Goal: Task Accomplishment & Management: Use online tool/utility

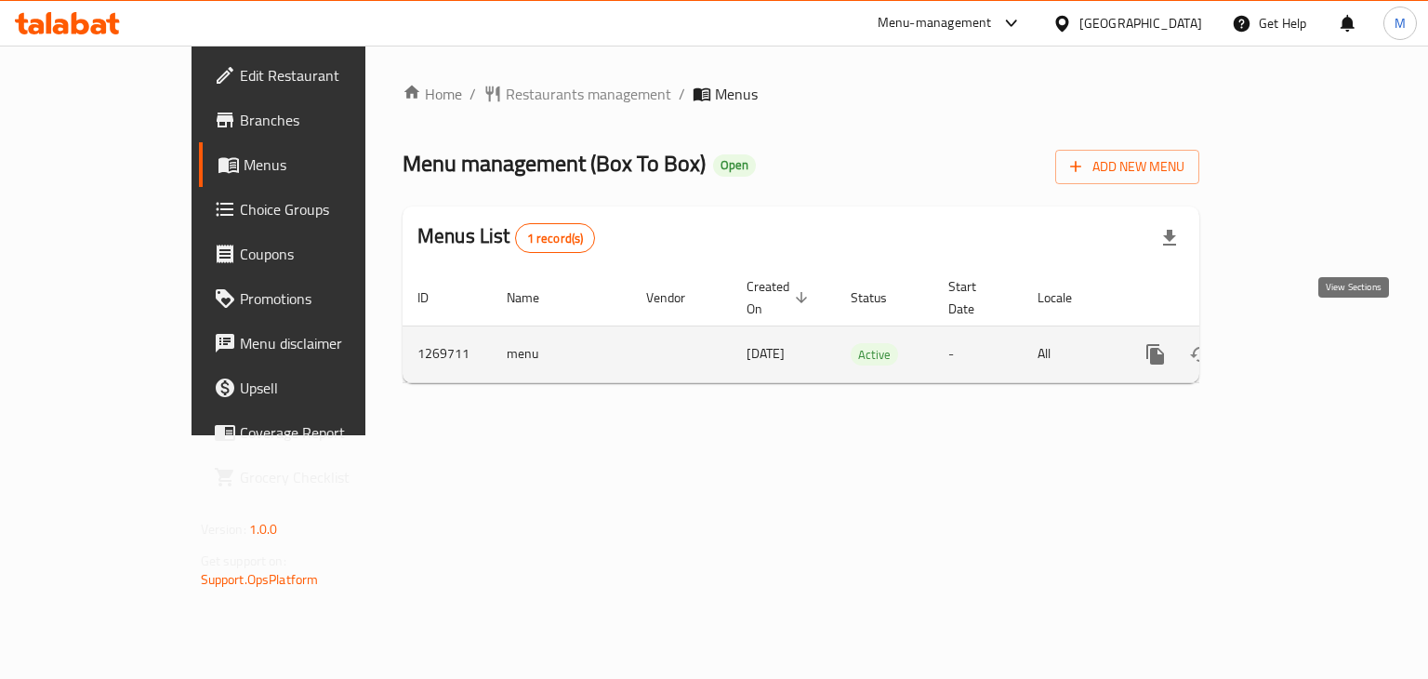
click at [1301, 343] on icon "enhanced table" at bounding box center [1289, 354] width 22 height 22
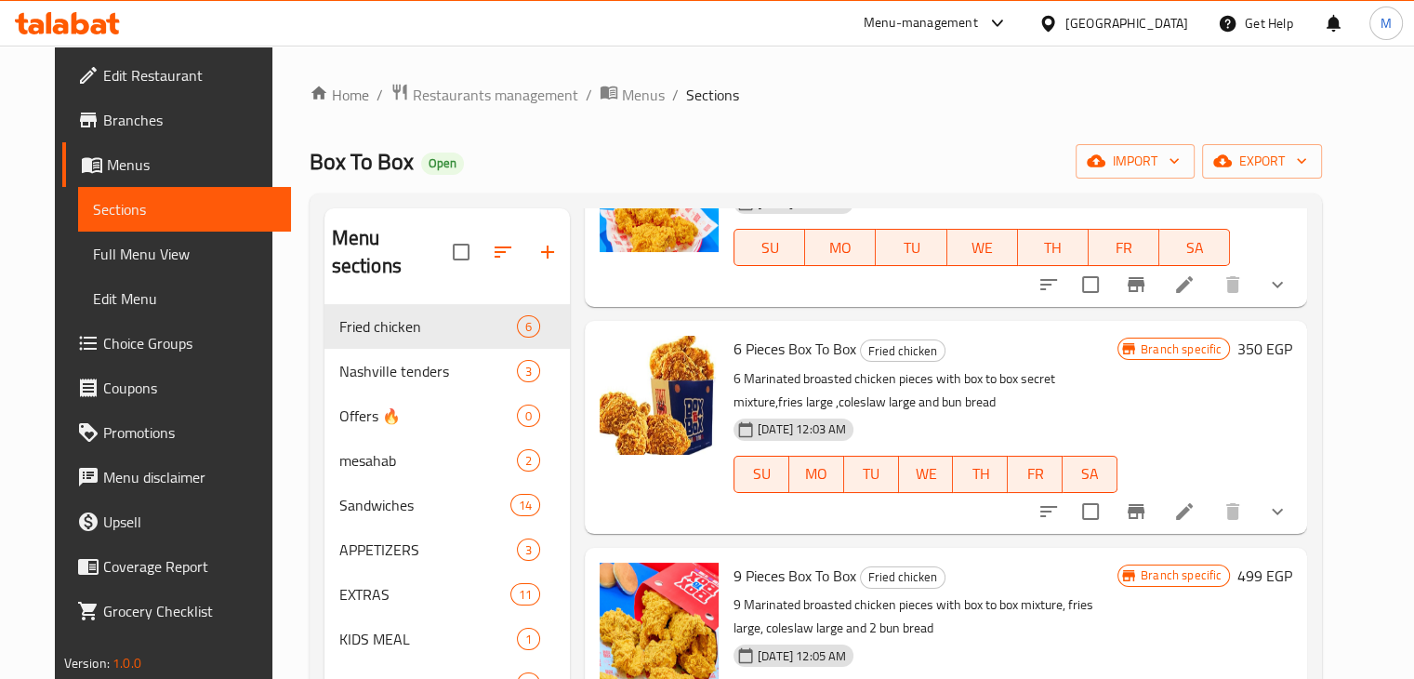
scroll to position [582, 0]
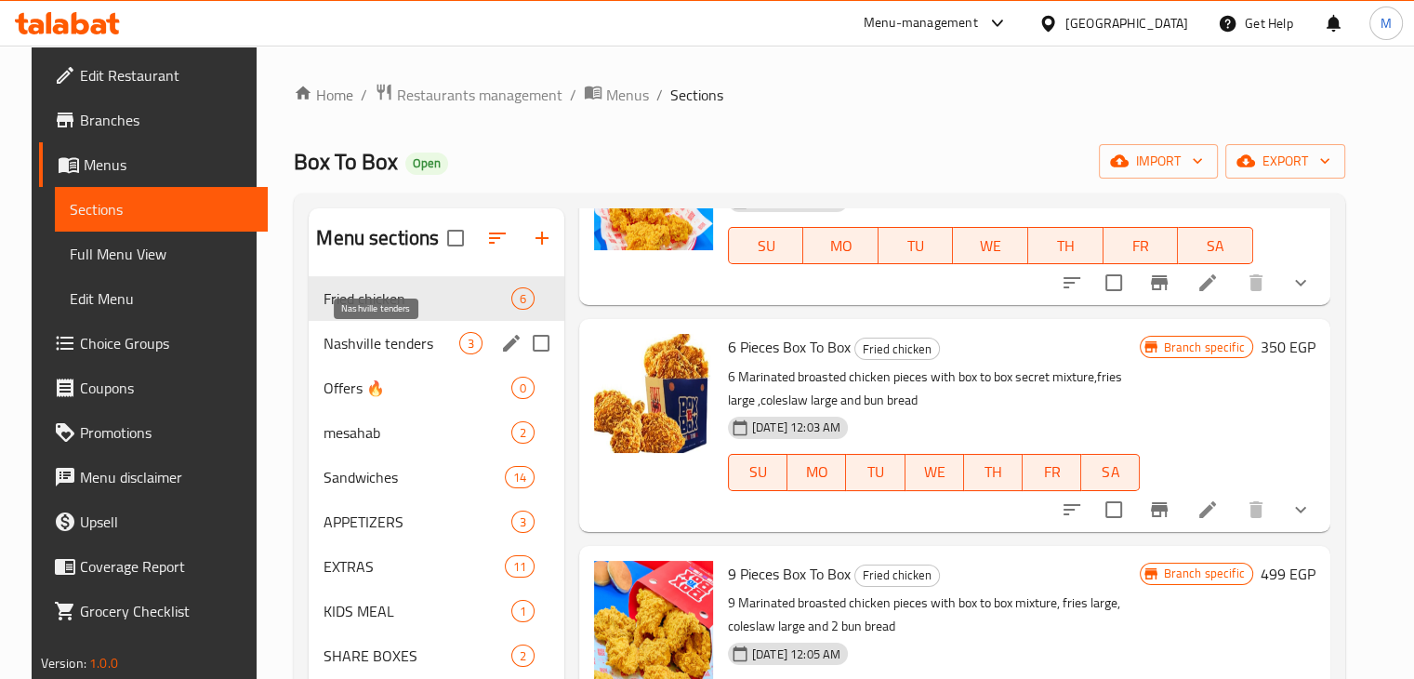
click at [402, 347] on span "Nashville tenders" at bounding box center [390, 343] width 135 height 22
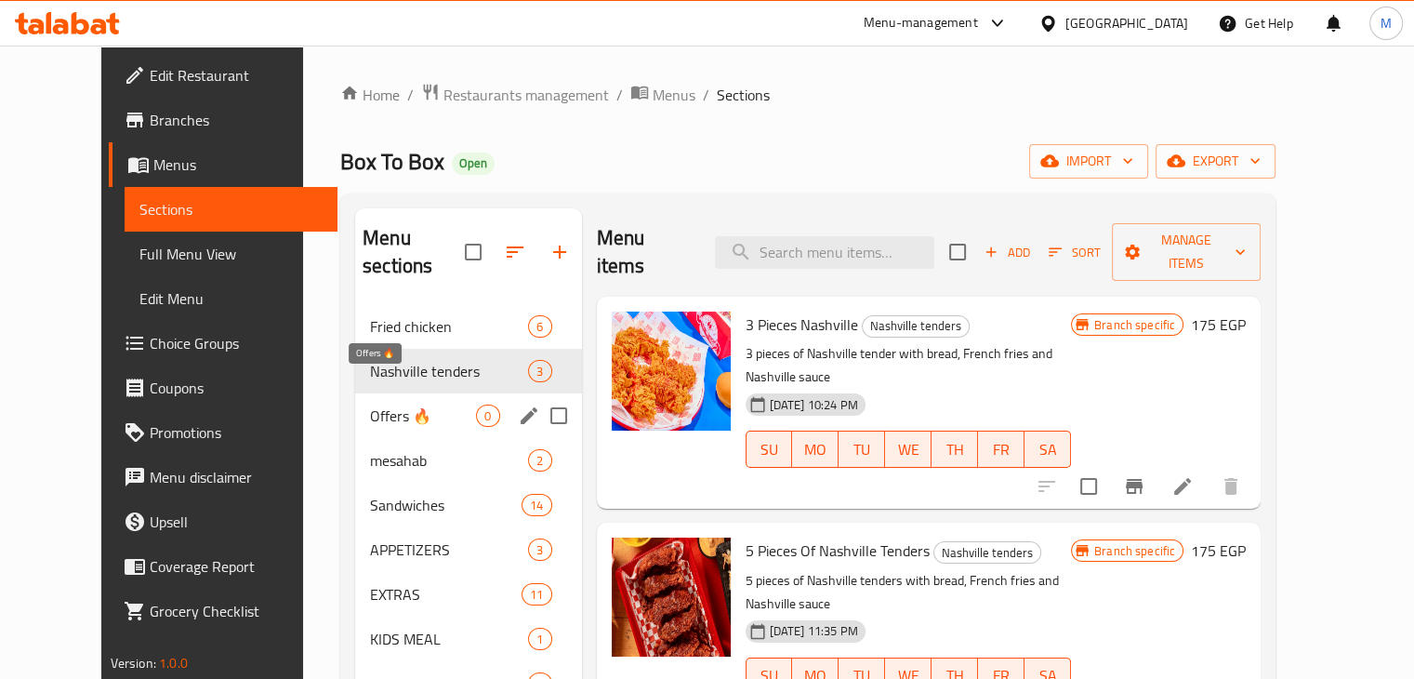
click at [403, 404] on span "Offers 🔥" at bounding box center [423, 415] width 106 height 22
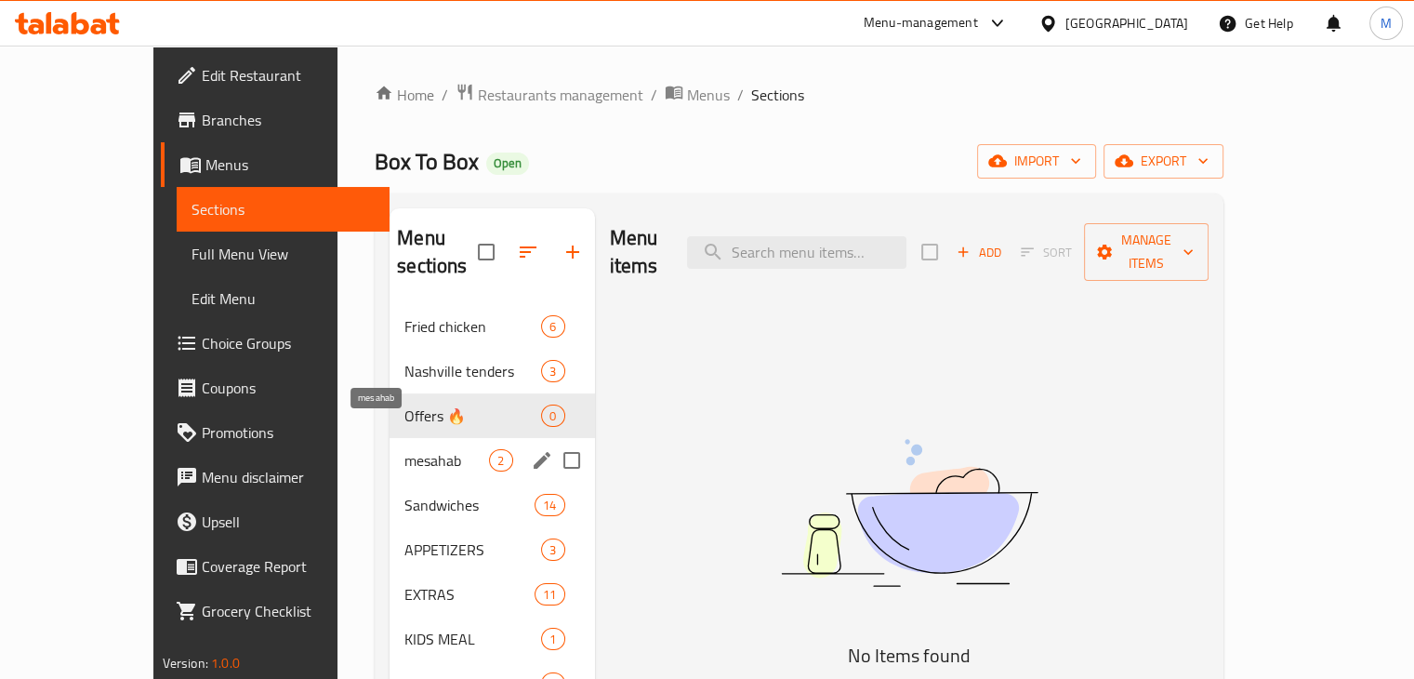
click at [418, 449] on span "mesahab" at bounding box center [446, 460] width 85 height 22
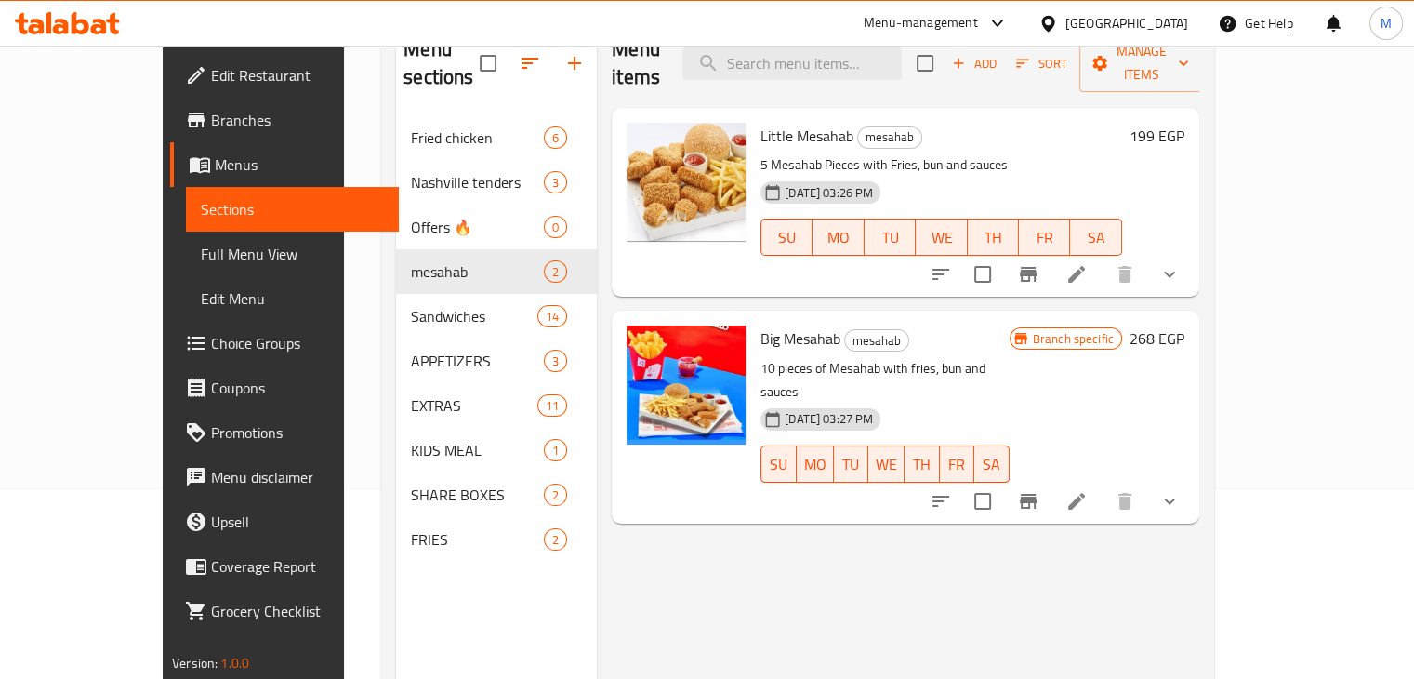
scroll to position [192, 0]
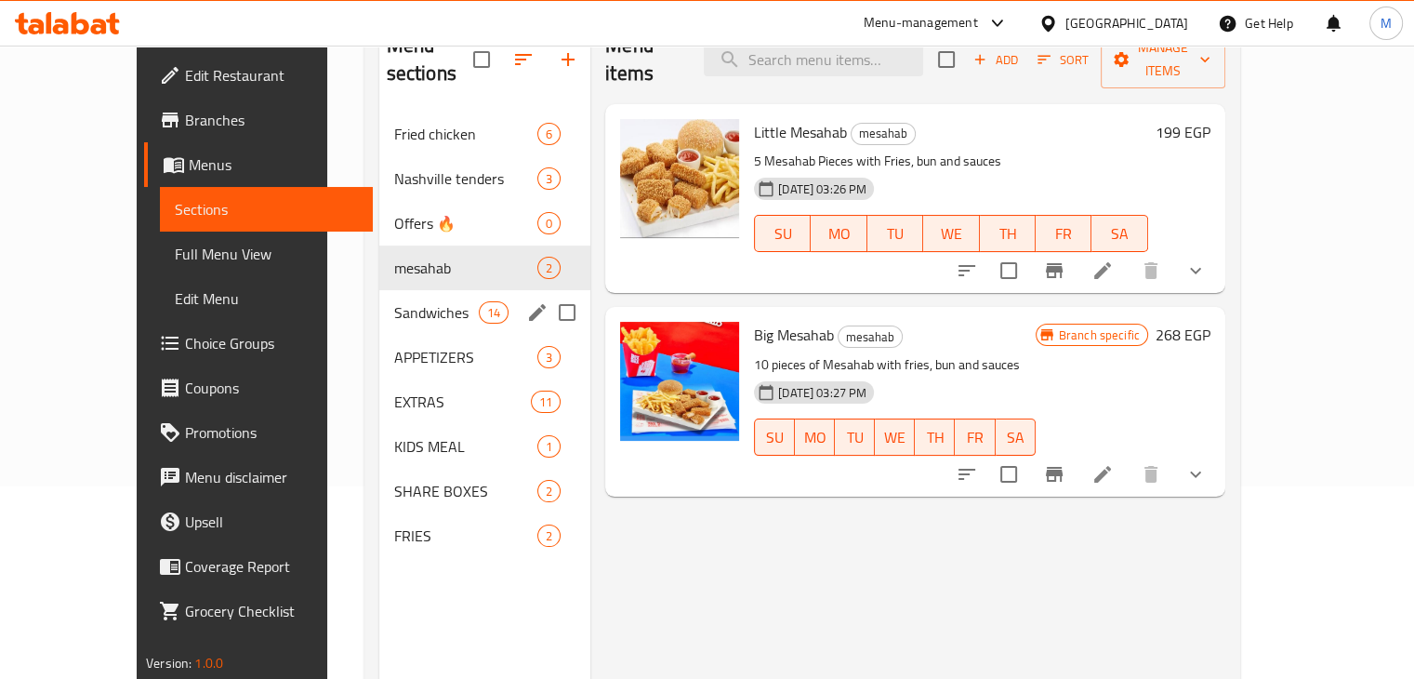
click at [424, 301] on span "Sandwiches" at bounding box center [436, 312] width 85 height 22
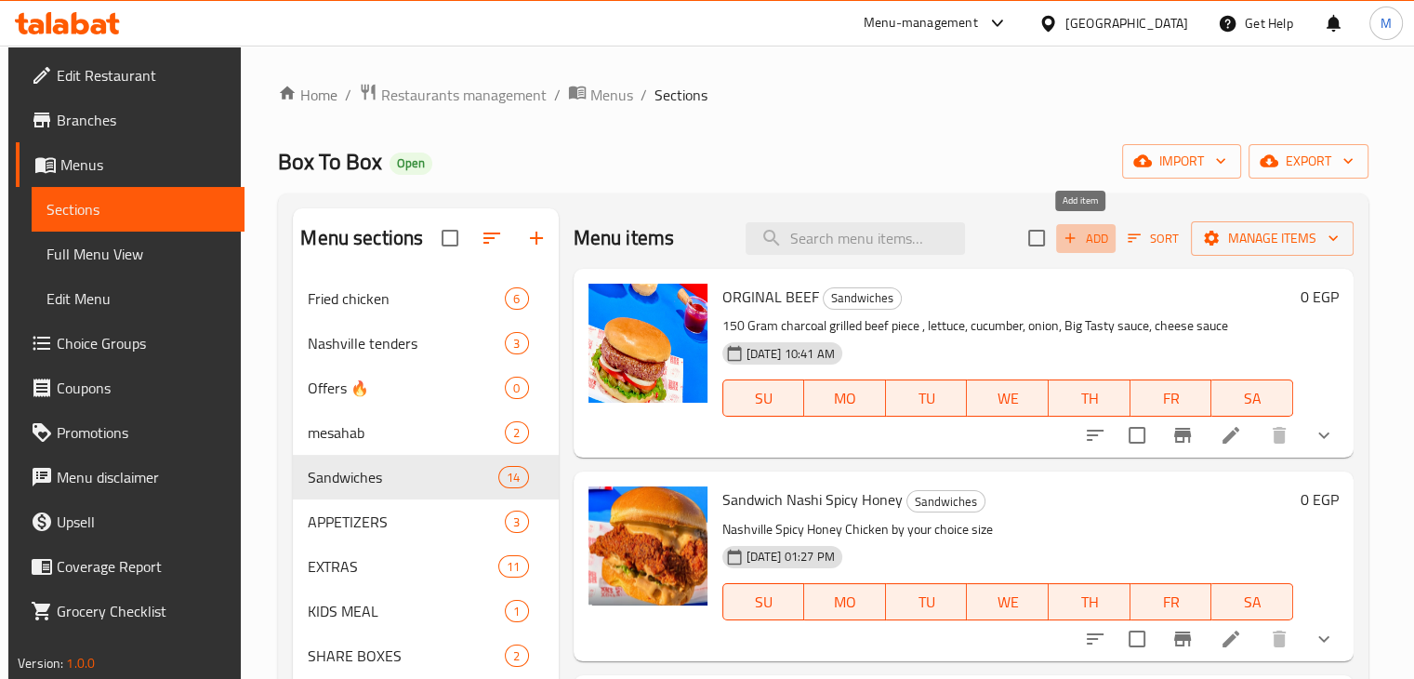
click at [1077, 224] on button "Add" at bounding box center [1085, 238] width 59 height 29
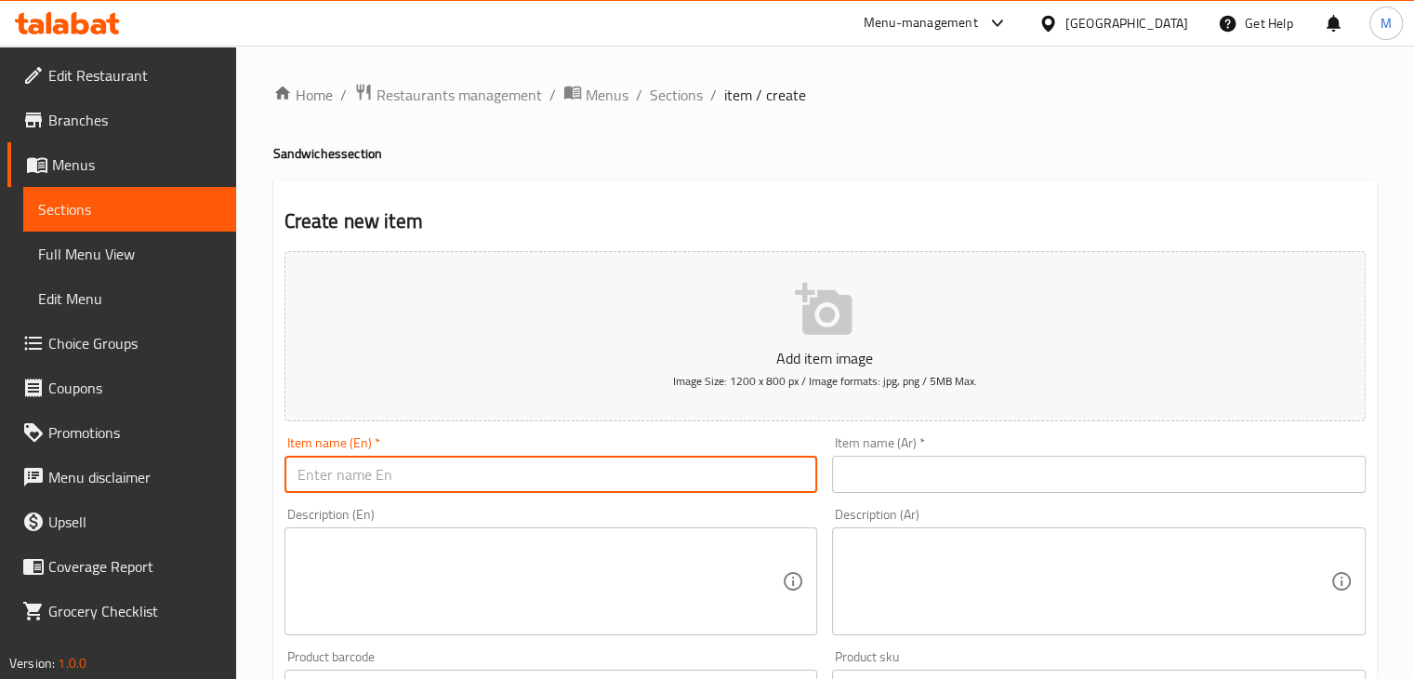
click at [468, 484] on input "text" at bounding box center [551, 474] width 534 height 37
click at [507, 580] on textarea at bounding box center [539, 581] width 485 height 88
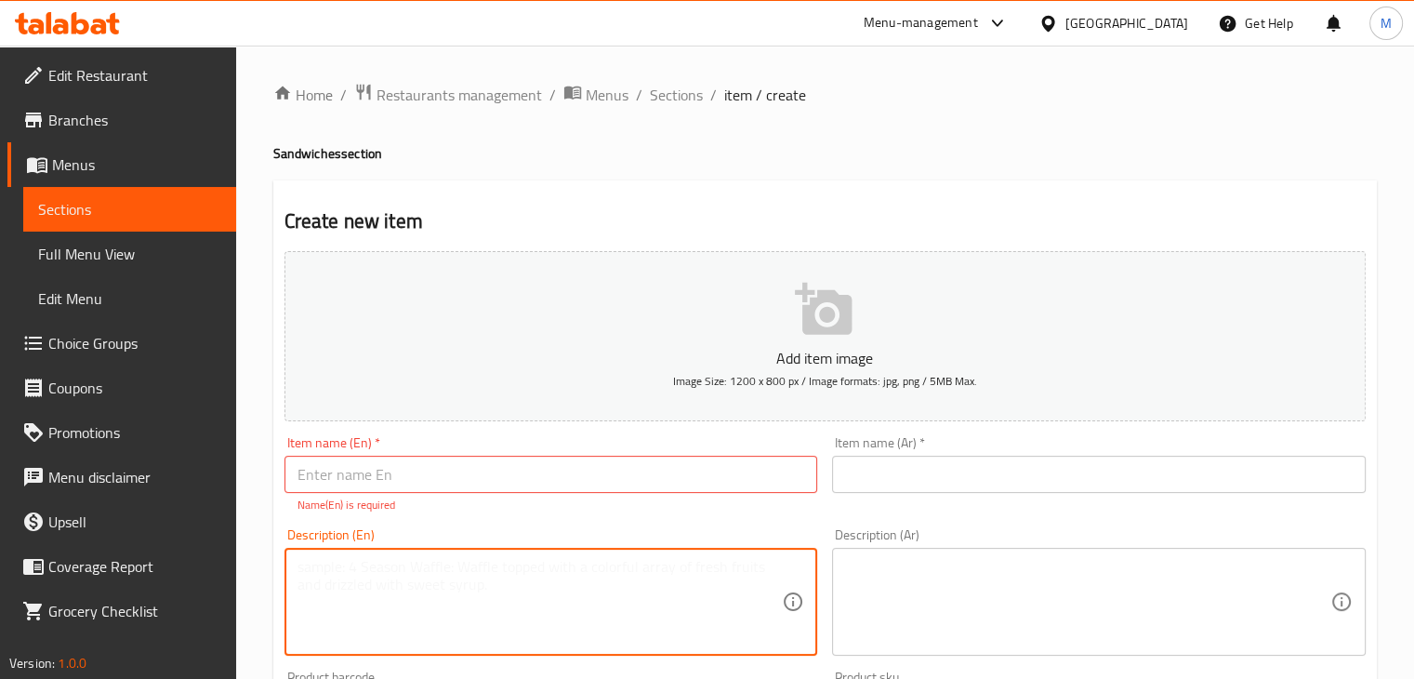
paste textarea "250 g fried chicken , turkey cheese and coleslaw"
type textarea "250 g fried chicken , turkey cheese and coleslaw"
click at [429, 473] on input "text" at bounding box center [551, 474] width 534 height 37
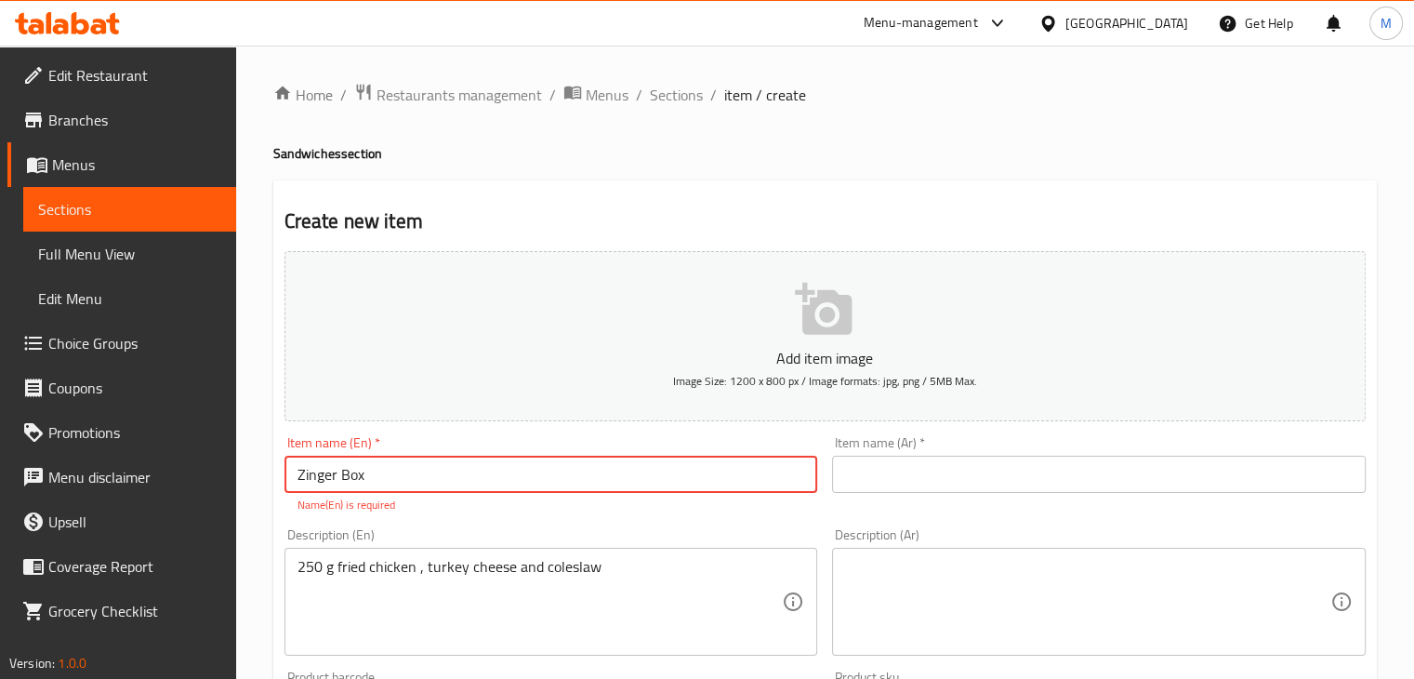
type input "Zinger Box"
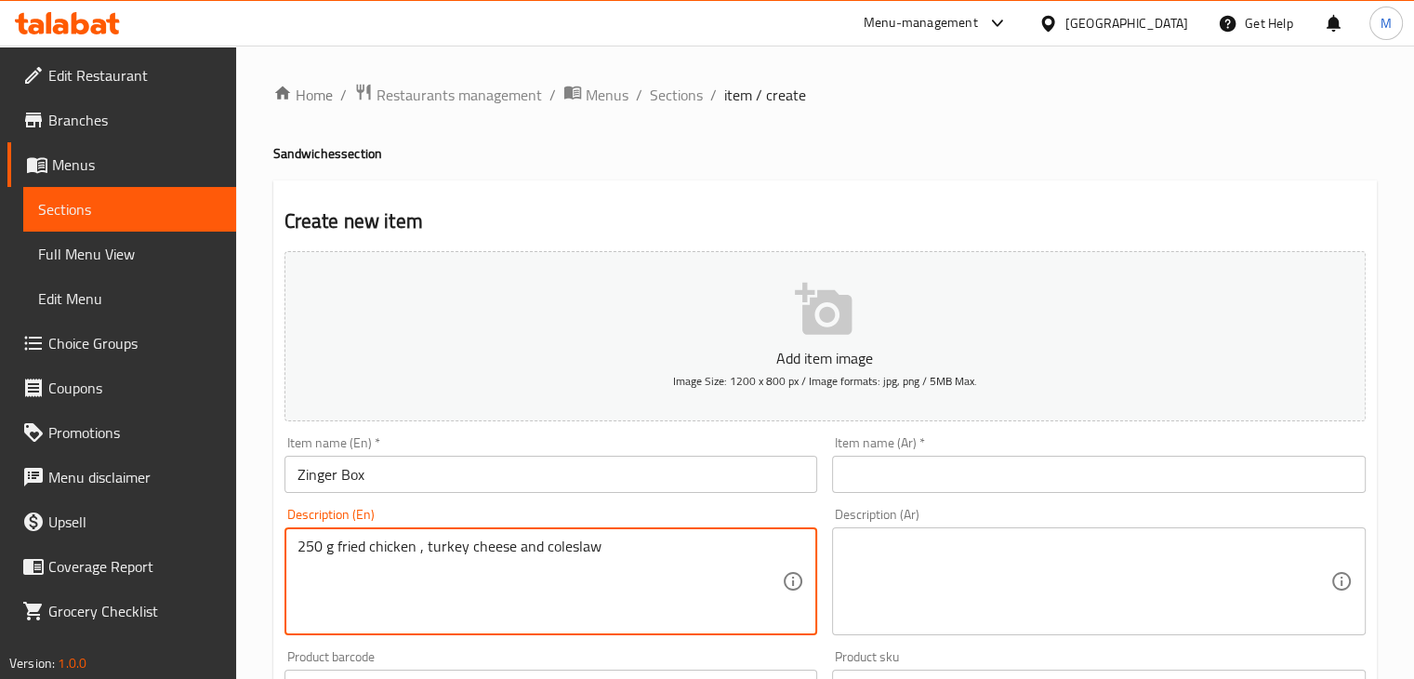
click at [1007, 548] on textarea at bounding box center [1087, 581] width 485 height 88
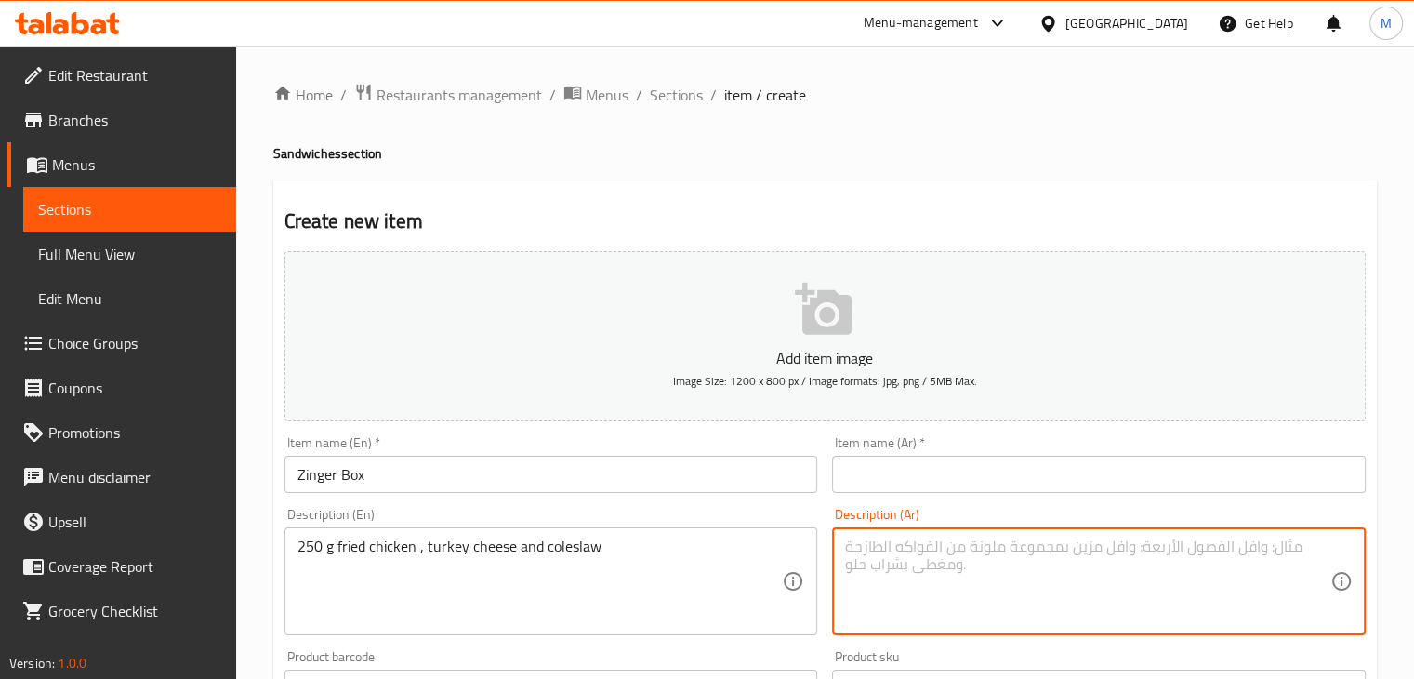
paste textarea "٢٥٠ جم دجاج مقلي، جبنة تركي، وكولسلو"
type textarea "٢٥٠ جم دجاج مقلي، جبنة تركي، وكولسلو"
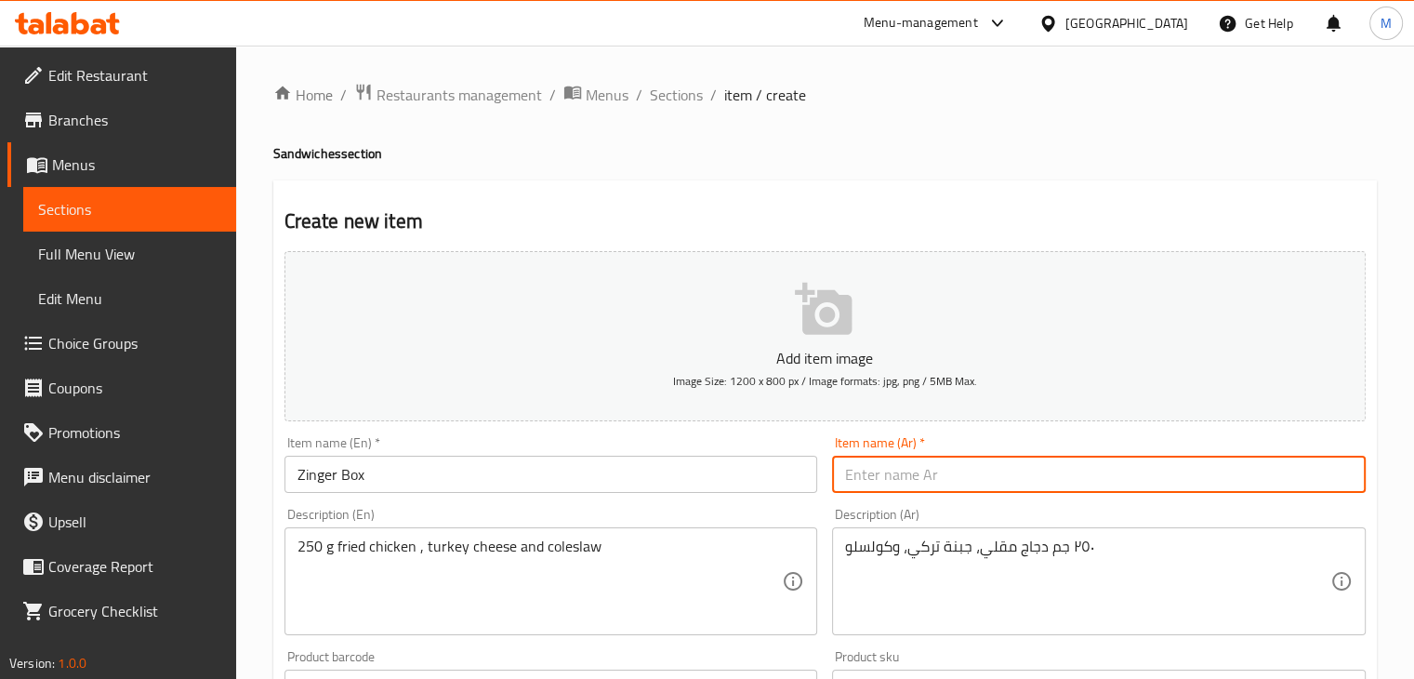
click at [968, 480] on input "text" at bounding box center [1099, 474] width 534 height 37
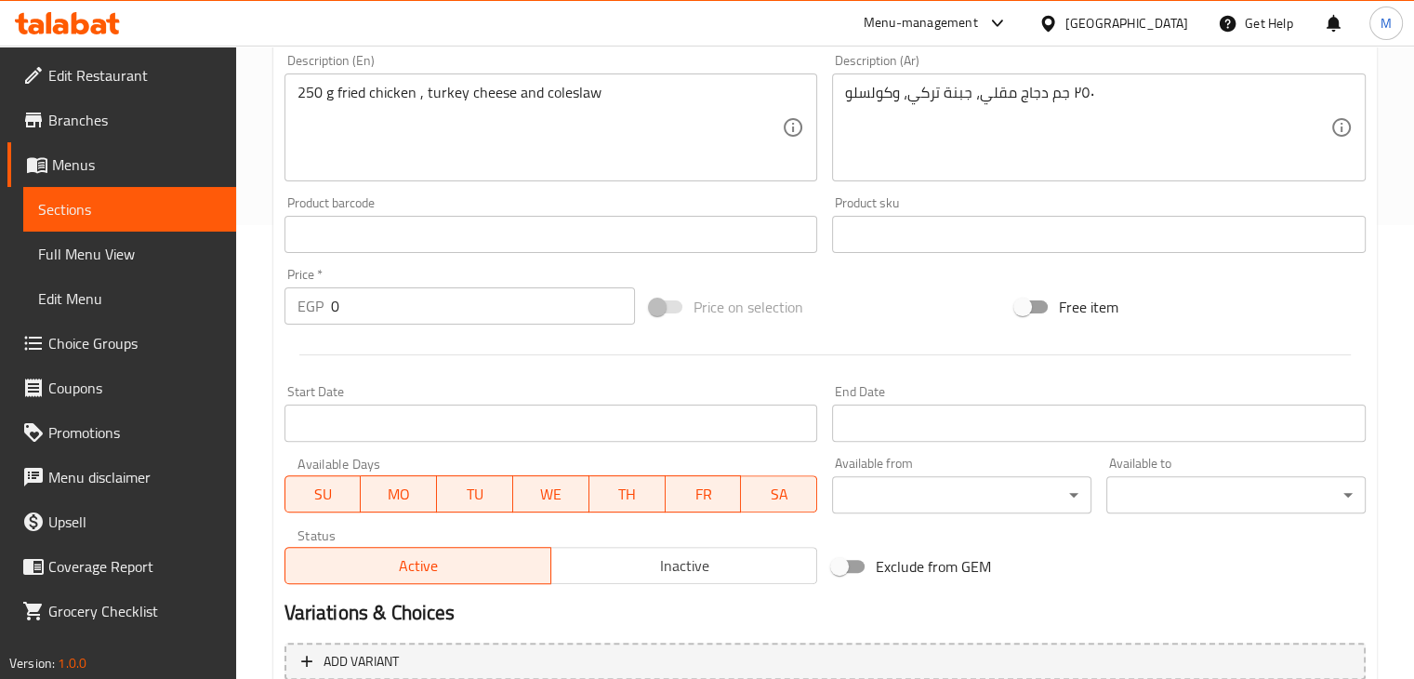
scroll to position [474, 0]
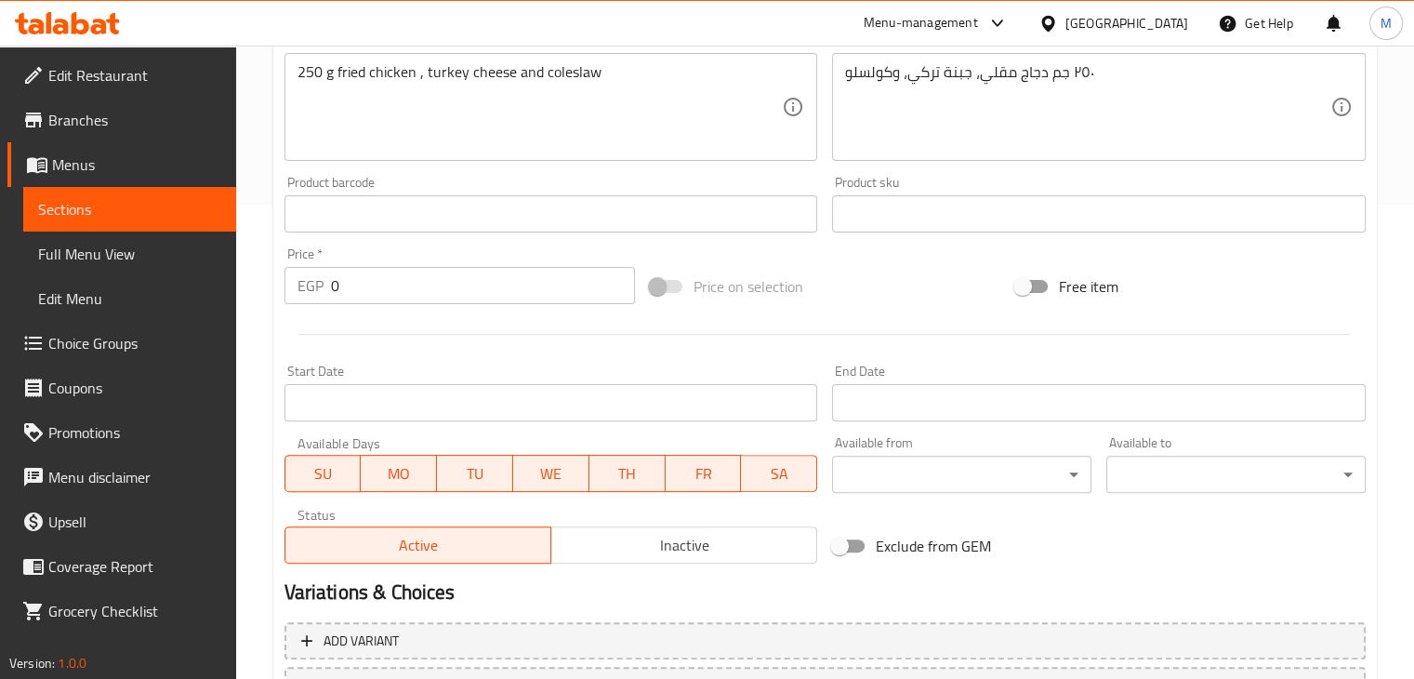
type input "زنجر بوكس"
click at [385, 294] on input "0" at bounding box center [483, 285] width 304 height 37
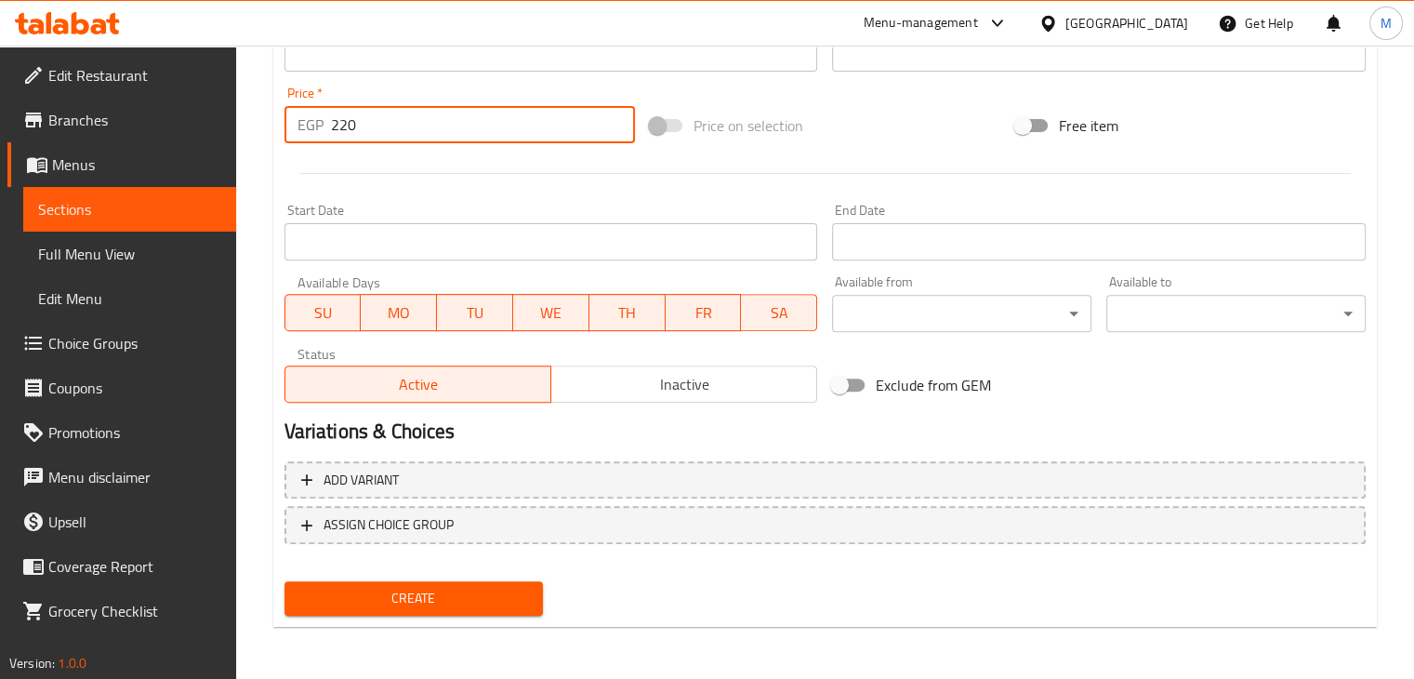
type input "220"
click at [418, 599] on span "Create" at bounding box center [414, 598] width 230 height 23
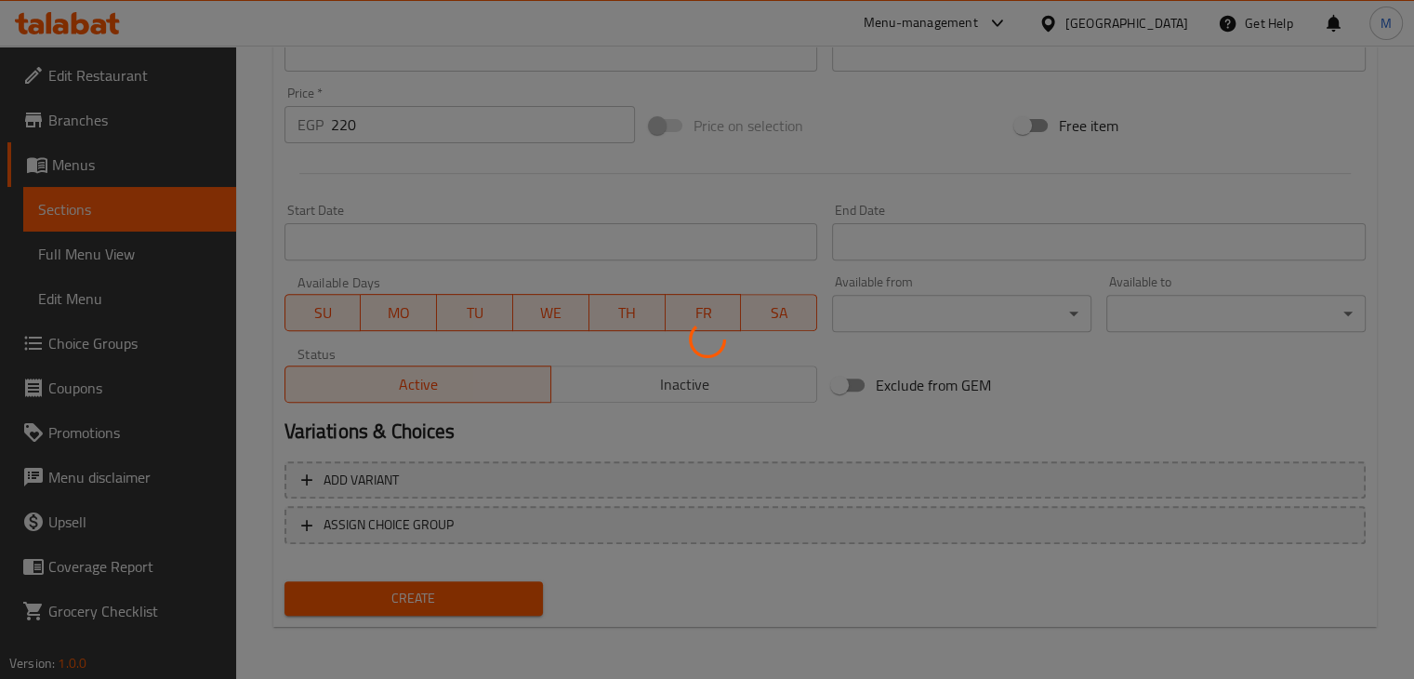
type input "0"
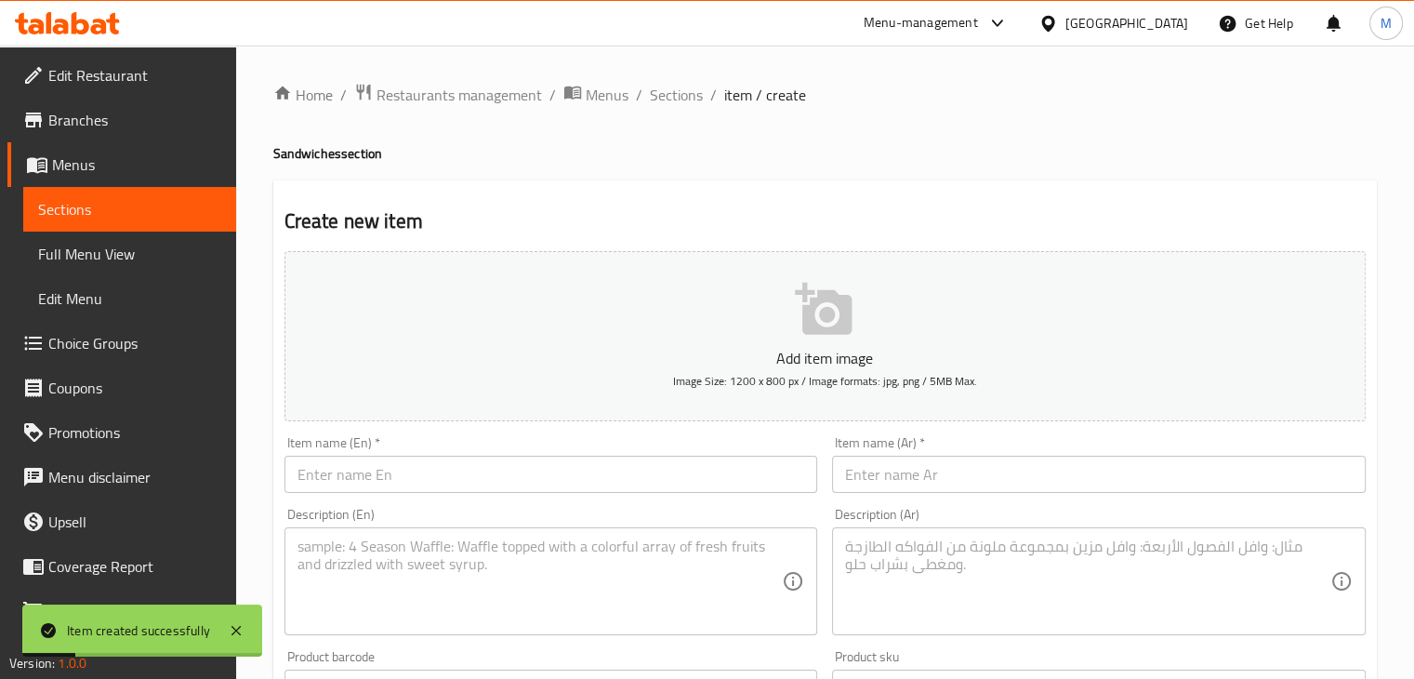
scroll to position [0, 0]
click at [690, 86] on span "Sections" at bounding box center [676, 95] width 53 height 22
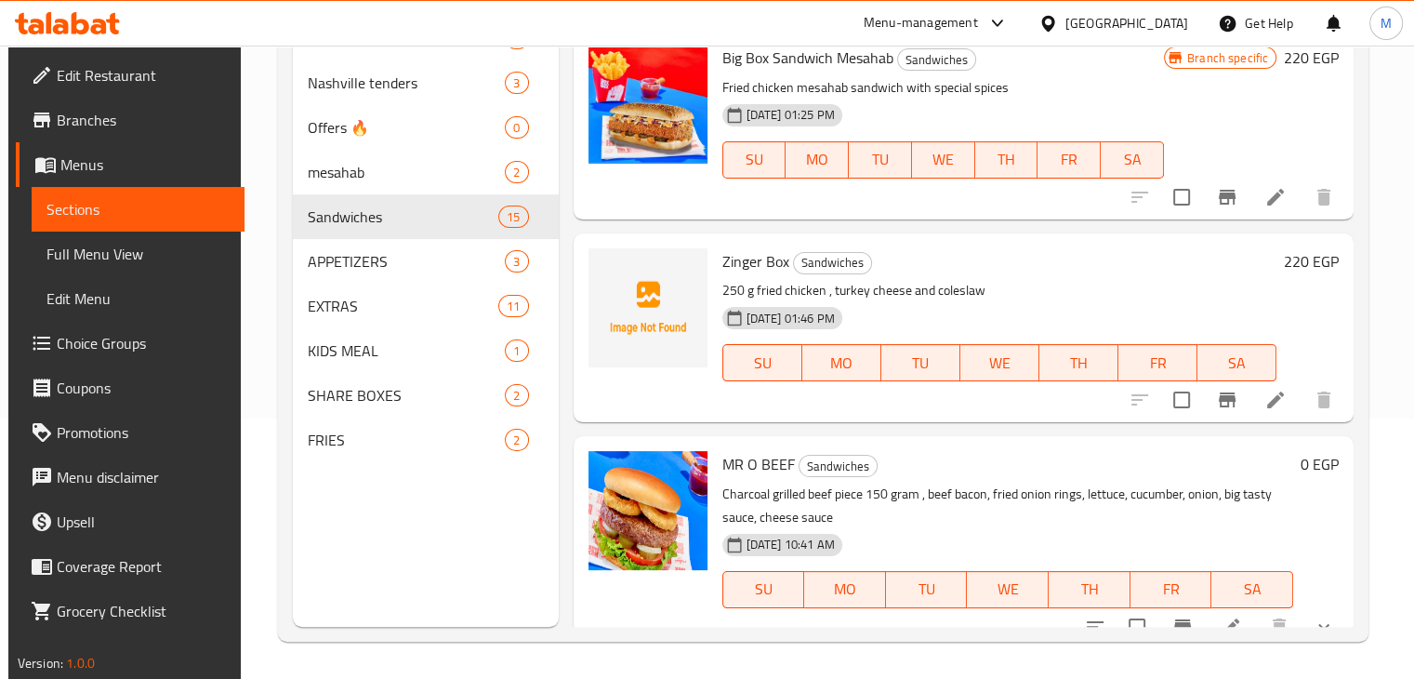
scroll to position [591, 0]
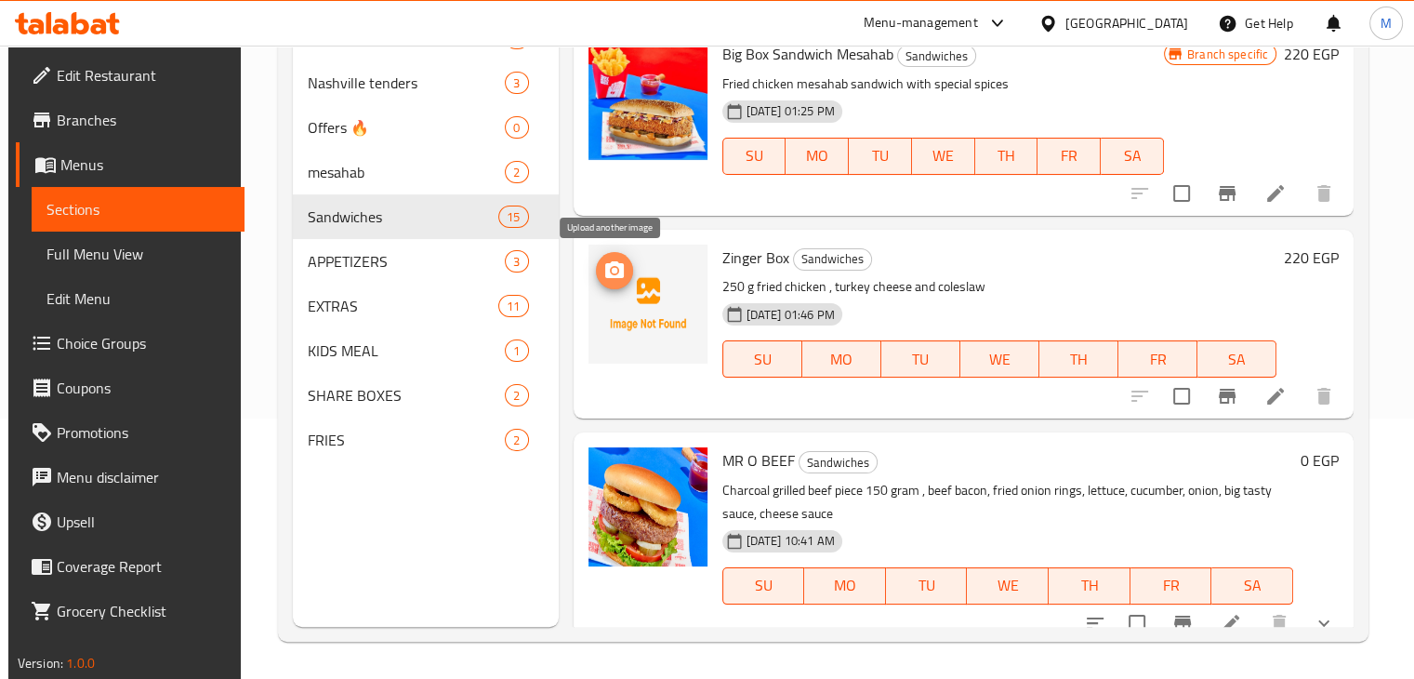
click at [627, 274] on span "upload picture" at bounding box center [614, 270] width 37 height 22
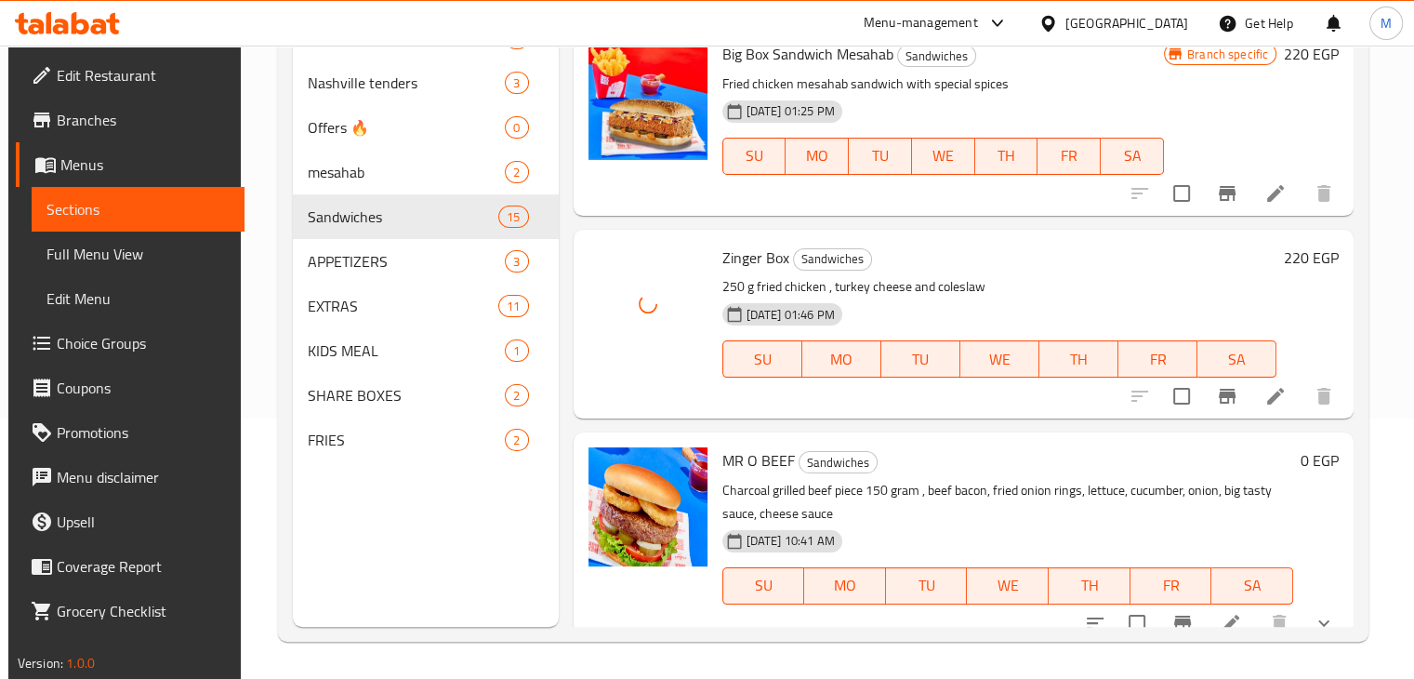
click at [933, 268] on h6 "Zinger Box Sandwiches" at bounding box center [999, 257] width 555 height 26
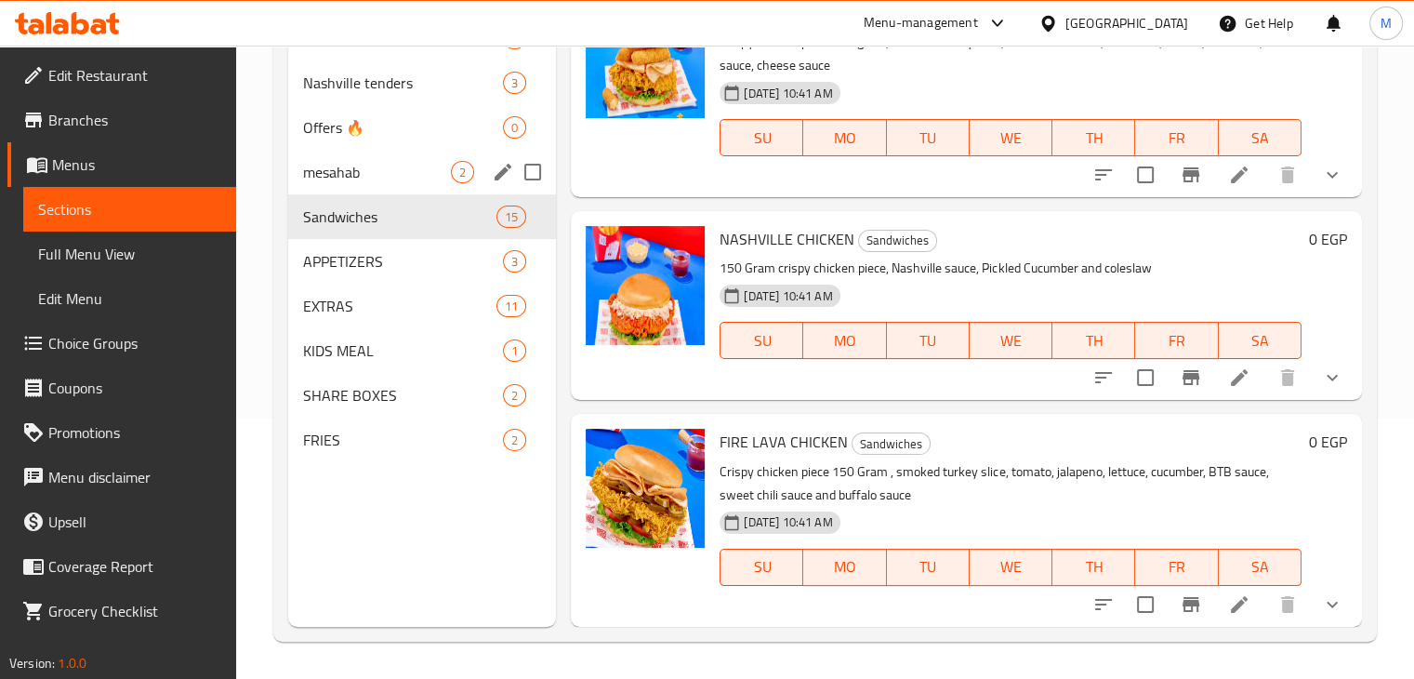
scroll to position [0, 0]
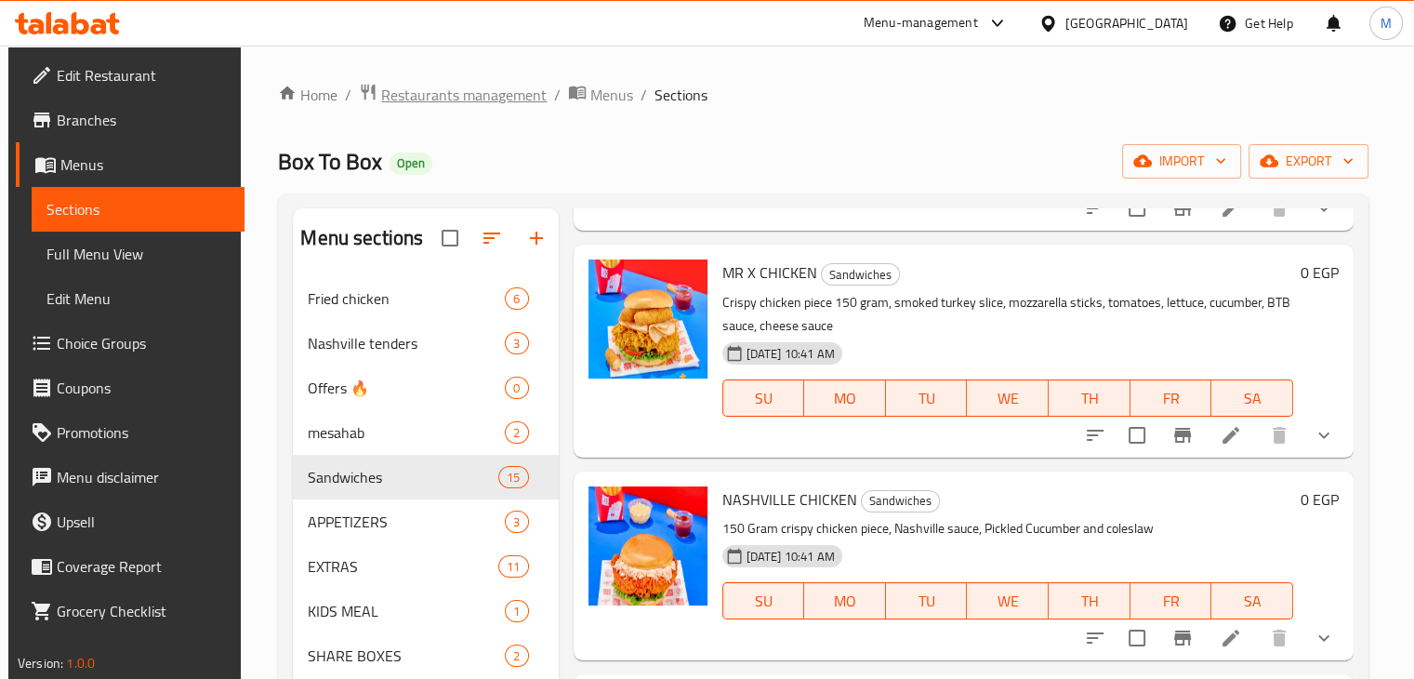
click at [469, 96] on span "Restaurants management" at bounding box center [463, 95] width 165 height 22
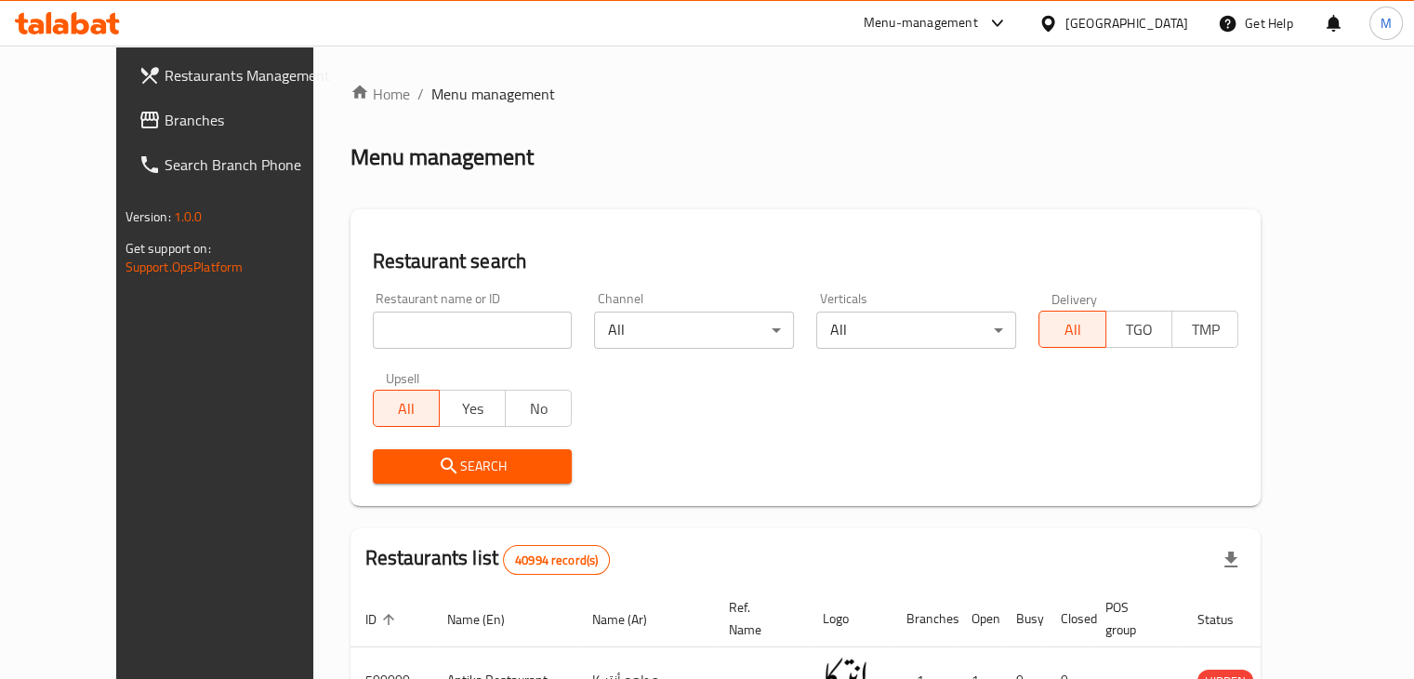
click at [393, 337] on input "search" at bounding box center [473, 329] width 200 height 37
type input "[PERSON_NAME]"
click button "Search" at bounding box center [473, 466] width 200 height 34
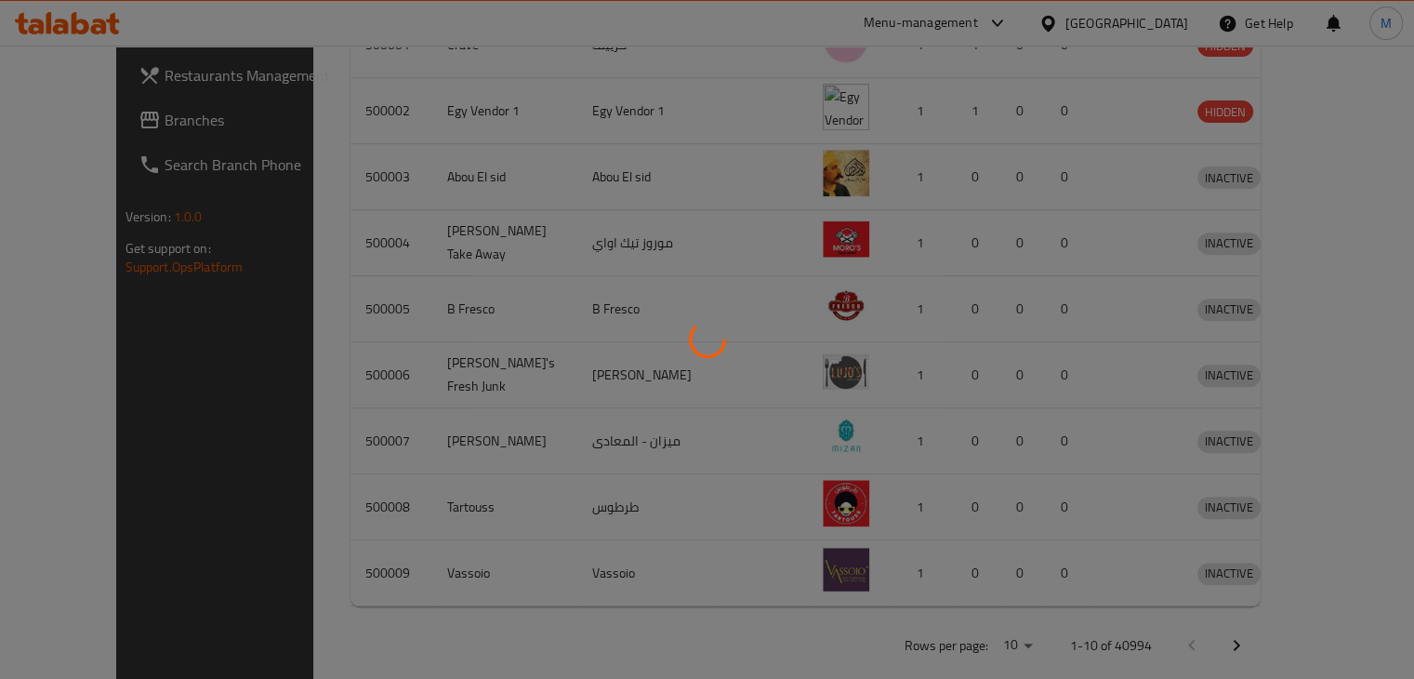
scroll to position [265, 0]
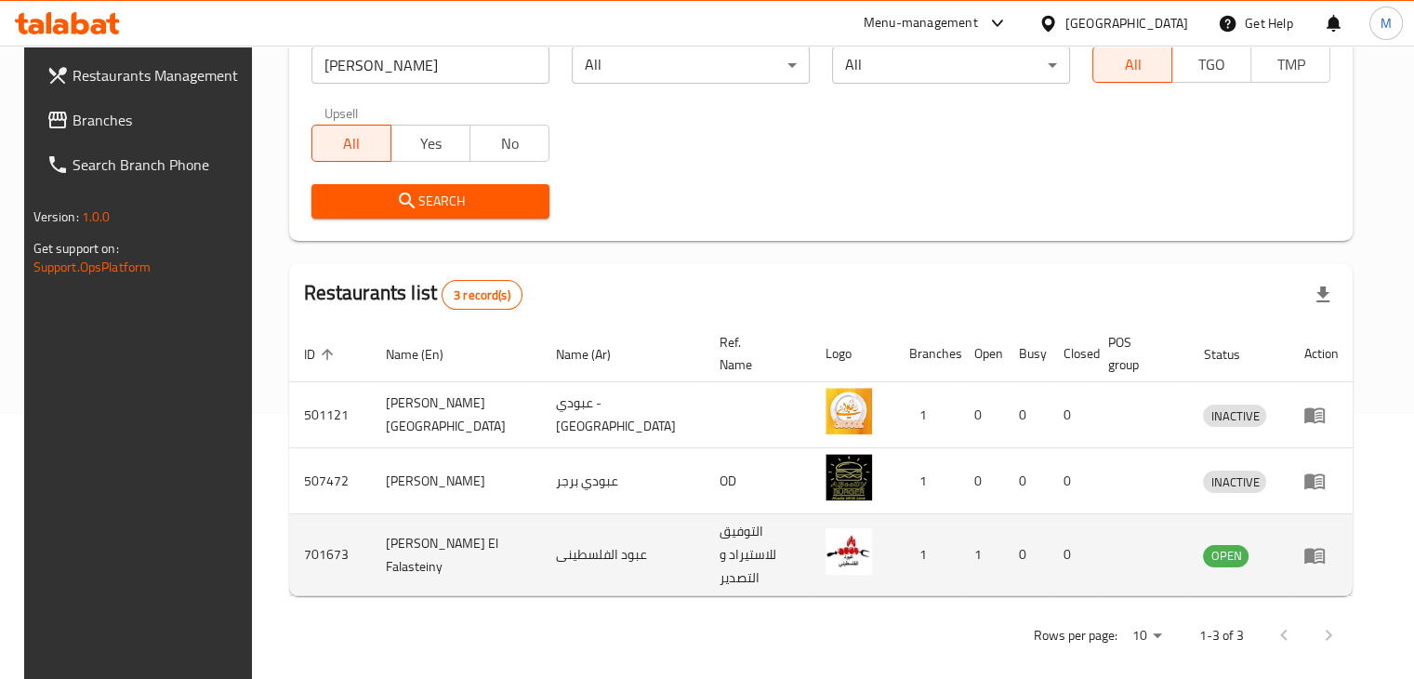
click at [1326, 547] on icon "enhanced table" at bounding box center [1314, 555] width 22 height 22
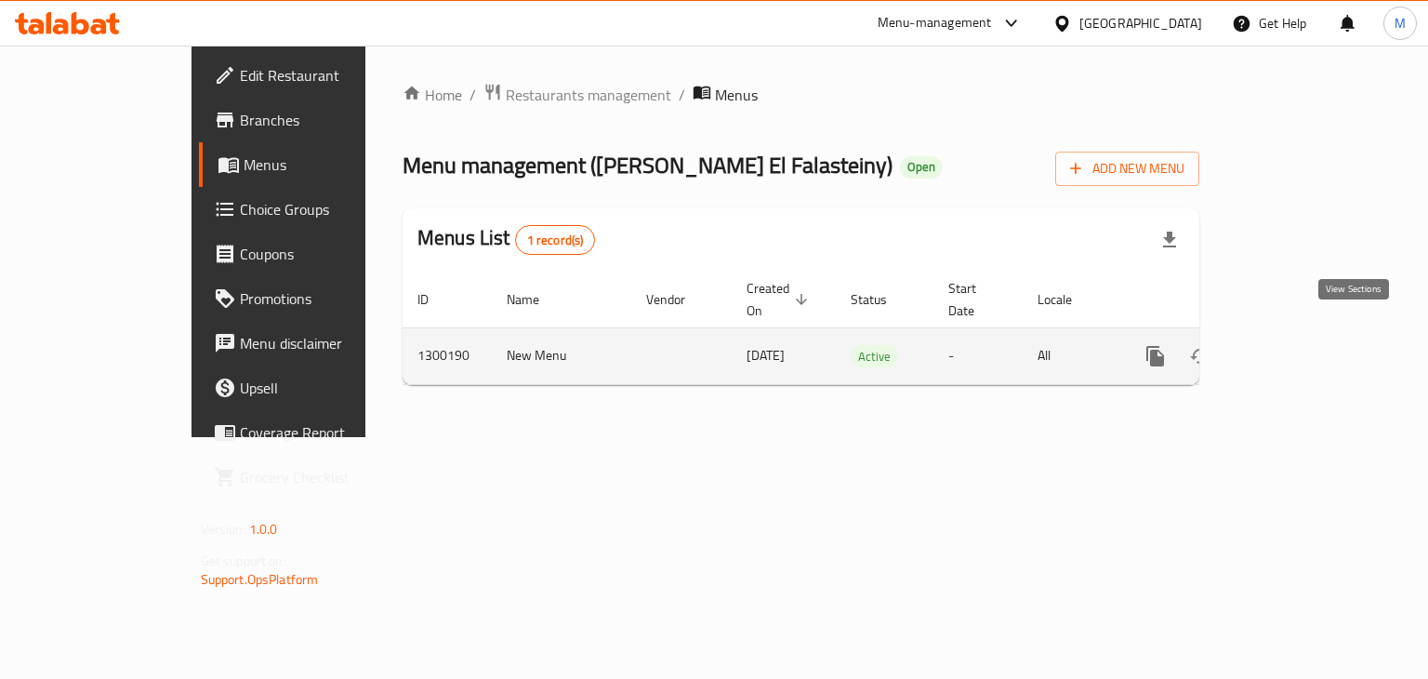
click at [1312, 349] on link "enhanced table" at bounding box center [1289, 356] width 45 height 45
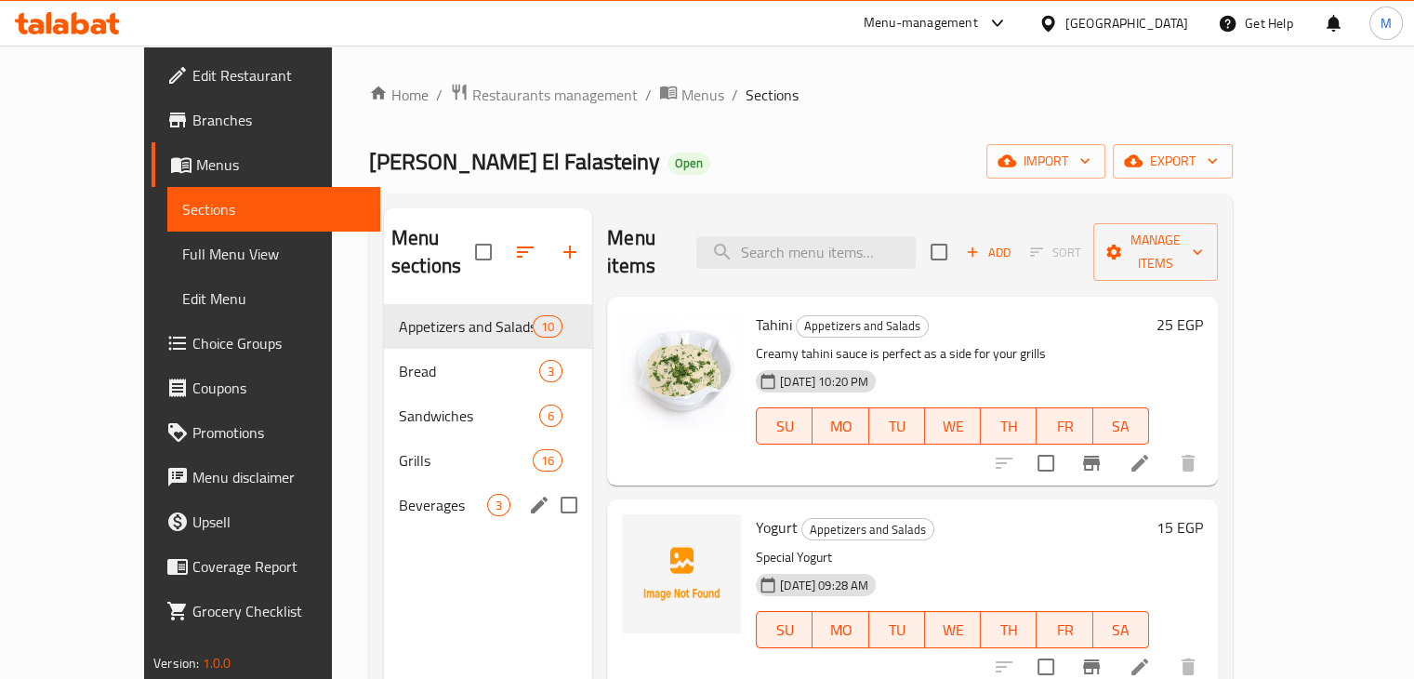
click at [403, 495] on div "Beverages 3" at bounding box center [488, 504] width 208 height 45
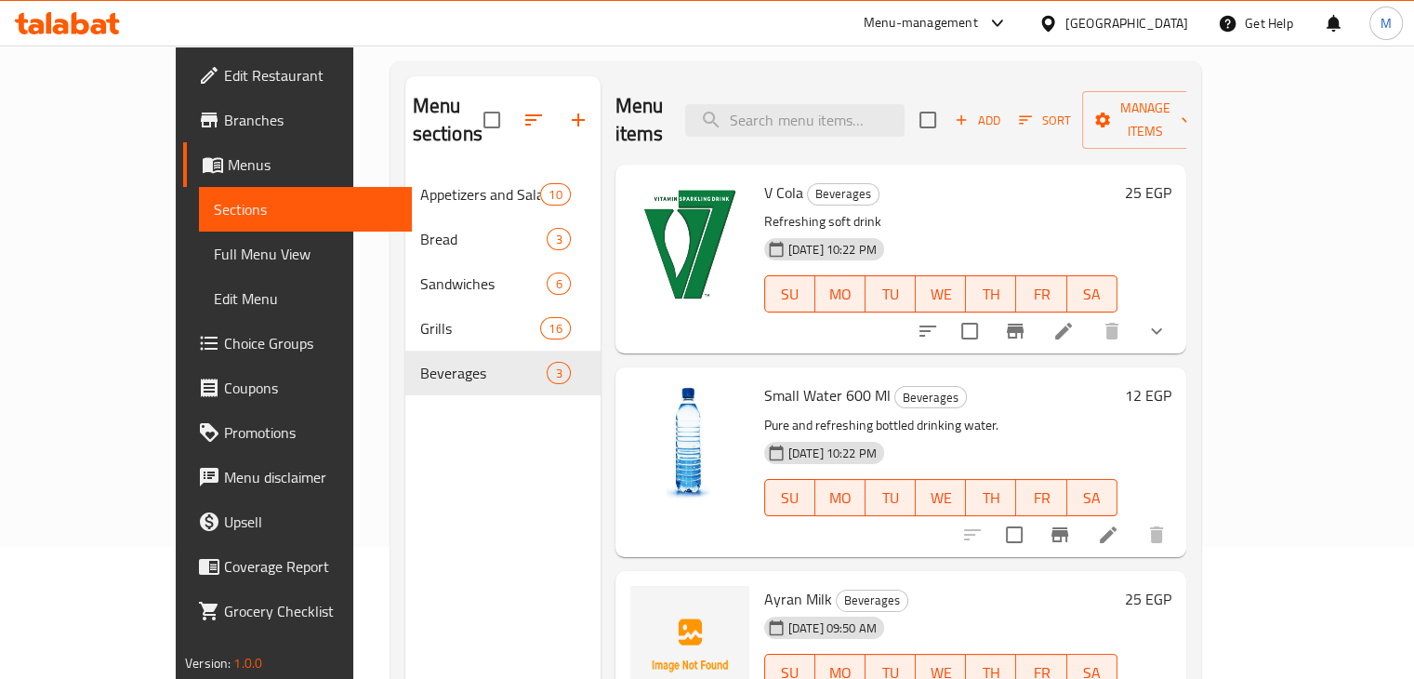
scroll to position [137, 0]
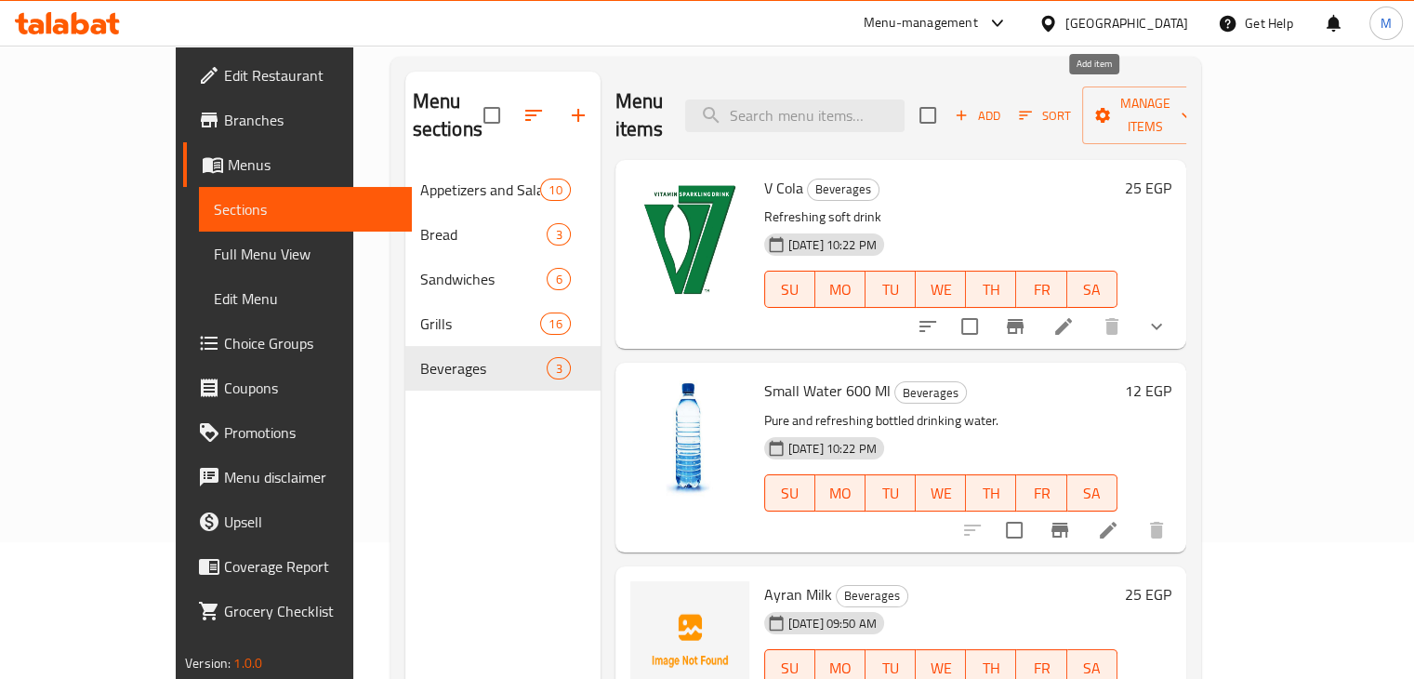
click at [1002, 105] on span "Add" at bounding box center [977, 115] width 50 height 21
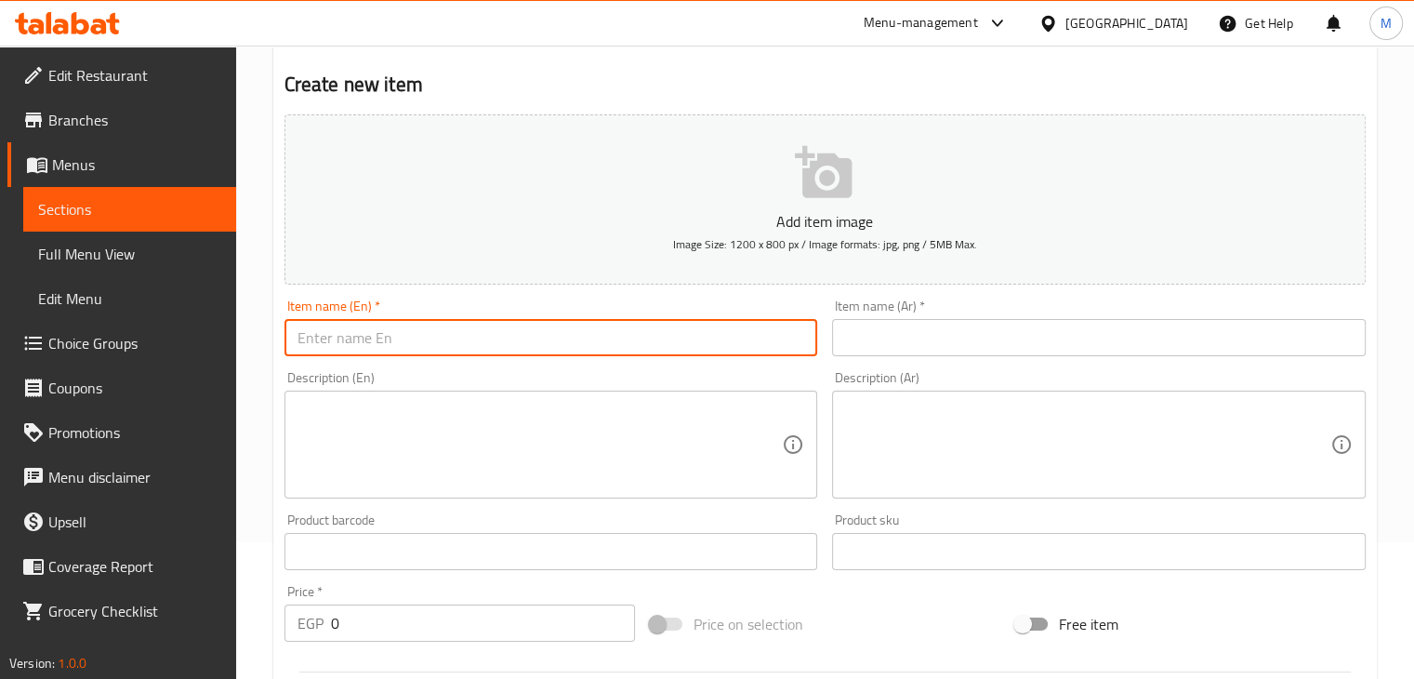
click at [550, 330] on input "text" at bounding box center [551, 337] width 534 height 37
type input "V Cola Pineapple"
click at [982, 335] on input "text" at bounding box center [1099, 337] width 534 height 37
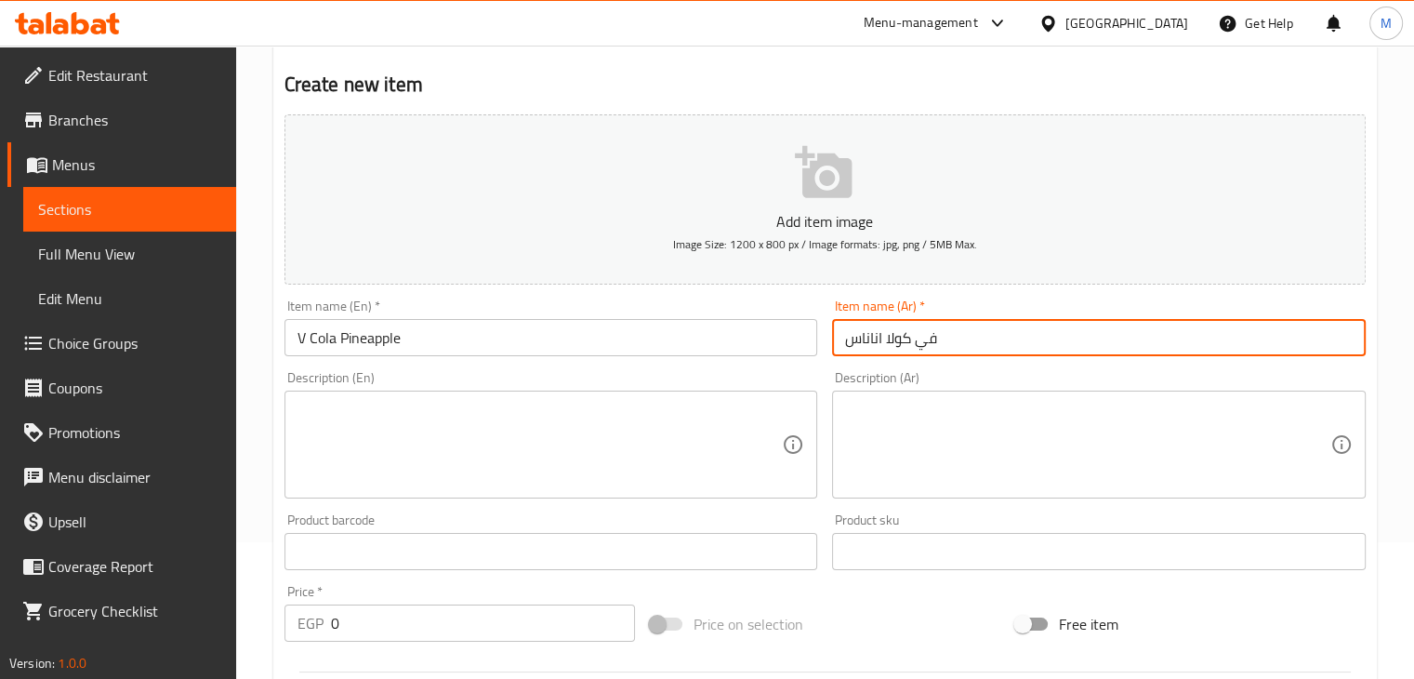
type input "في كولا اناناس"
click at [603, 475] on textarea at bounding box center [539, 445] width 485 height 88
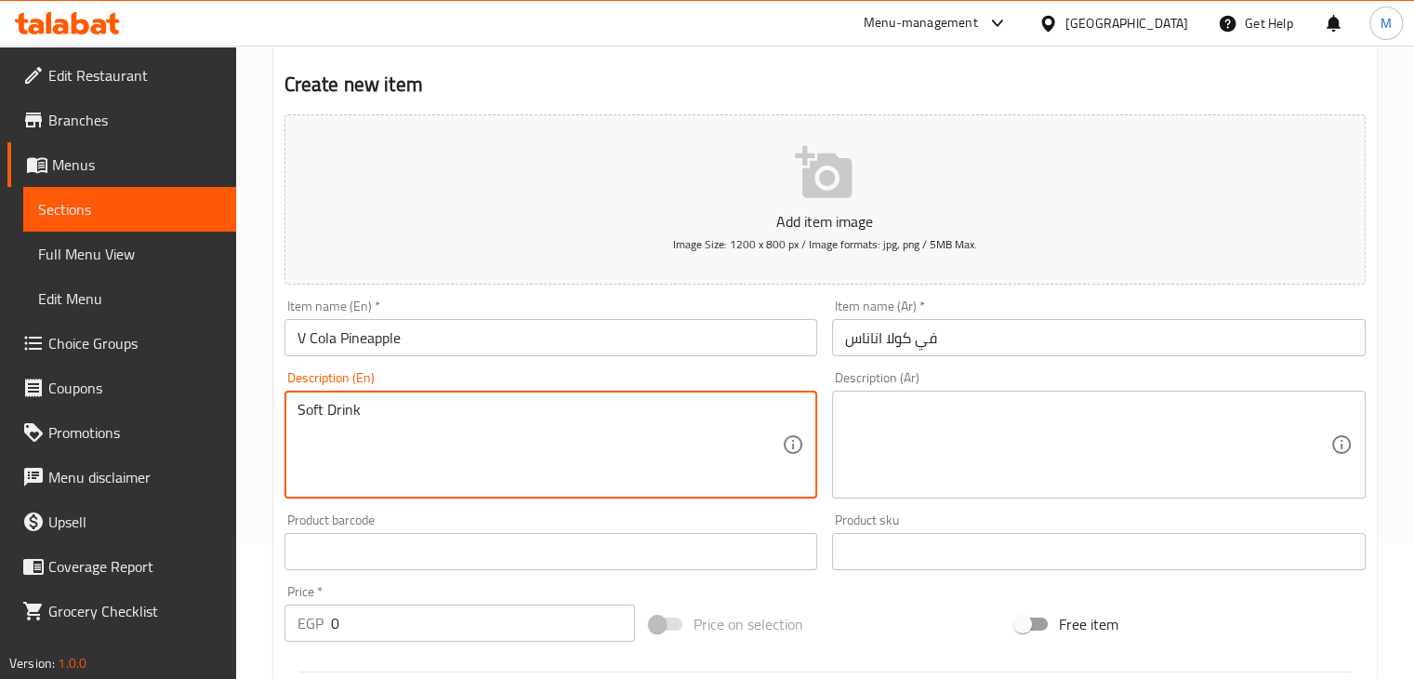
type textarea "Soft Drink"
click at [959, 450] on textarea at bounding box center [1087, 445] width 485 height 88
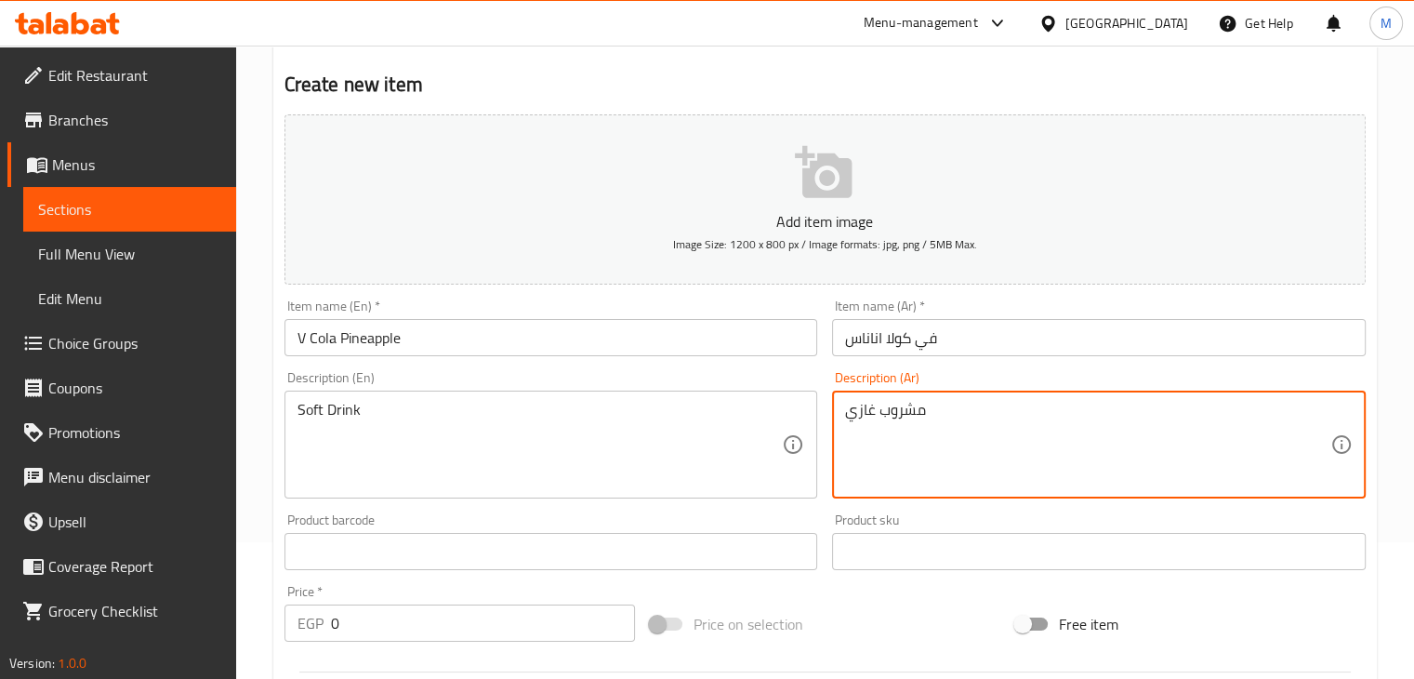
type textarea "مشروب غازي"
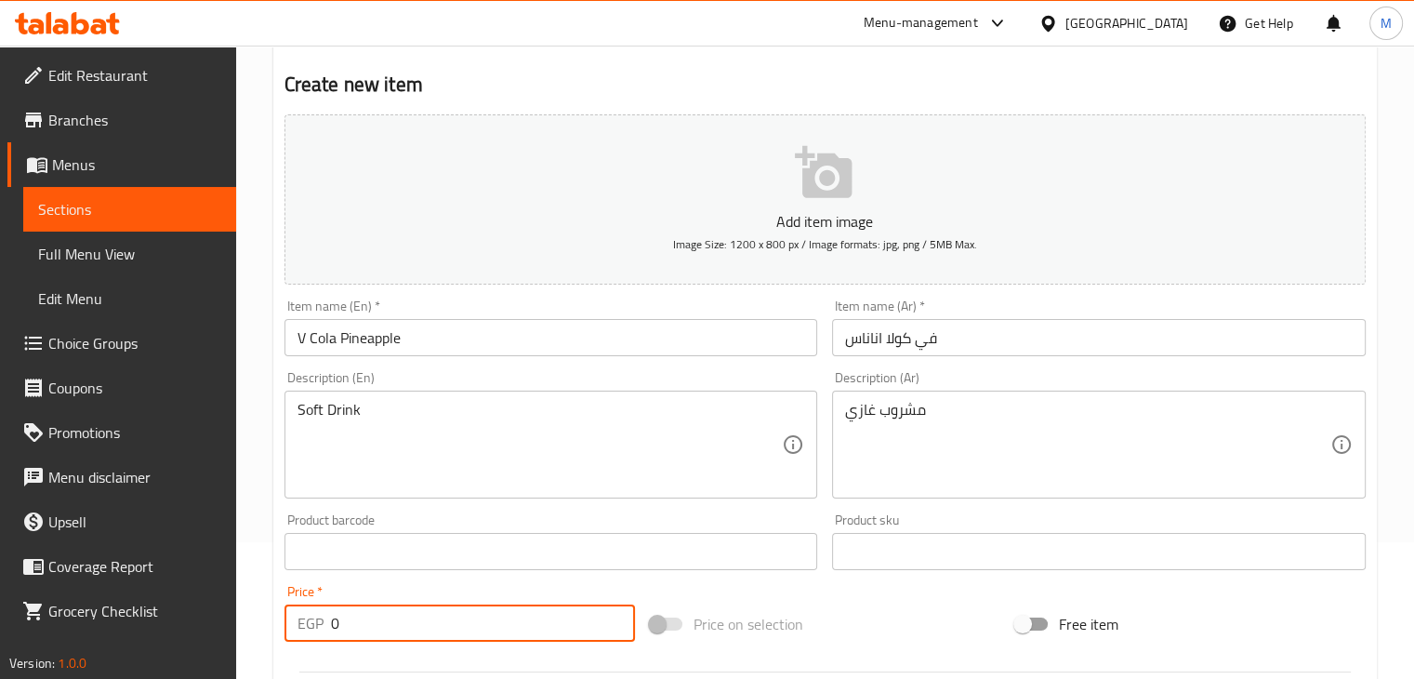
click at [361, 621] on input "0" at bounding box center [483, 622] width 304 height 37
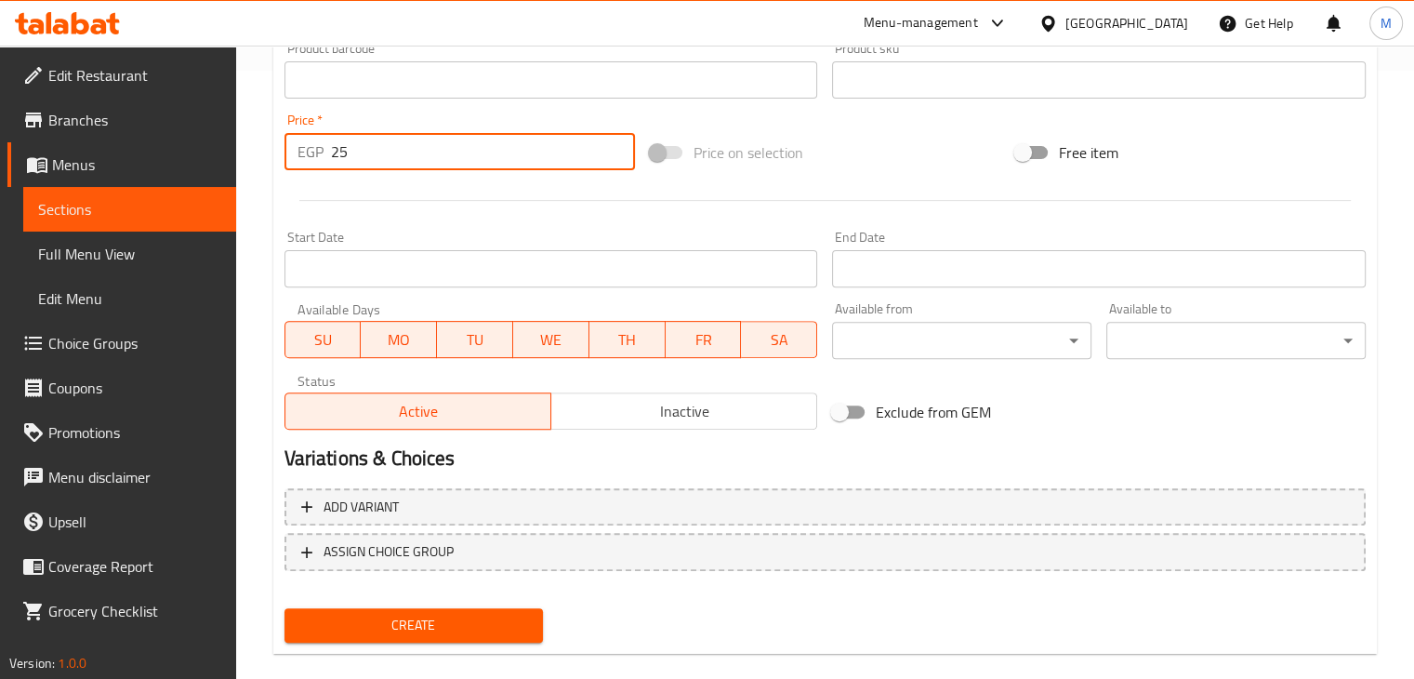
scroll to position [635, 0]
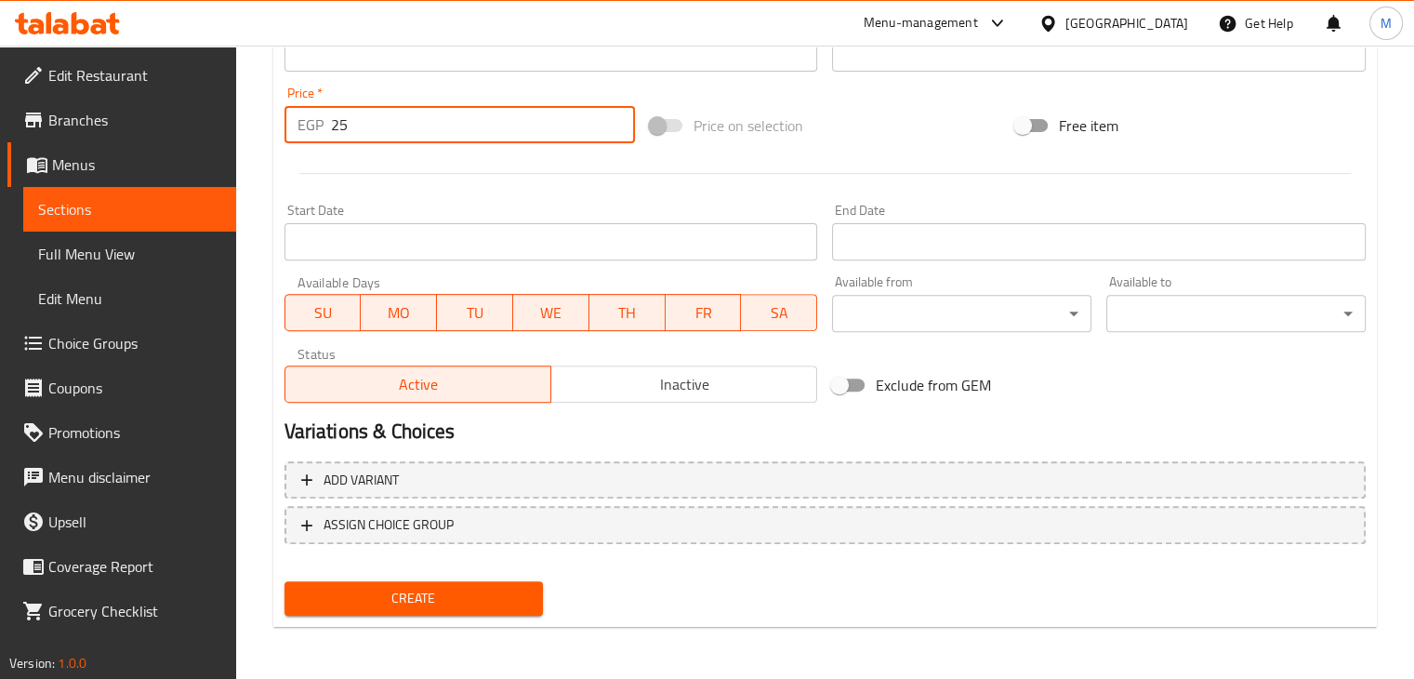
type input "25"
click at [379, 623] on div "Create new item Add item image Image Size: 1200 x 800 px / Image formats: jpg, …" at bounding box center [824, 86] width 1103 height 1082
click at [442, 591] on span "Create" at bounding box center [414, 598] width 230 height 23
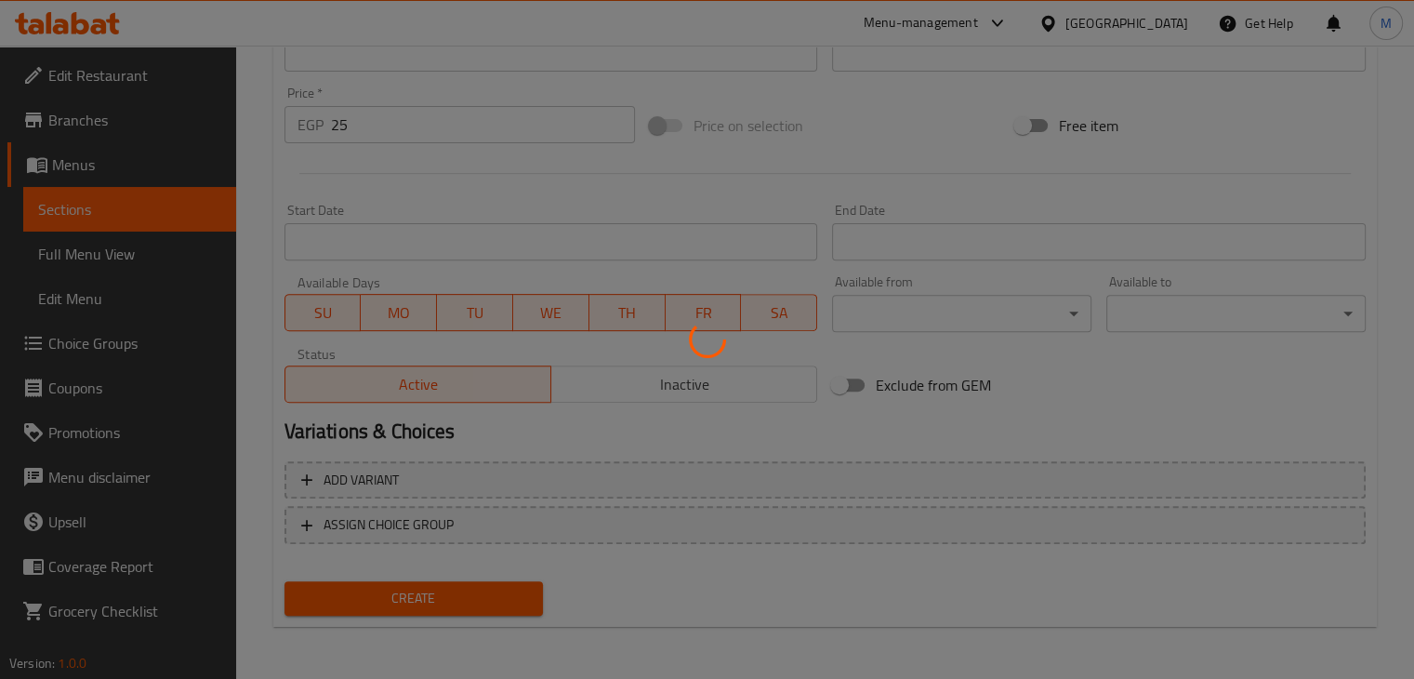
type input "0"
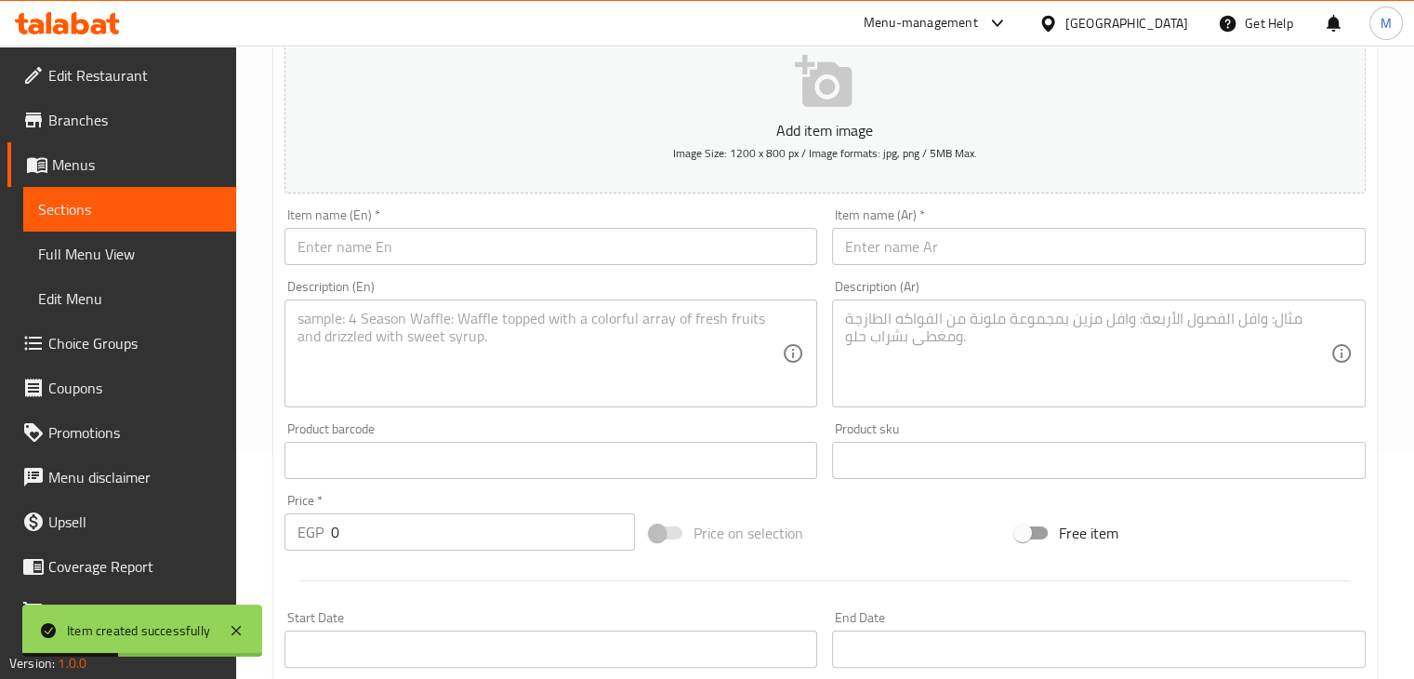
scroll to position [227, 0]
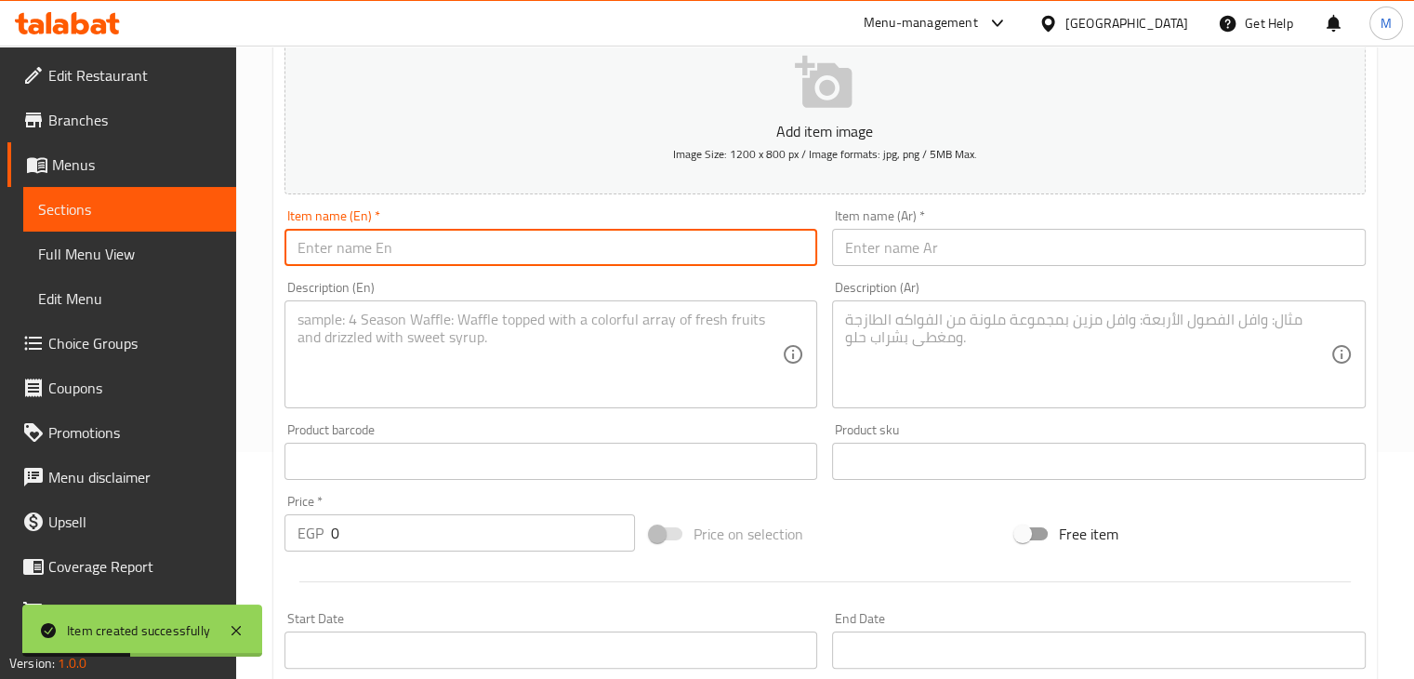
click at [435, 229] on input "text" at bounding box center [551, 247] width 534 height 37
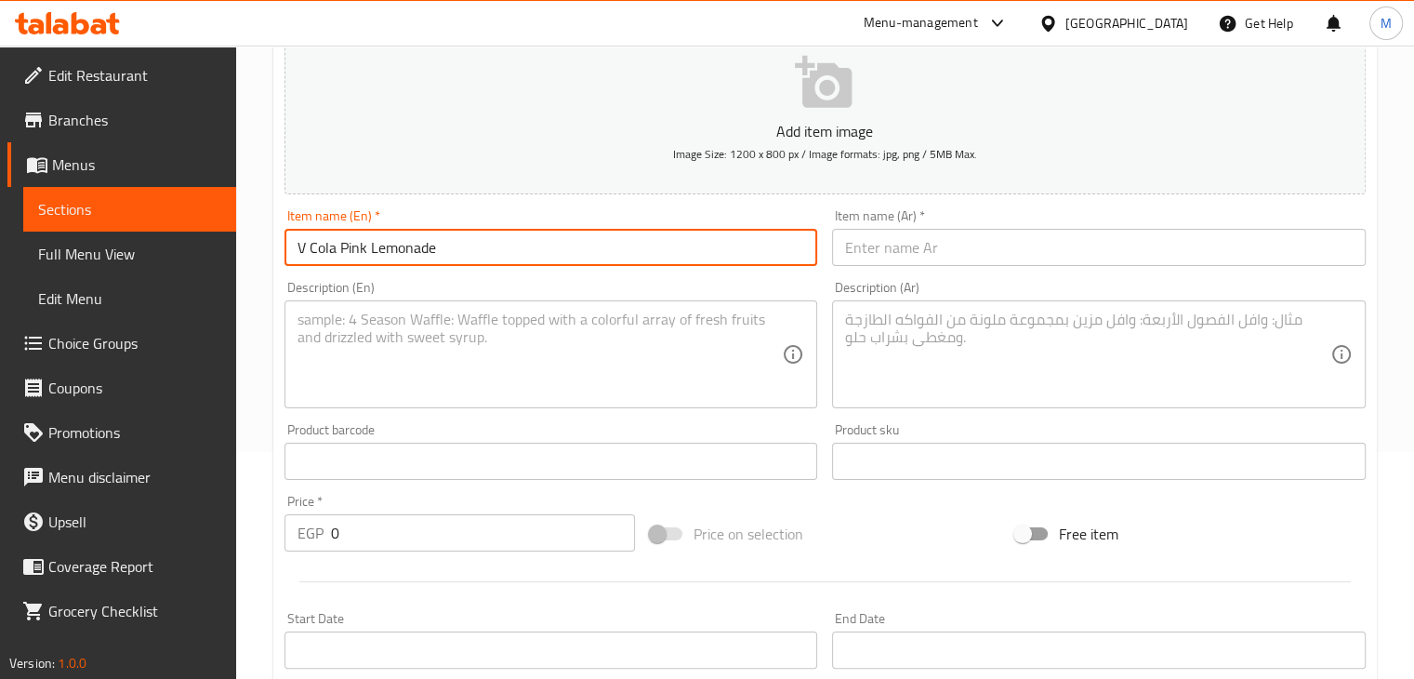
type input "V Cola Pink Lemonade"
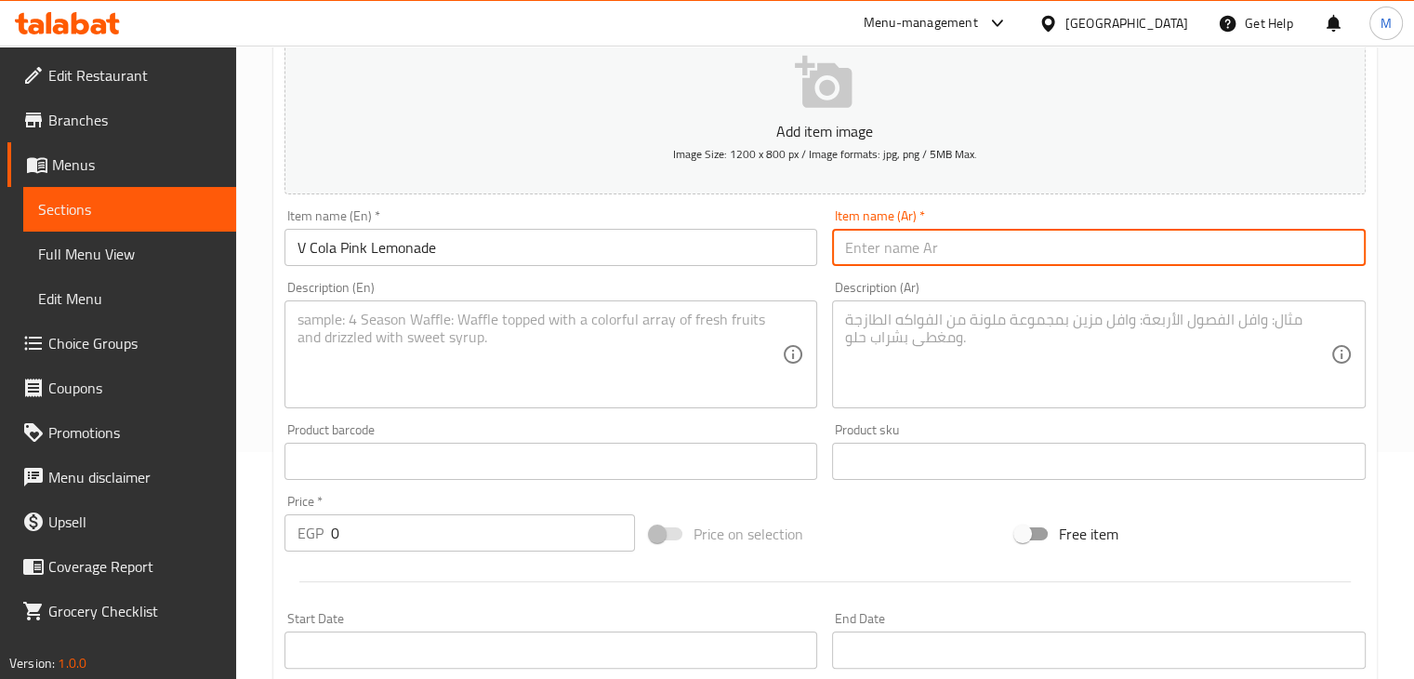
click at [966, 257] on input "text" at bounding box center [1099, 247] width 534 height 37
type input "في كولا بينك ليمونيد"
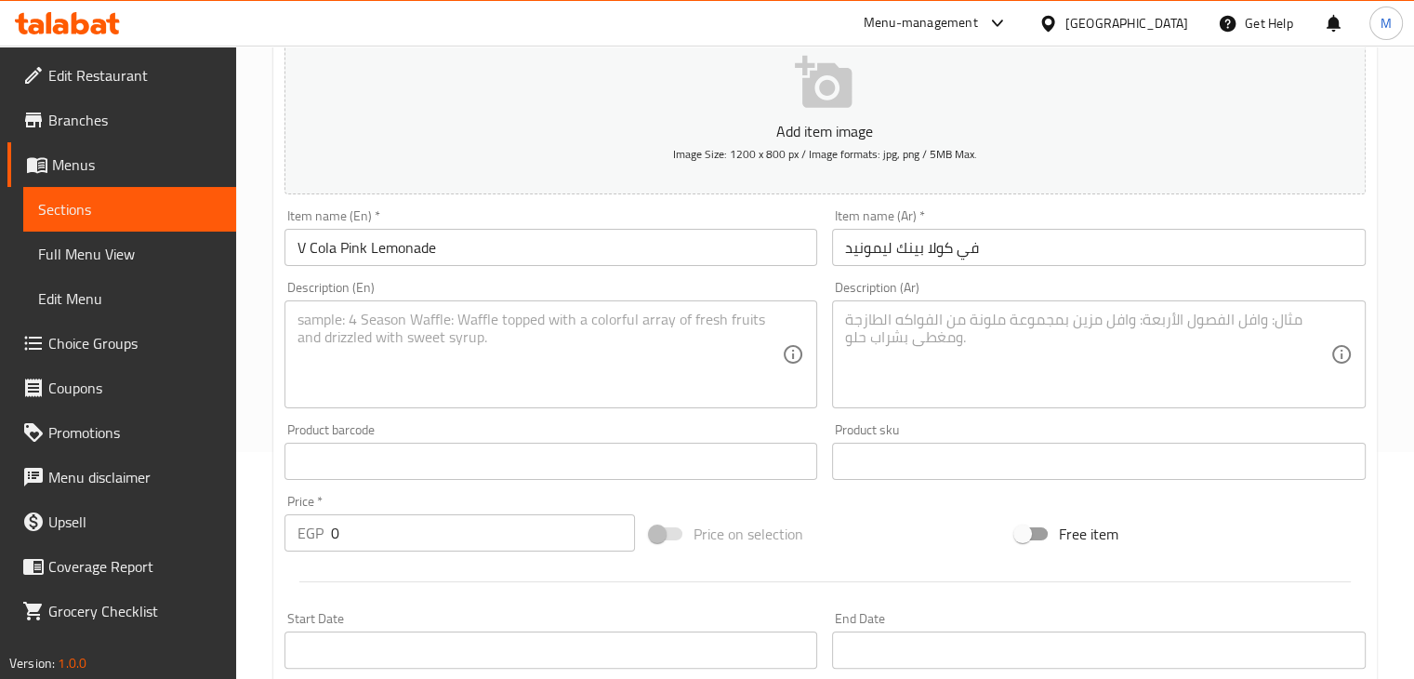
click at [584, 309] on div "Description (En)" at bounding box center [551, 354] width 534 height 108
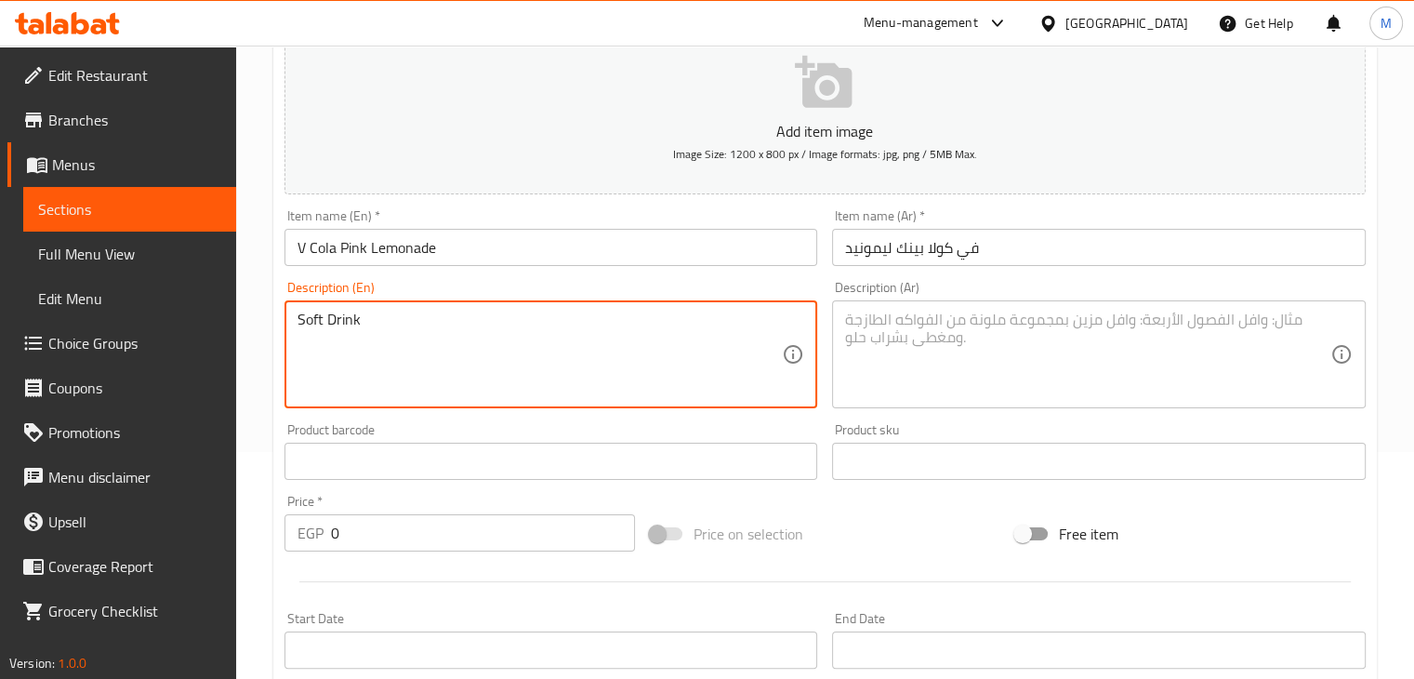
type textarea "Soft Drink"
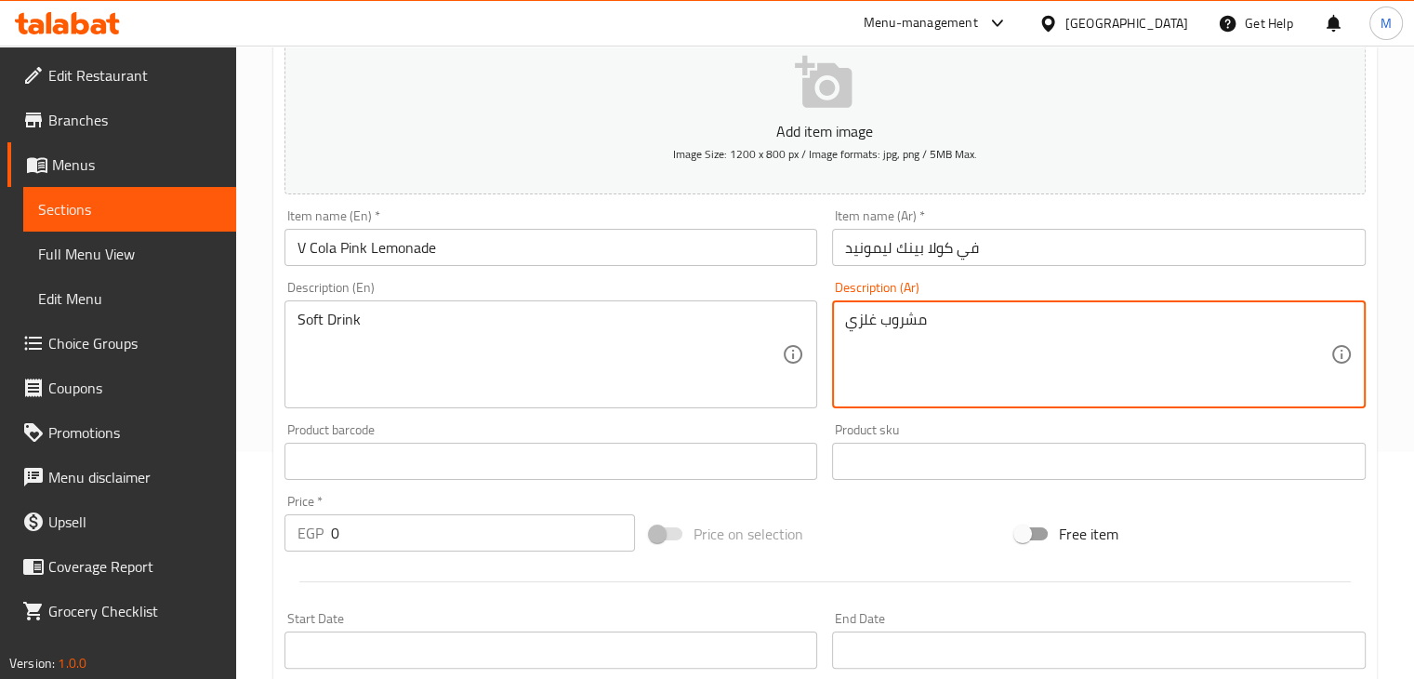
type textarea "مشروب غلزي"
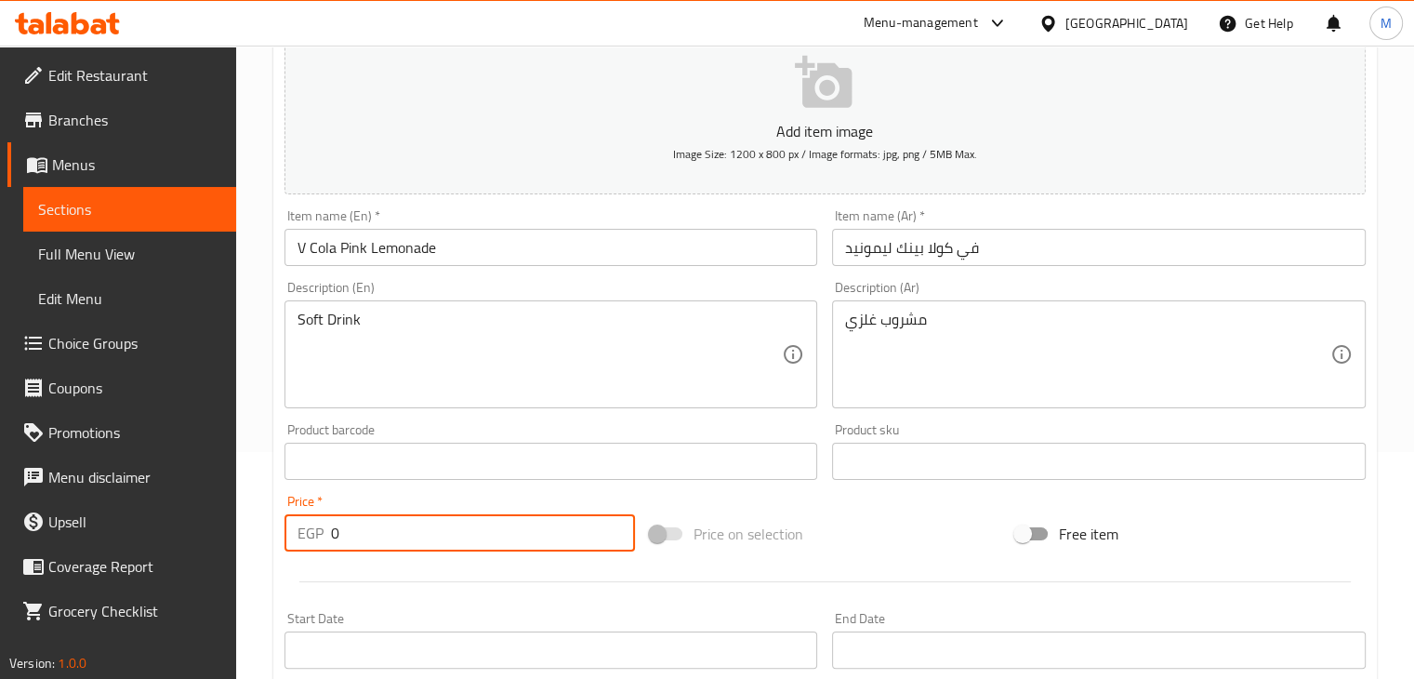
click at [393, 531] on input "0" at bounding box center [483, 532] width 304 height 37
type input "2"
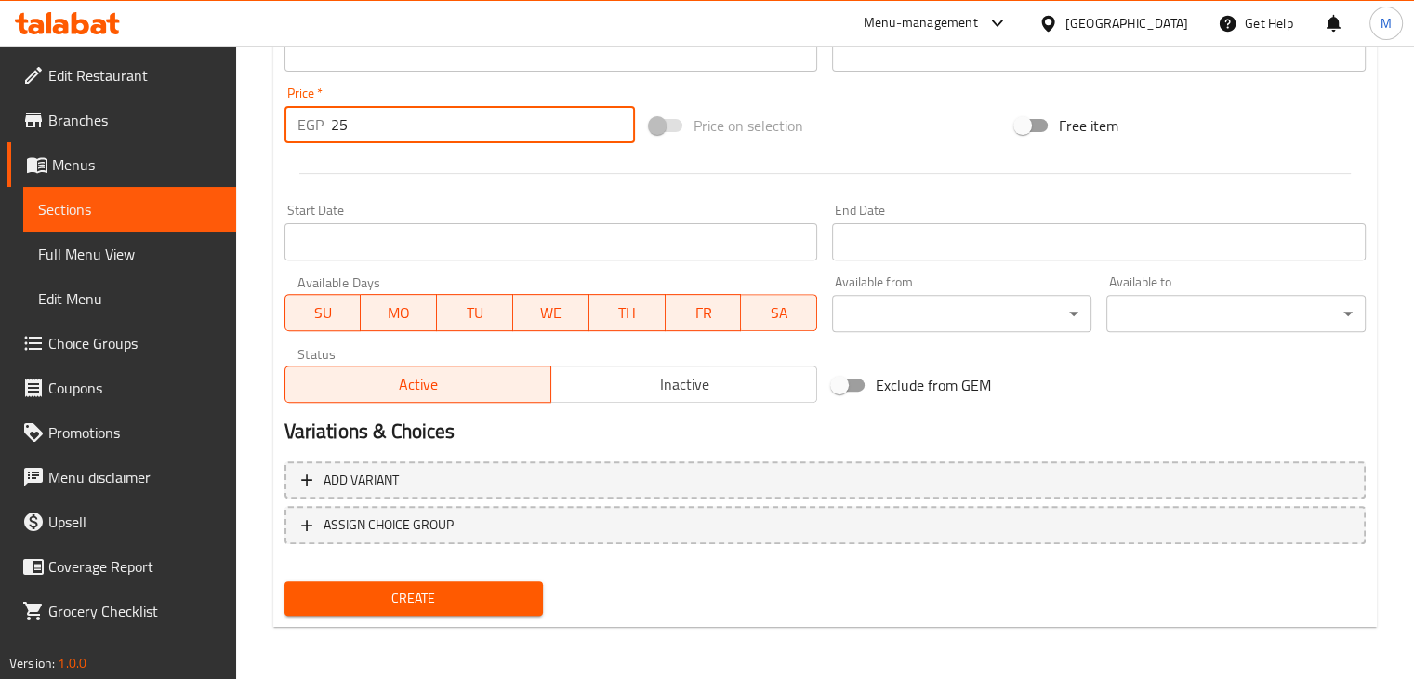
type input "25"
click at [424, 613] on button "Create" at bounding box center [413, 598] width 259 height 34
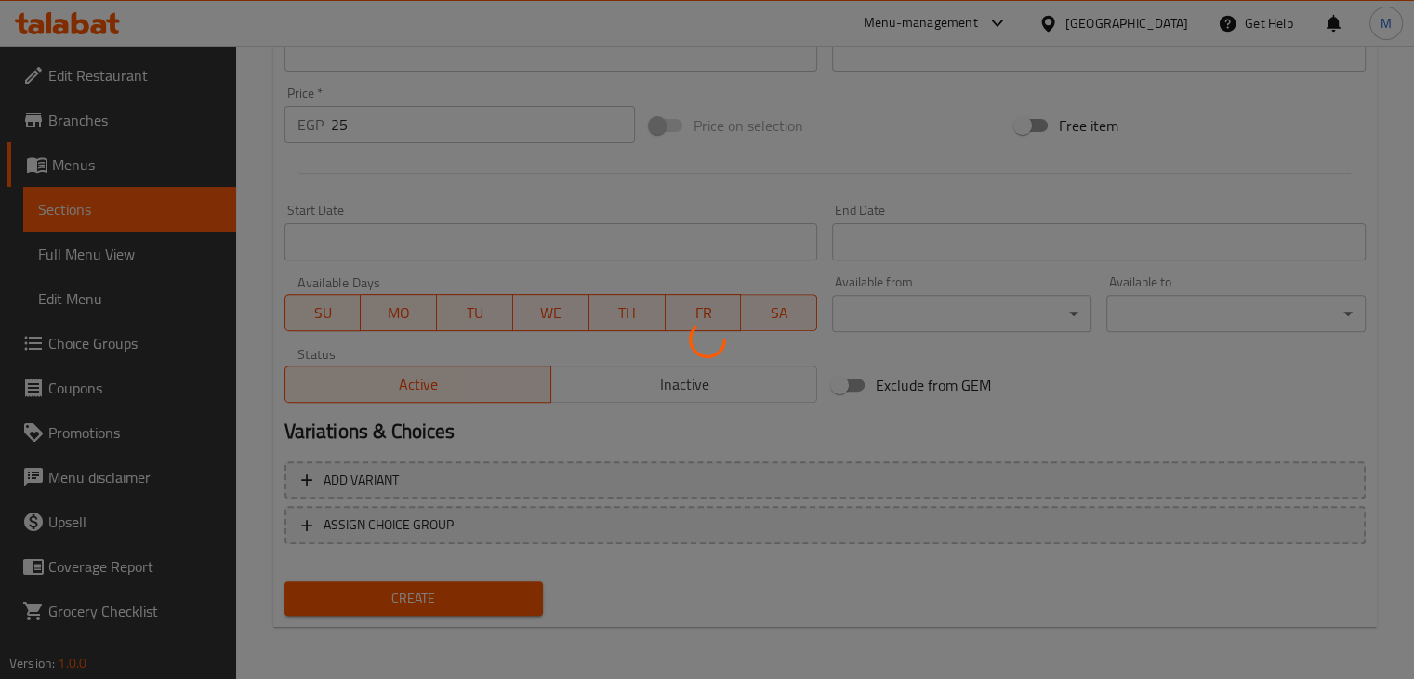
drag, startPoint x: 424, startPoint y: 613, endPoint x: 618, endPoint y: 130, distance: 520.1
click at [618, 130] on div at bounding box center [707, 339] width 1414 height 679
type input "0"
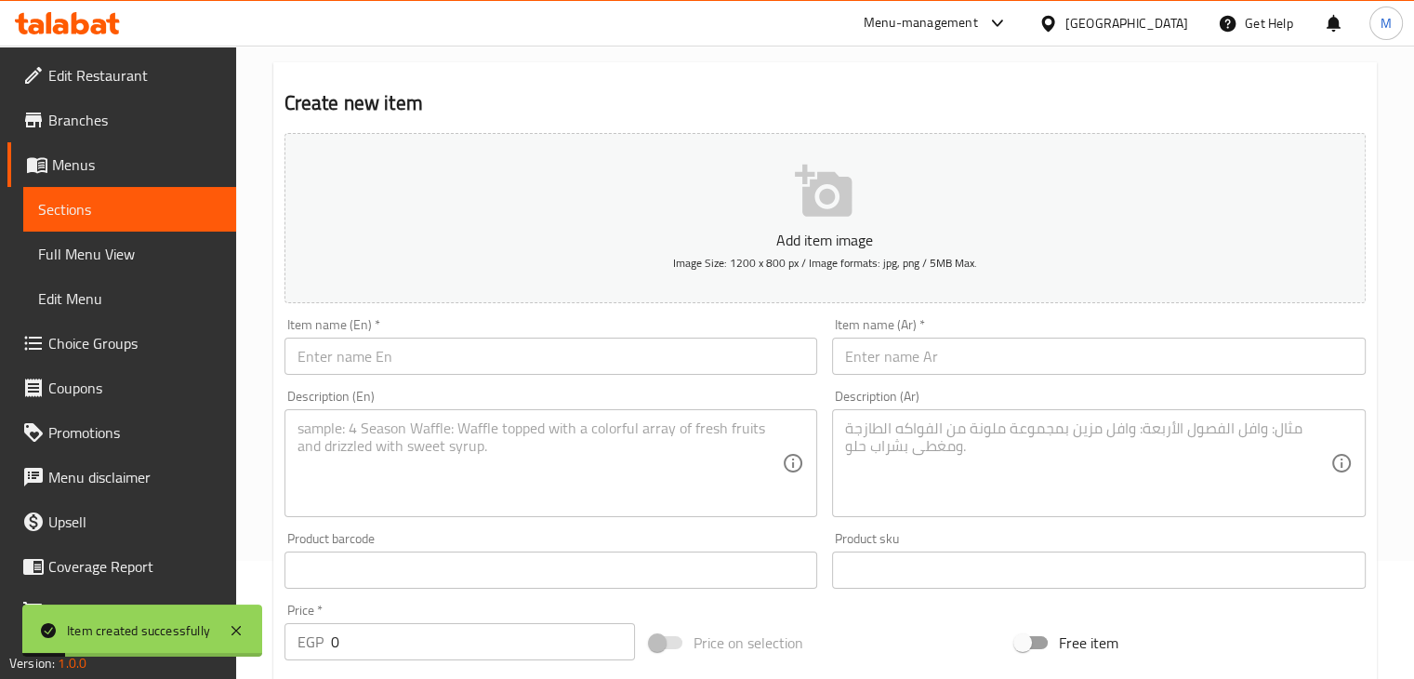
scroll to position [0, 0]
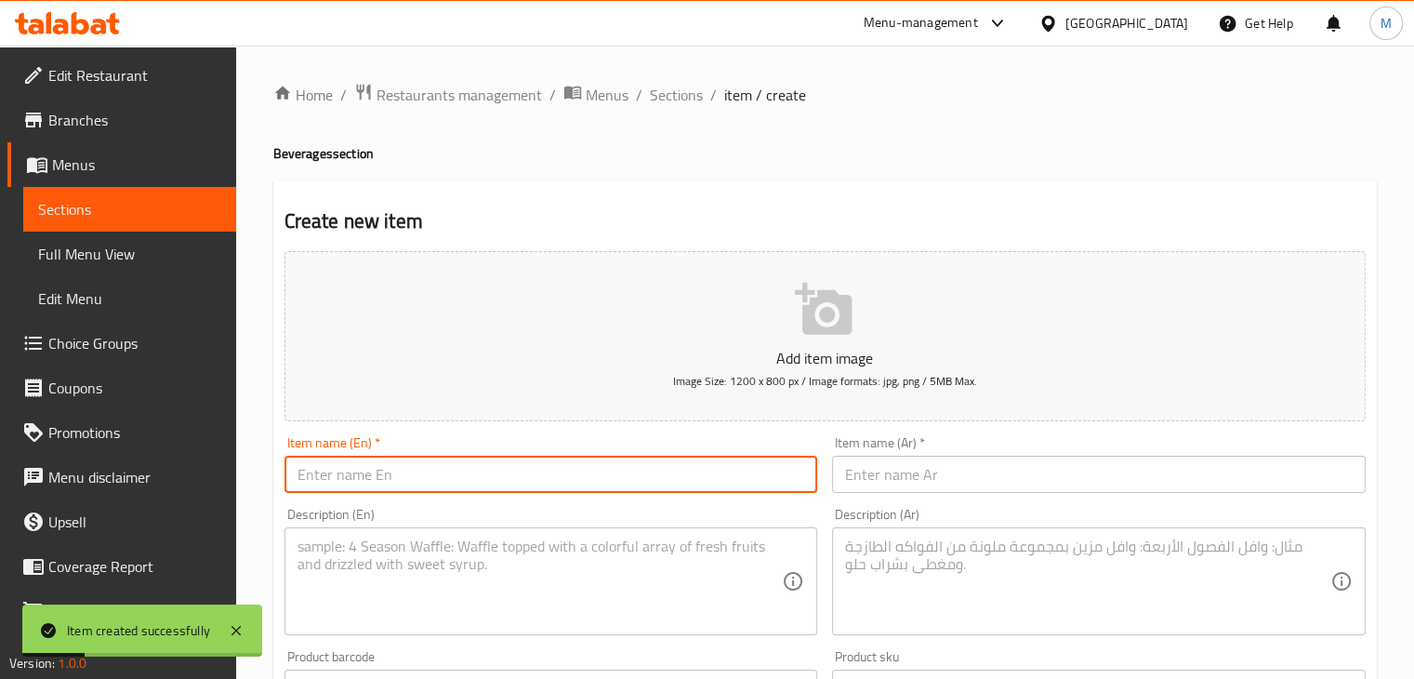
click at [411, 479] on input "text" at bounding box center [551, 474] width 534 height 37
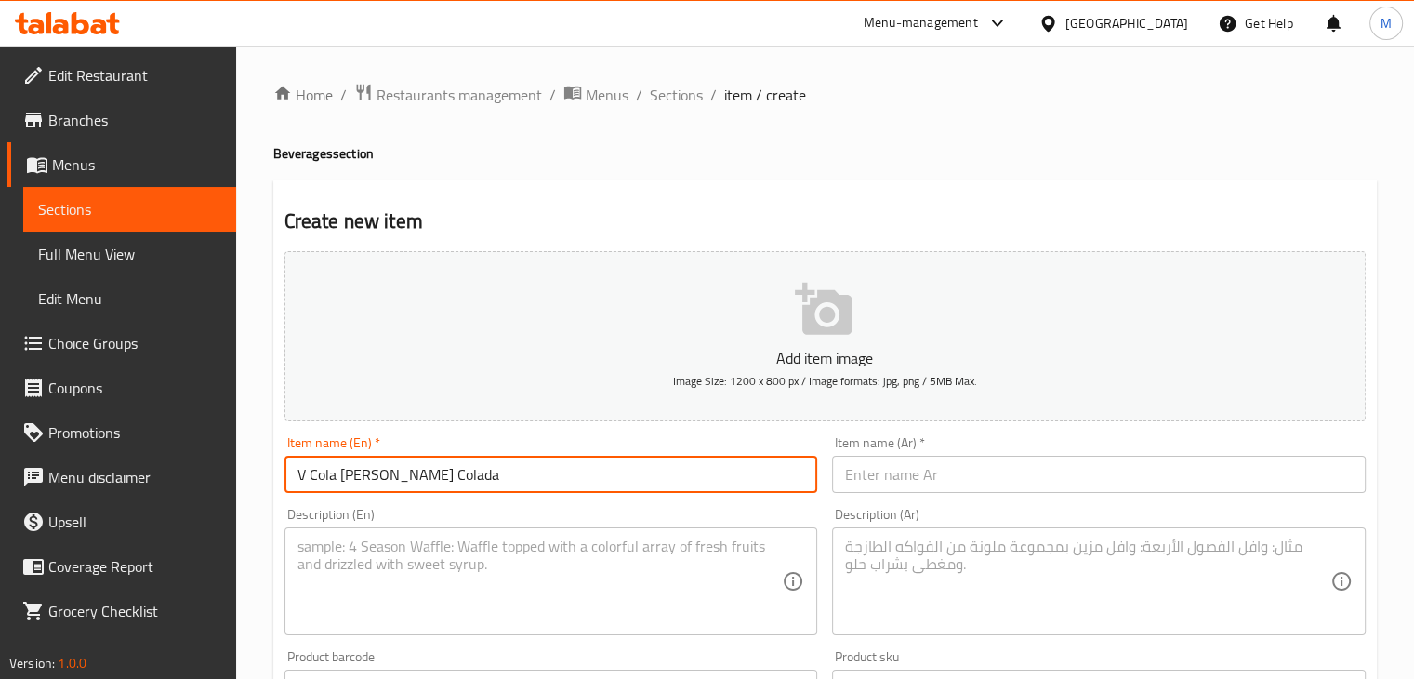
type input "V Cola [PERSON_NAME] Colada"
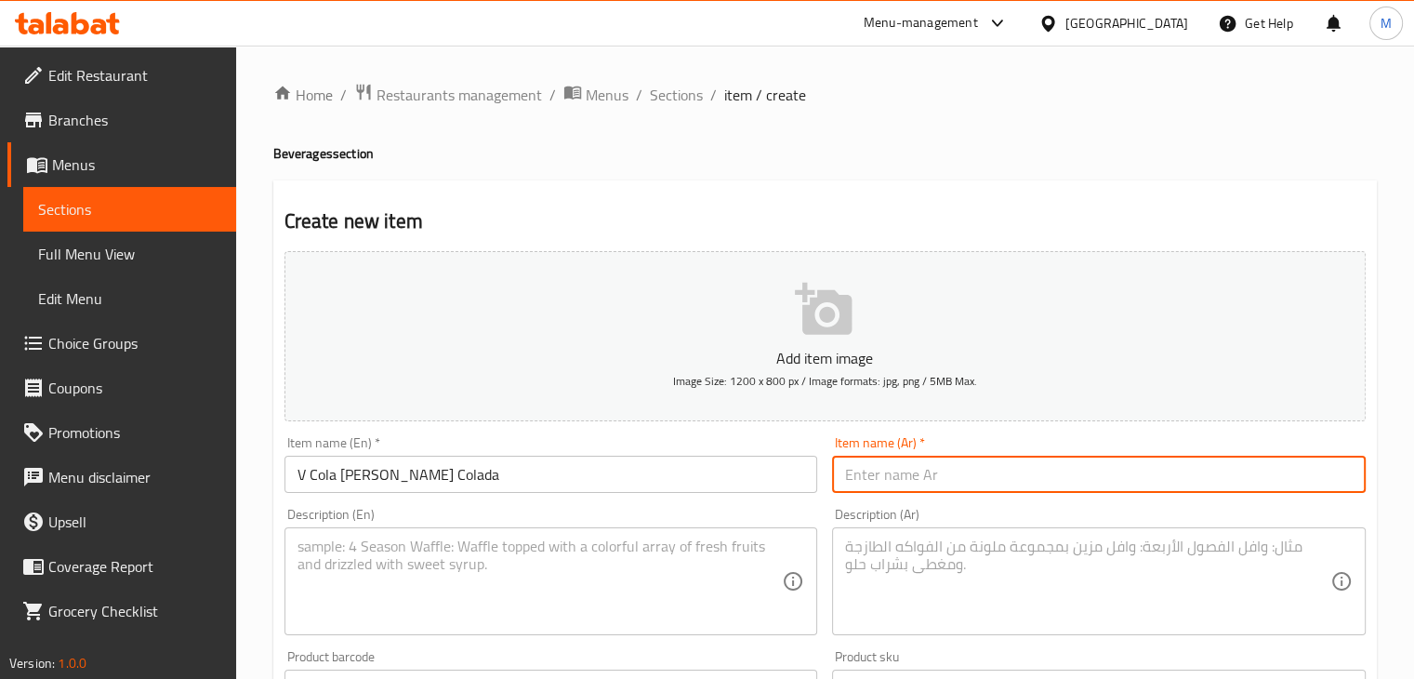
click at [917, 473] on input "text" at bounding box center [1099, 474] width 534 height 37
type input "في كولا بينا كولادا"
click at [460, 590] on textarea at bounding box center [539, 581] width 485 height 88
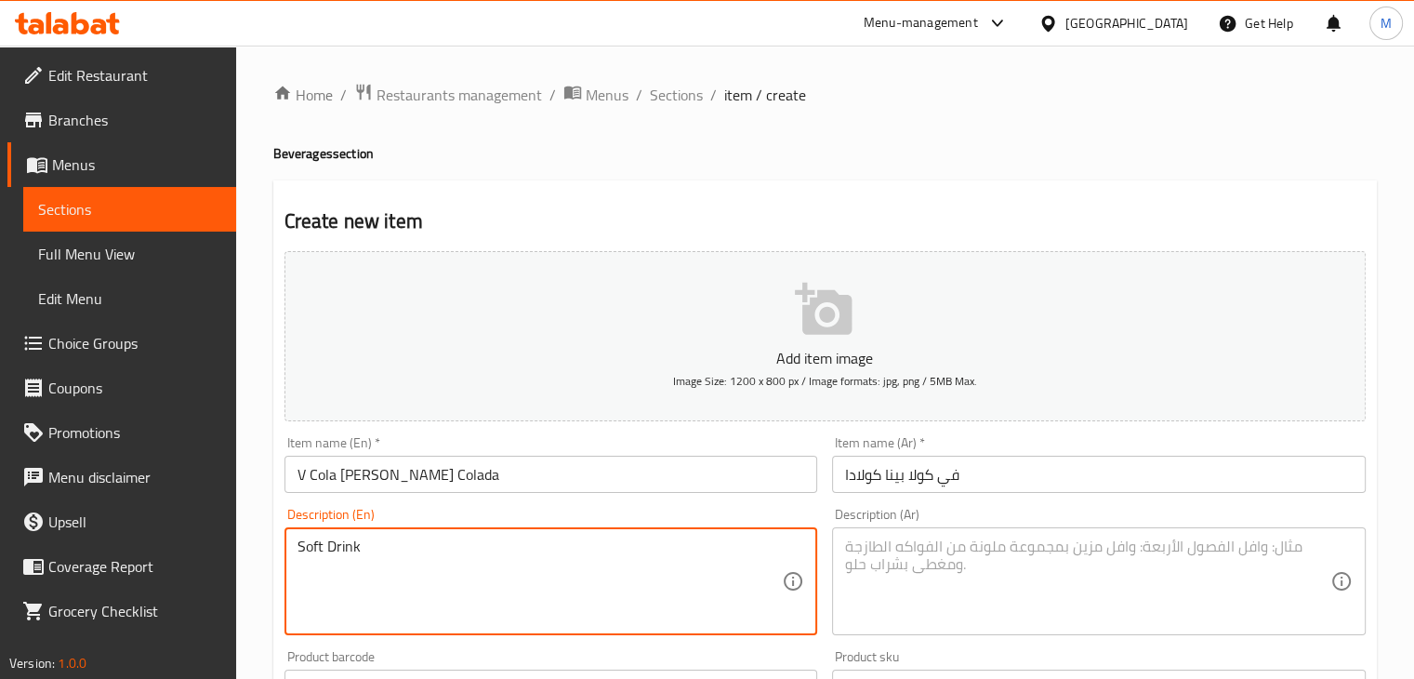
type textarea "Soft Drink"
click at [956, 597] on textarea at bounding box center [1087, 581] width 485 height 88
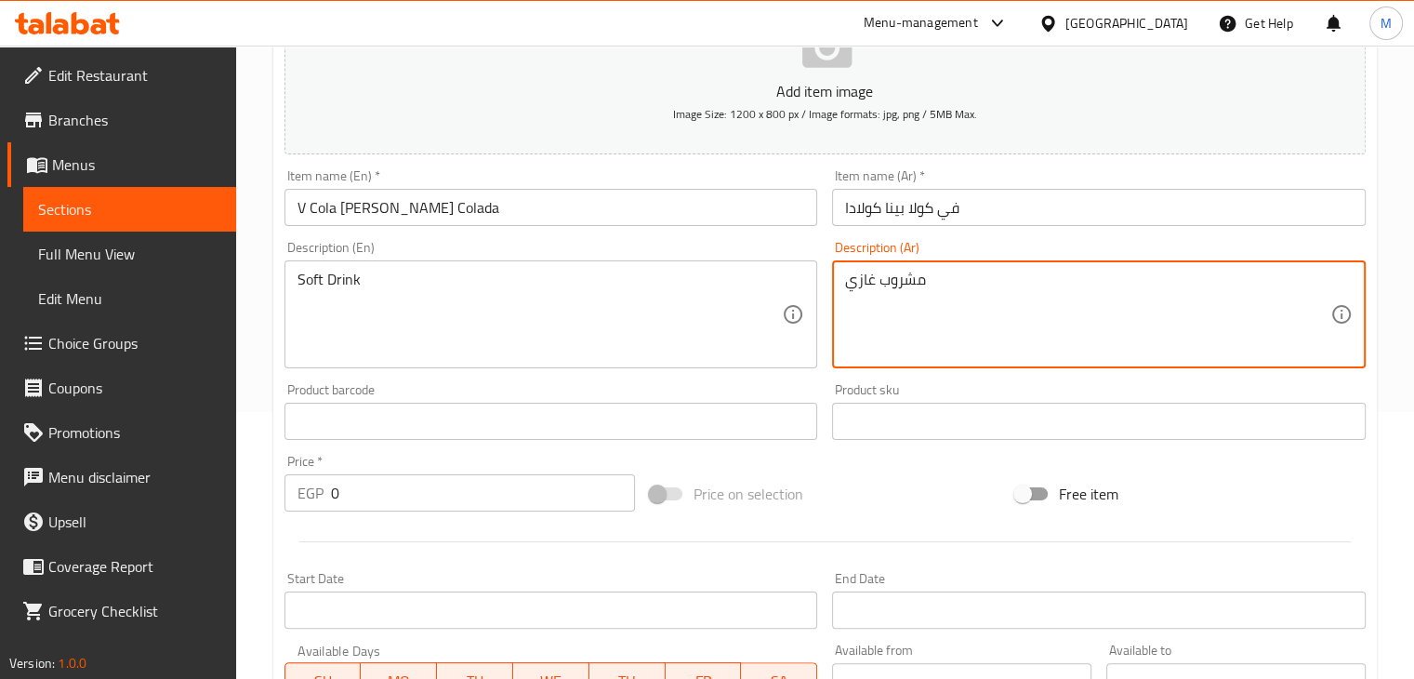
scroll to position [452, 0]
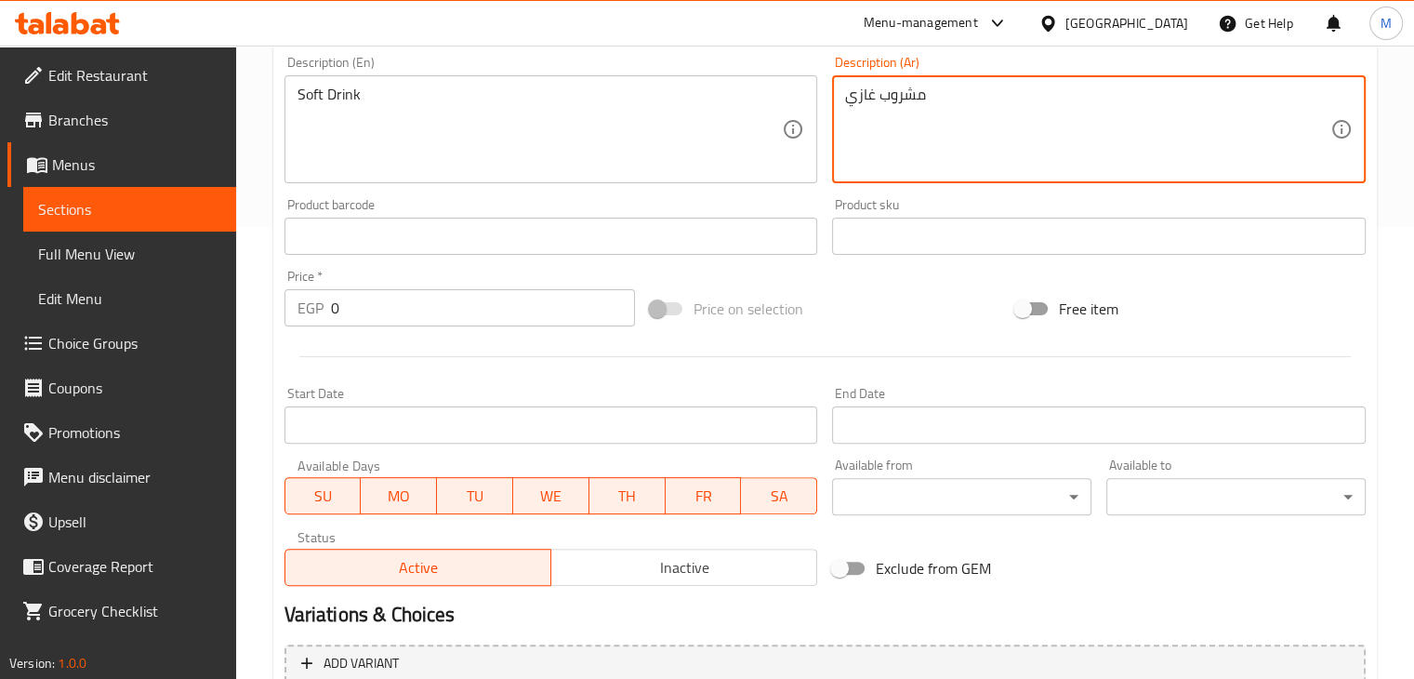
type textarea "مشروب غازي"
click at [383, 313] on input "0" at bounding box center [483, 307] width 304 height 37
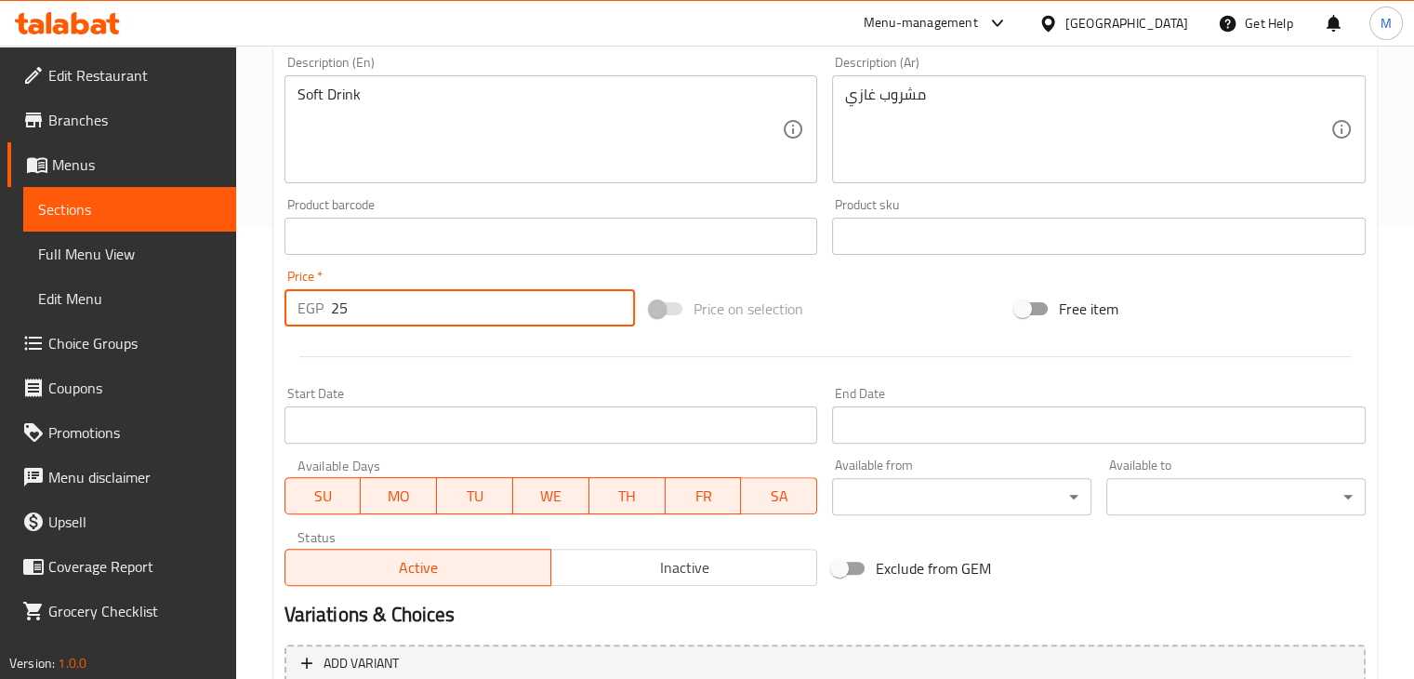
scroll to position [635, 0]
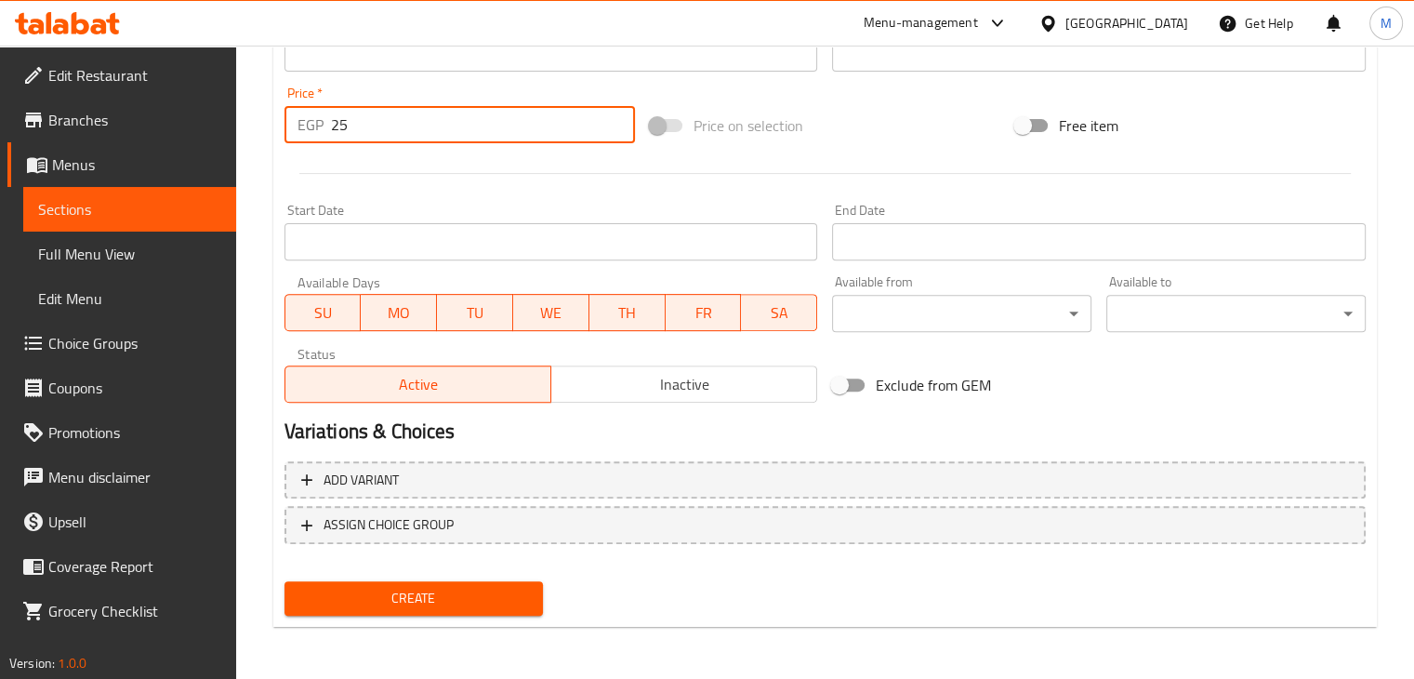
type input "25"
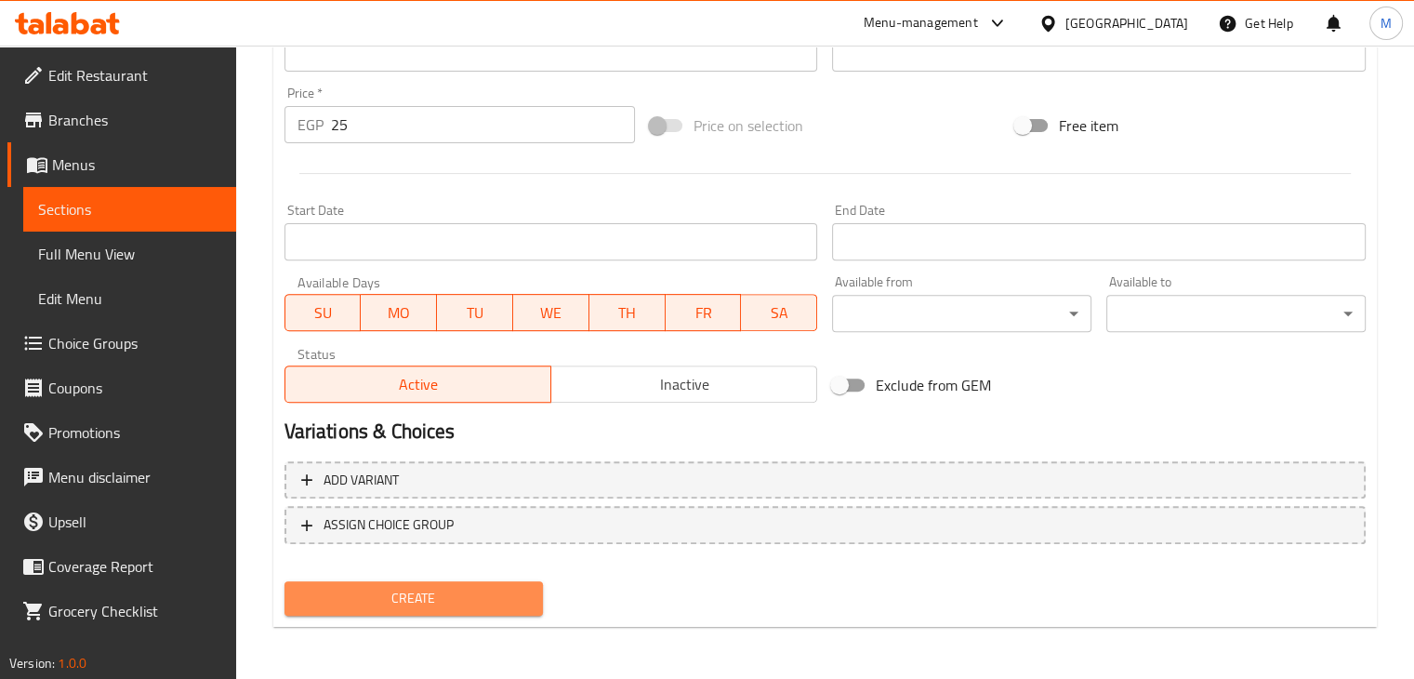
click at [391, 594] on span "Create" at bounding box center [414, 598] width 230 height 23
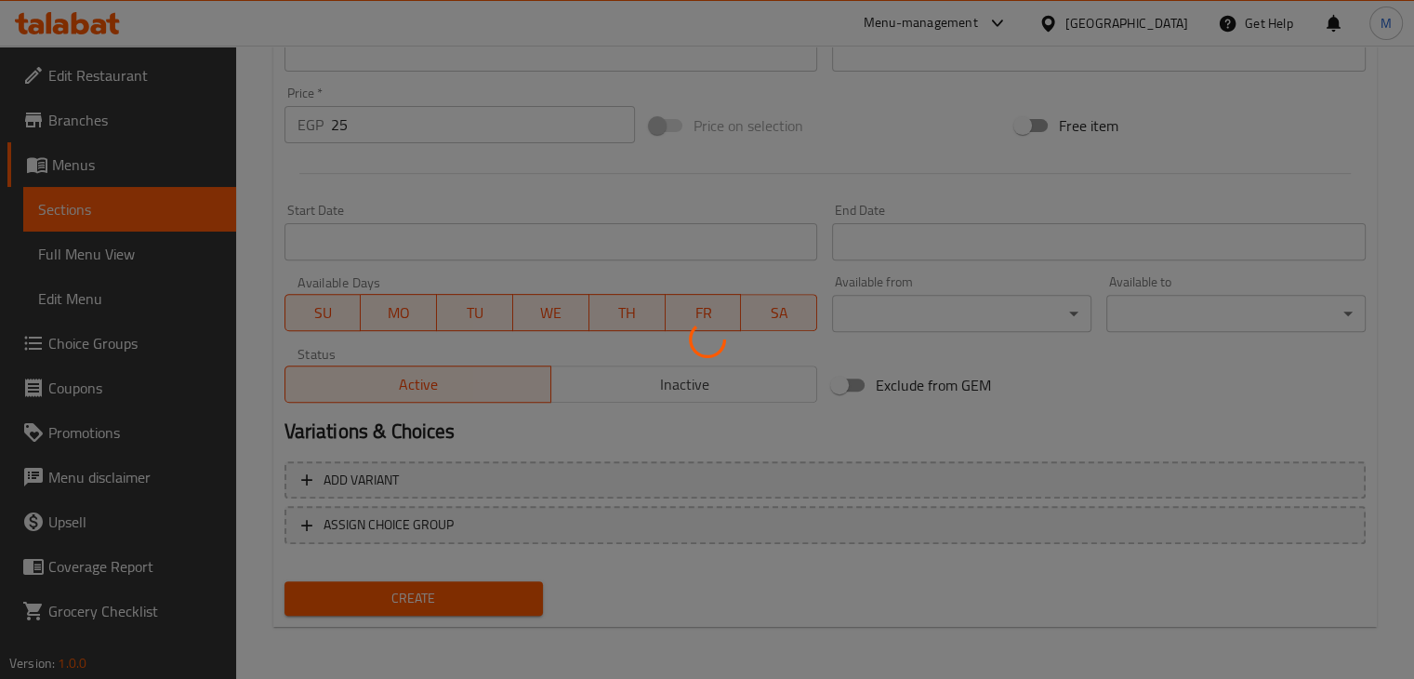
type input "0"
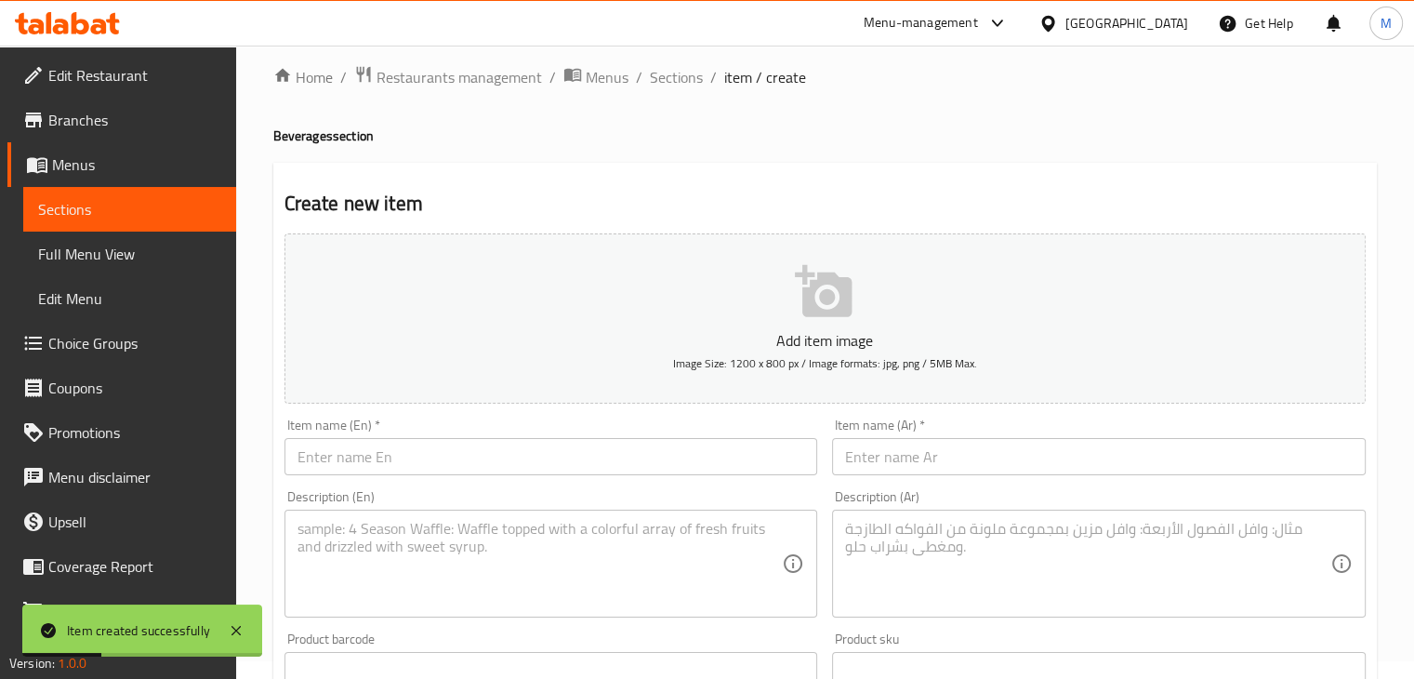
scroll to position [10, 0]
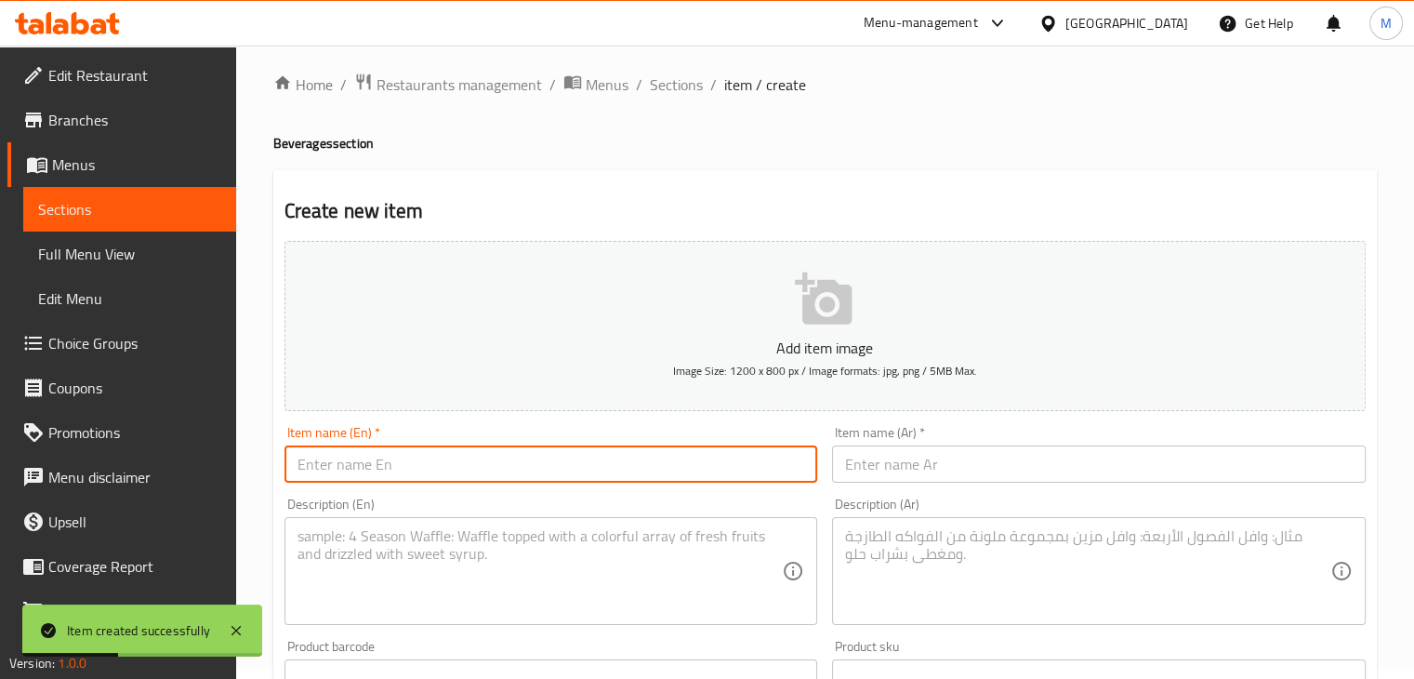
click at [432, 456] on input "text" at bounding box center [551, 463] width 534 height 37
type input "V Cola Lemon Mint"
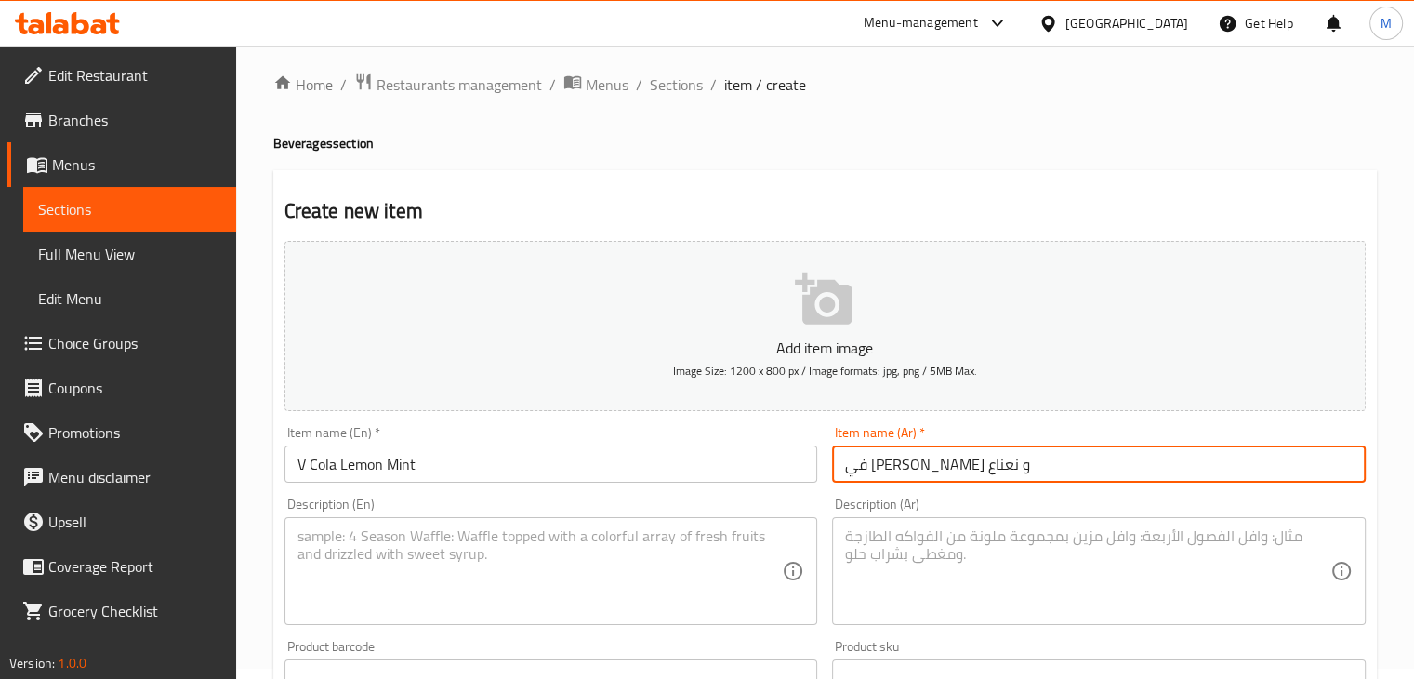
type input "في [PERSON_NAME] و نعناع"
click at [413, 597] on textarea at bounding box center [539, 571] width 485 height 88
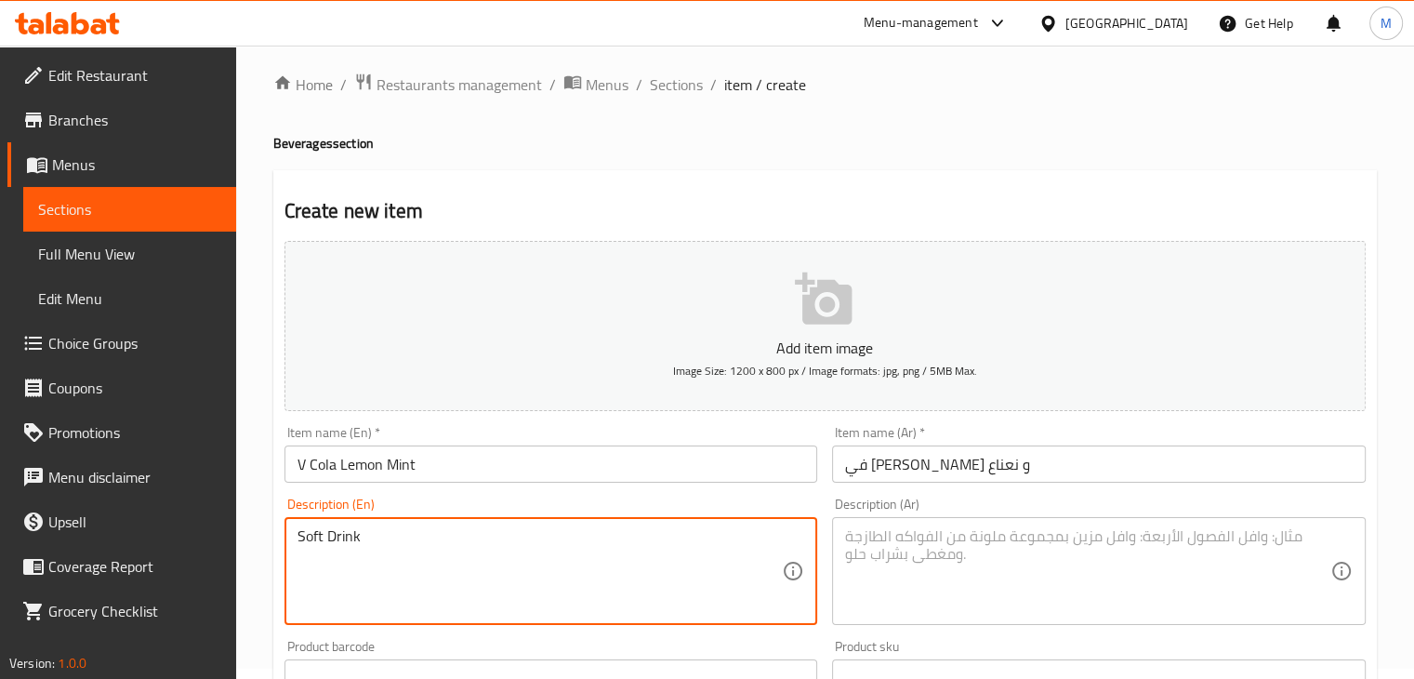
type textarea "Soft Drink"
click at [1030, 565] on textarea at bounding box center [1087, 571] width 485 height 88
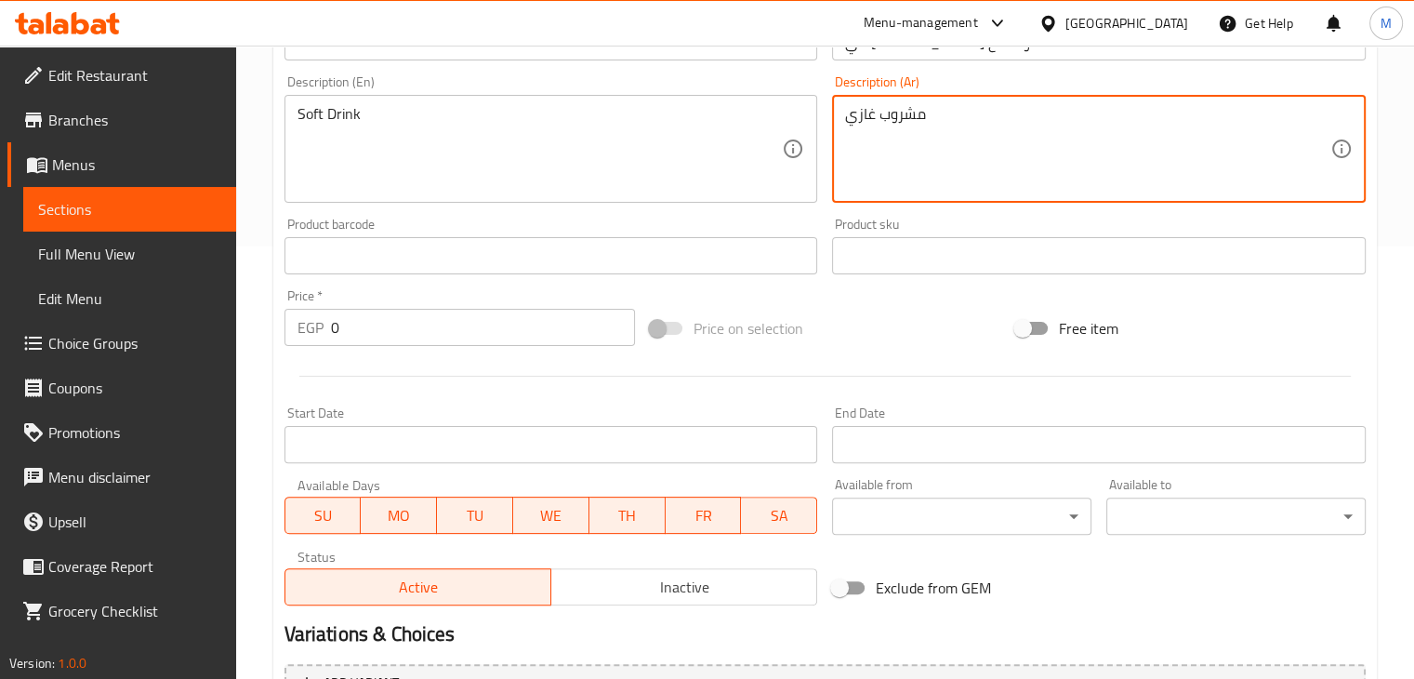
scroll to position [635, 0]
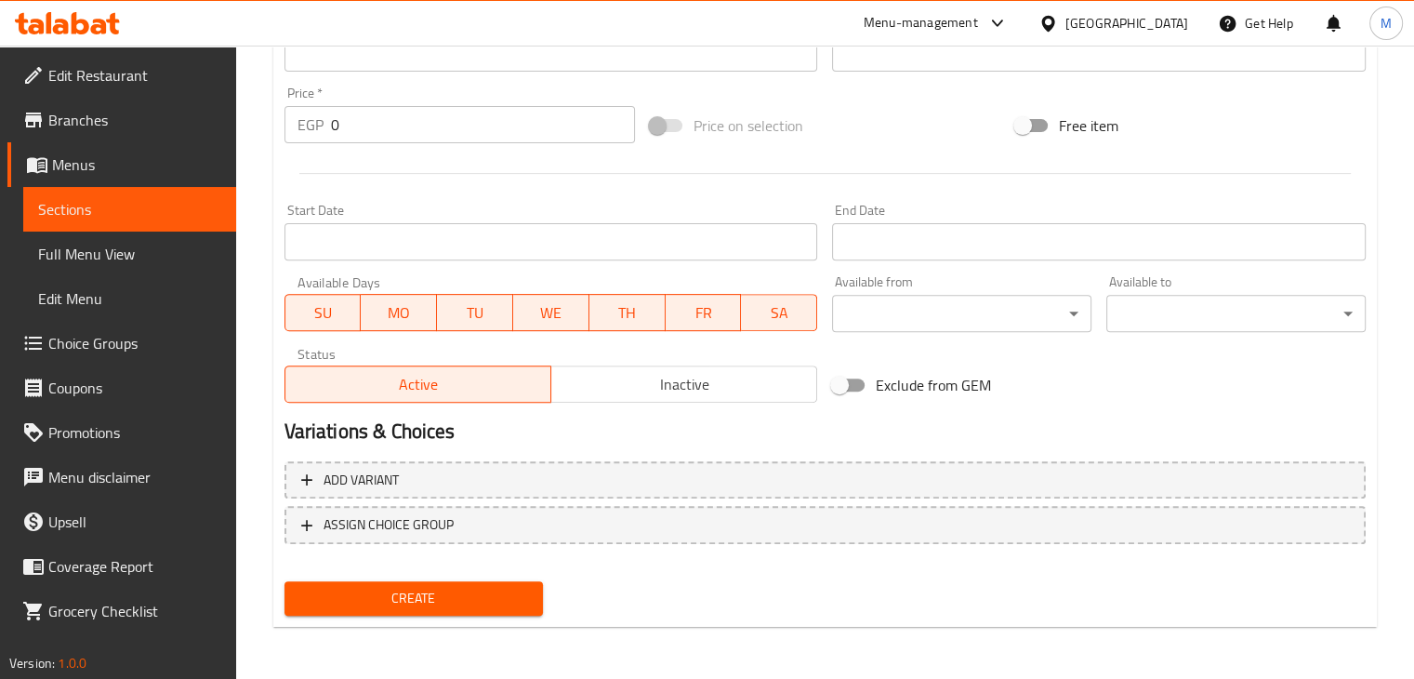
type textarea "مشروب غازي"
click at [350, 120] on input "0" at bounding box center [483, 124] width 304 height 37
type input "25"
click at [415, 592] on span "Create" at bounding box center [414, 598] width 230 height 23
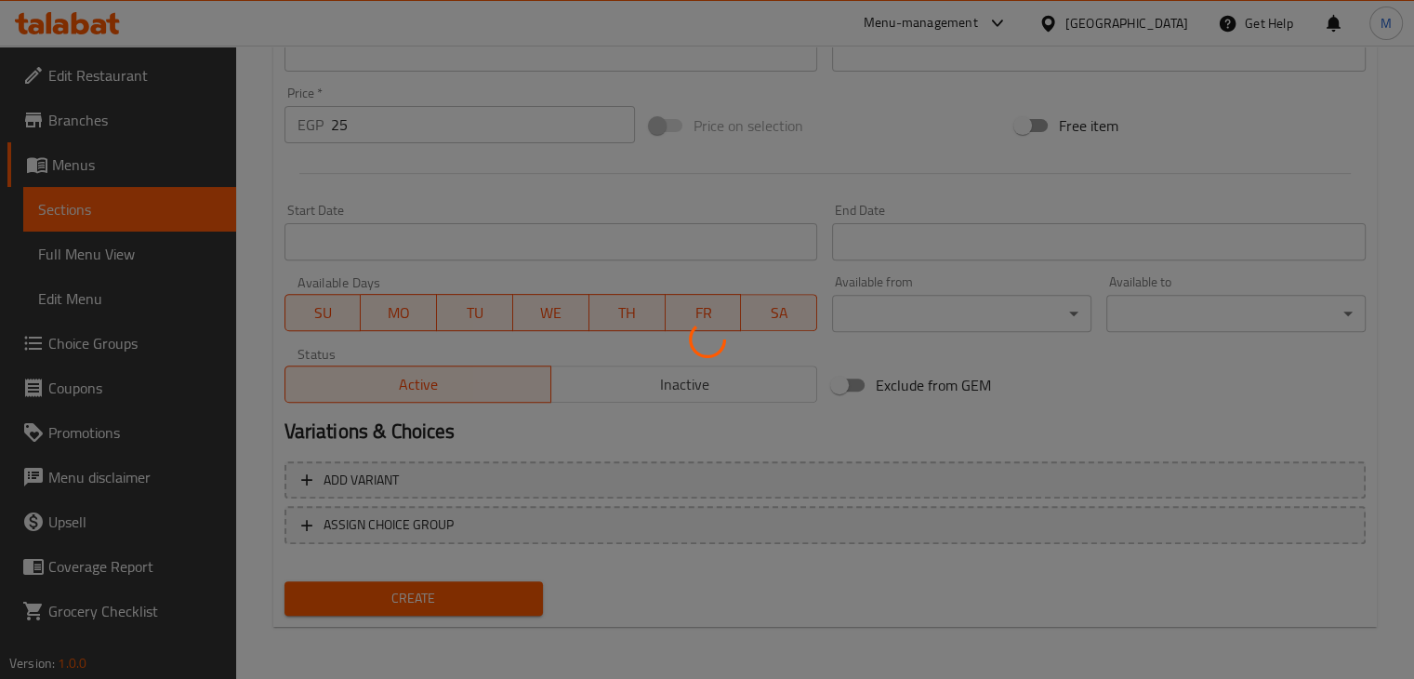
scroll to position [0, 0]
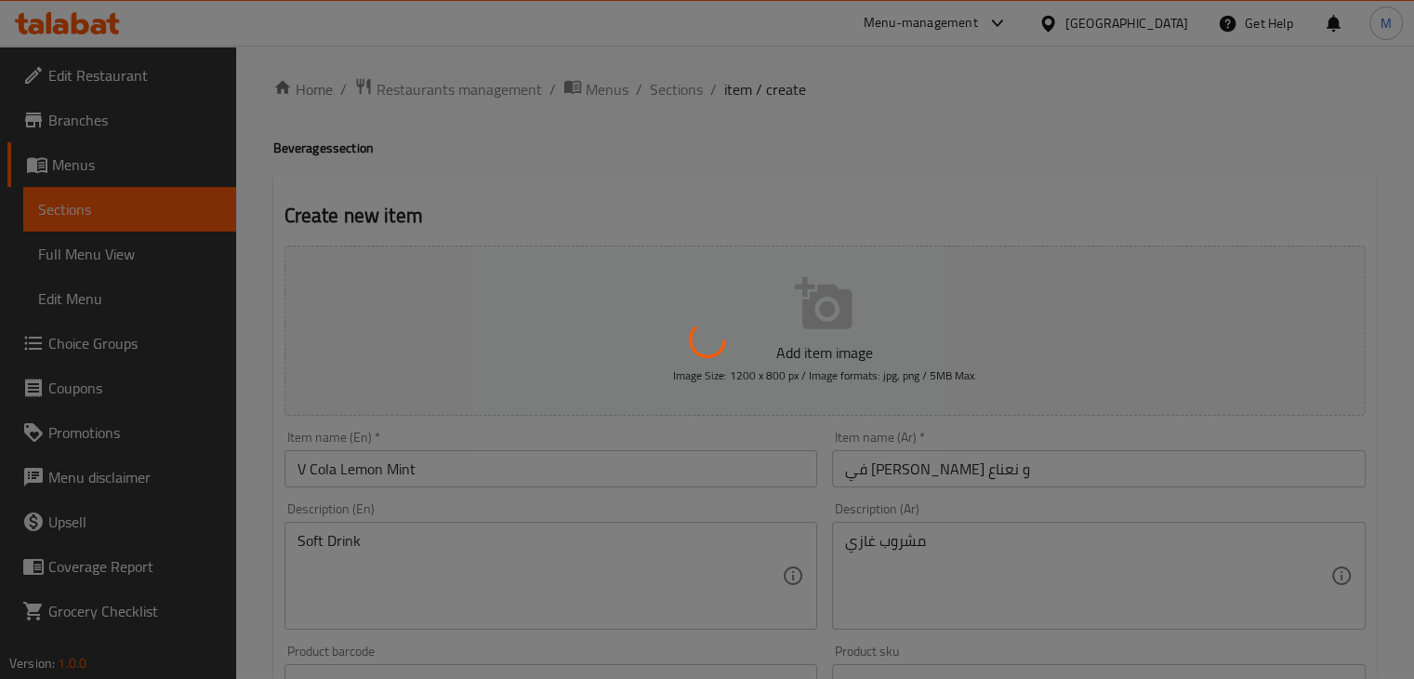
type input "0"
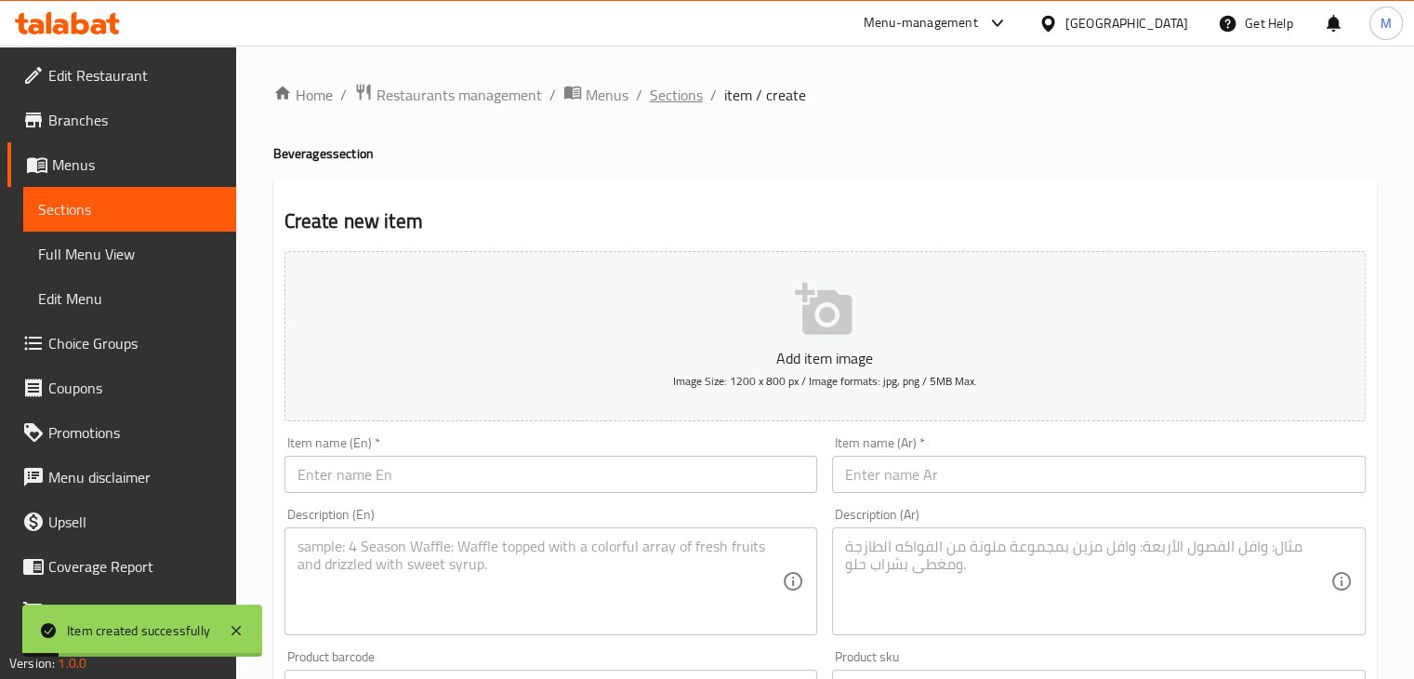
click at [671, 89] on span "Sections" at bounding box center [676, 95] width 53 height 22
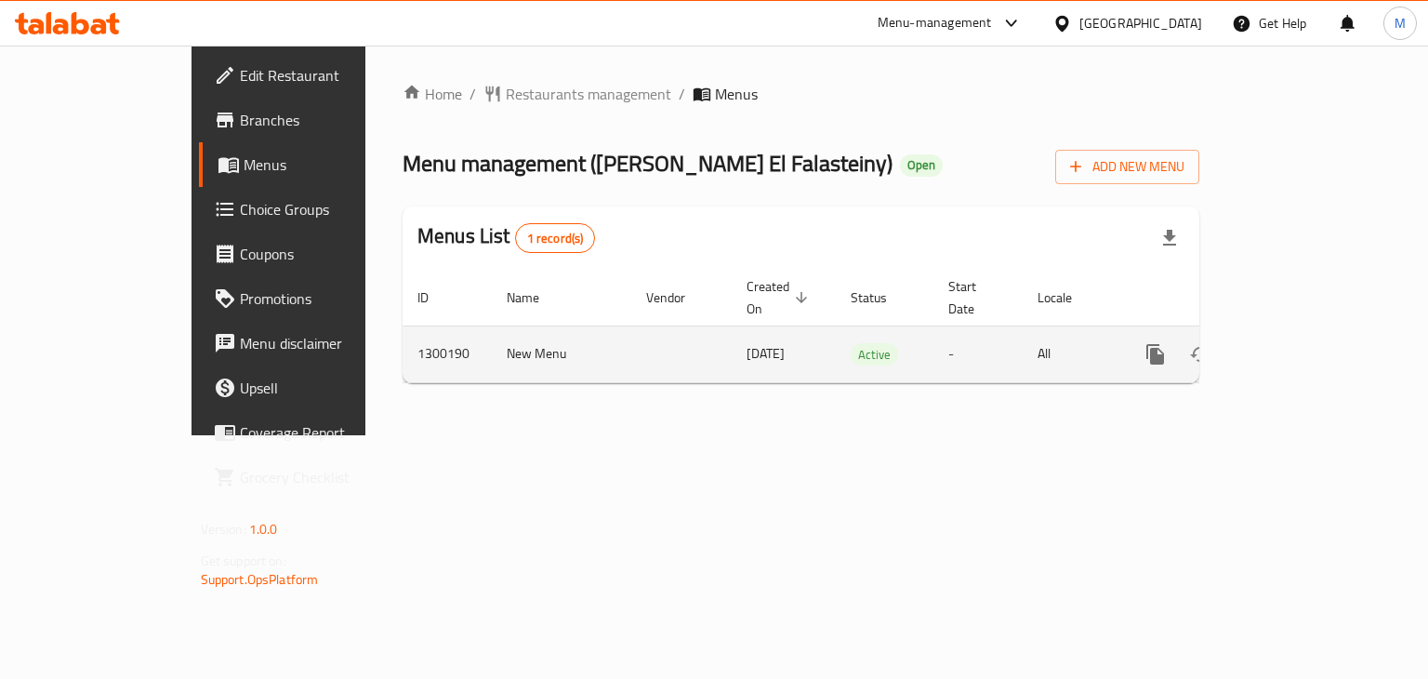
click at [1312, 332] on link "enhanced table" at bounding box center [1289, 354] width 45 height 45
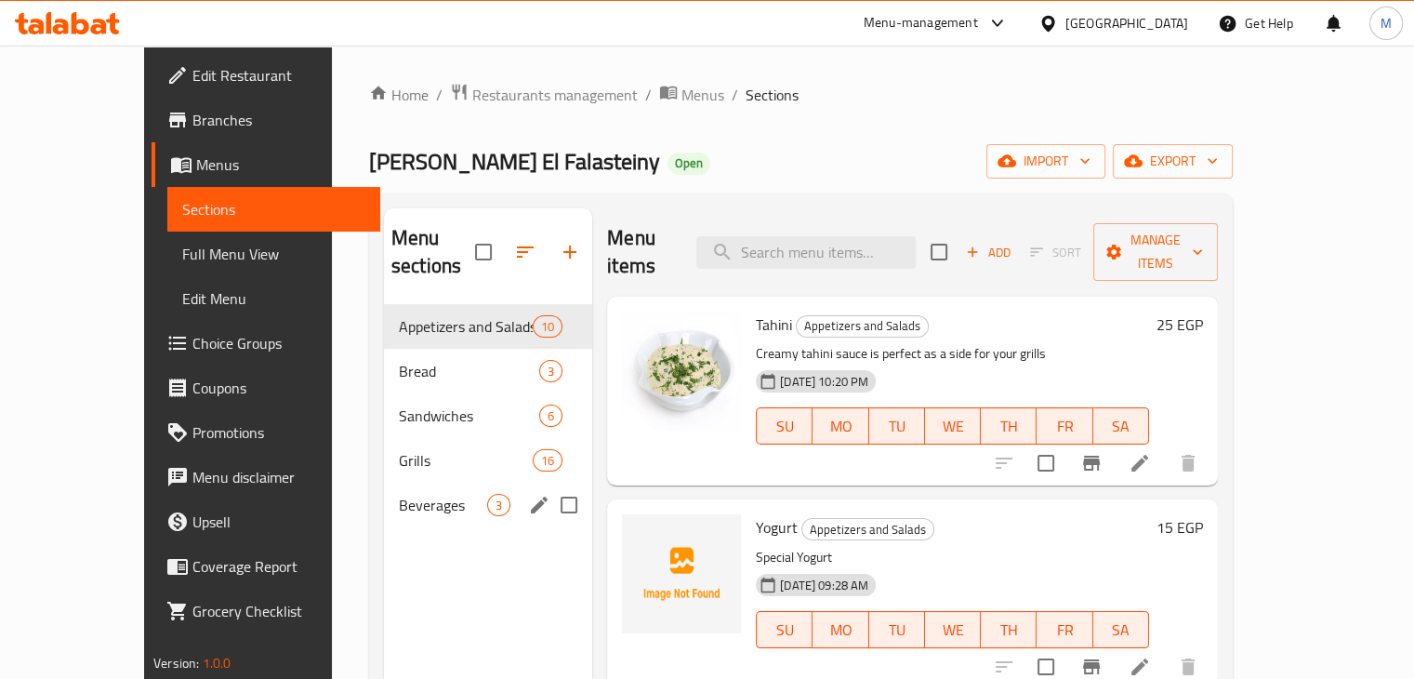
click at [399, 494] on span "Beverages" at bounding box center [443, 505] width 88 height 22
